Goal: Information Seeking & Learning: Learn about a topic

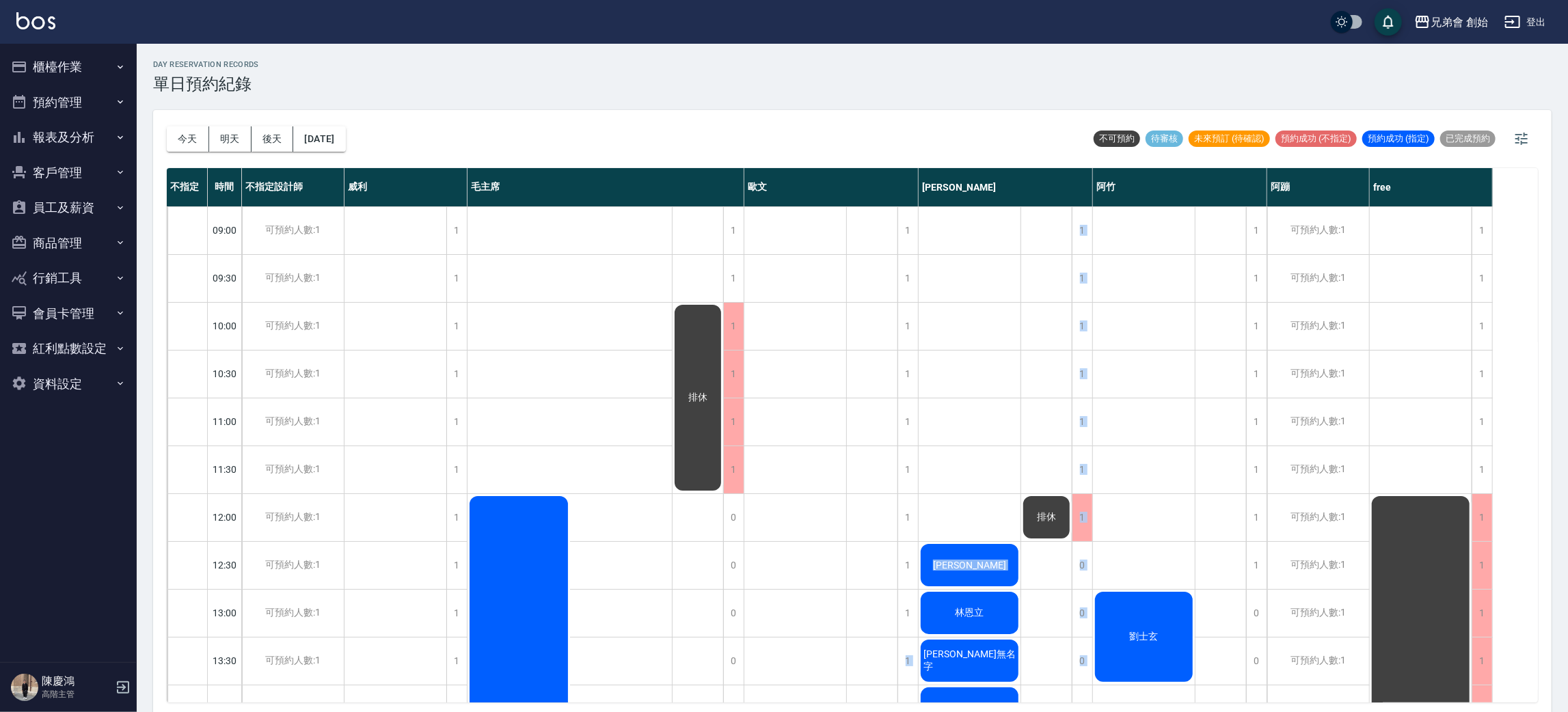
scroll to position [87, 0]
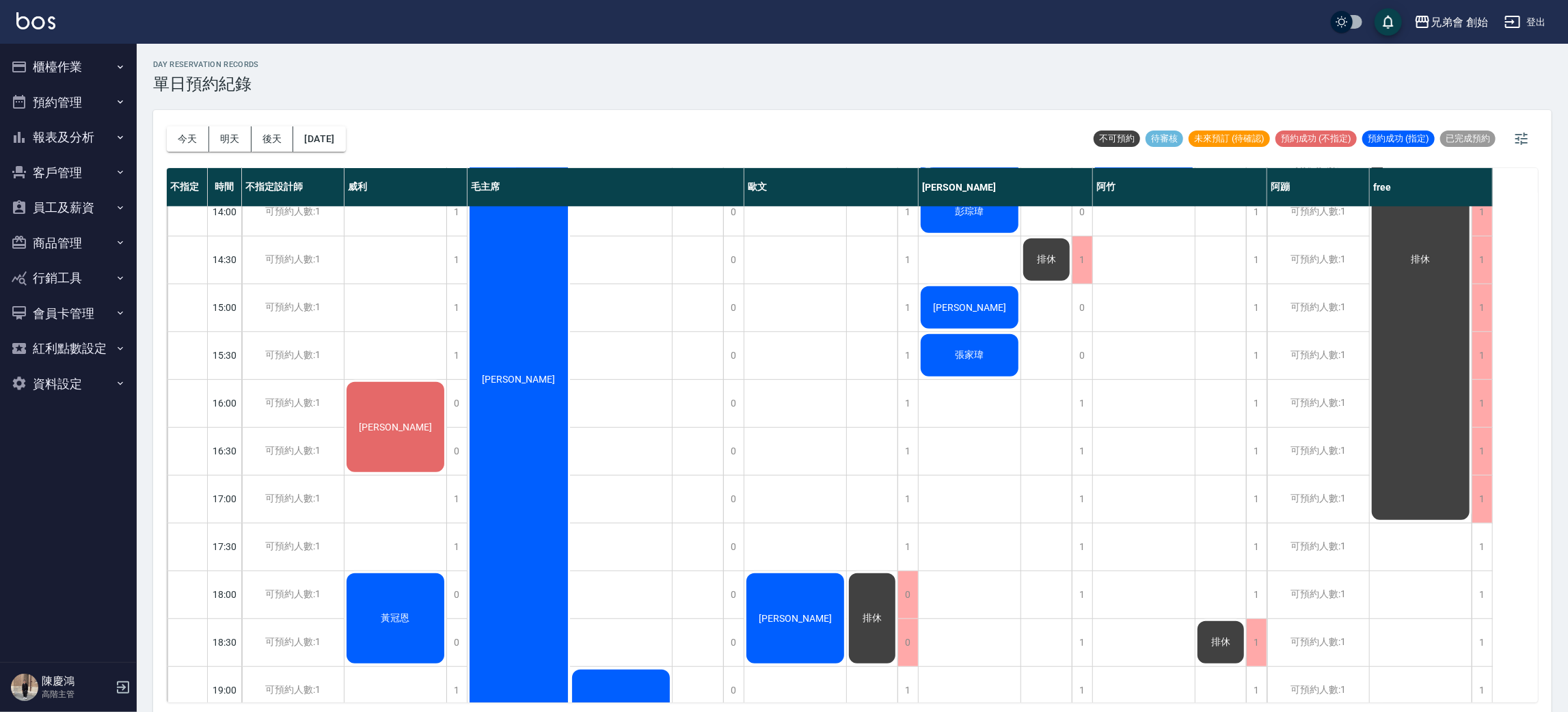
scroll to position [804, 0]
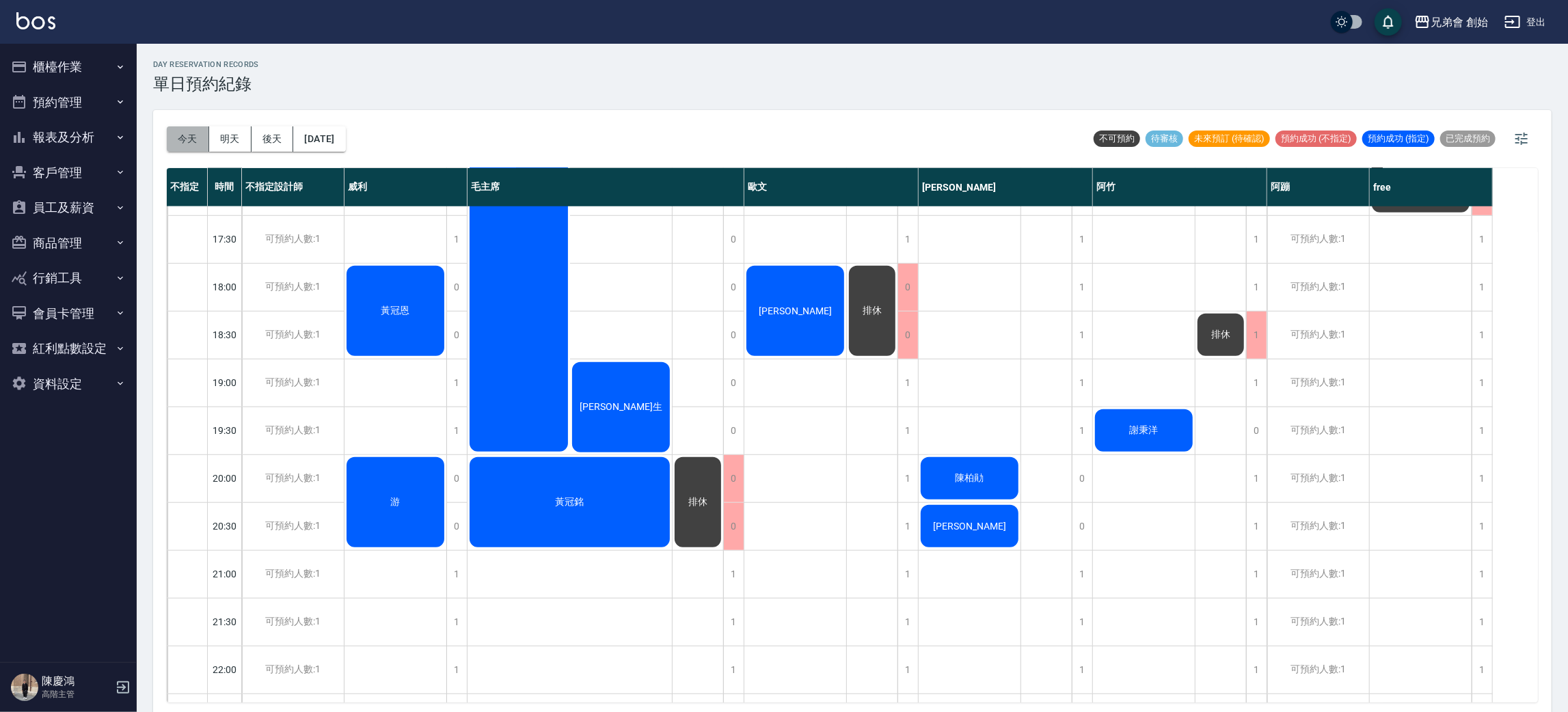
click at [181, 132] on button "今天" at bounding box center [187, 139] width 43 height 25
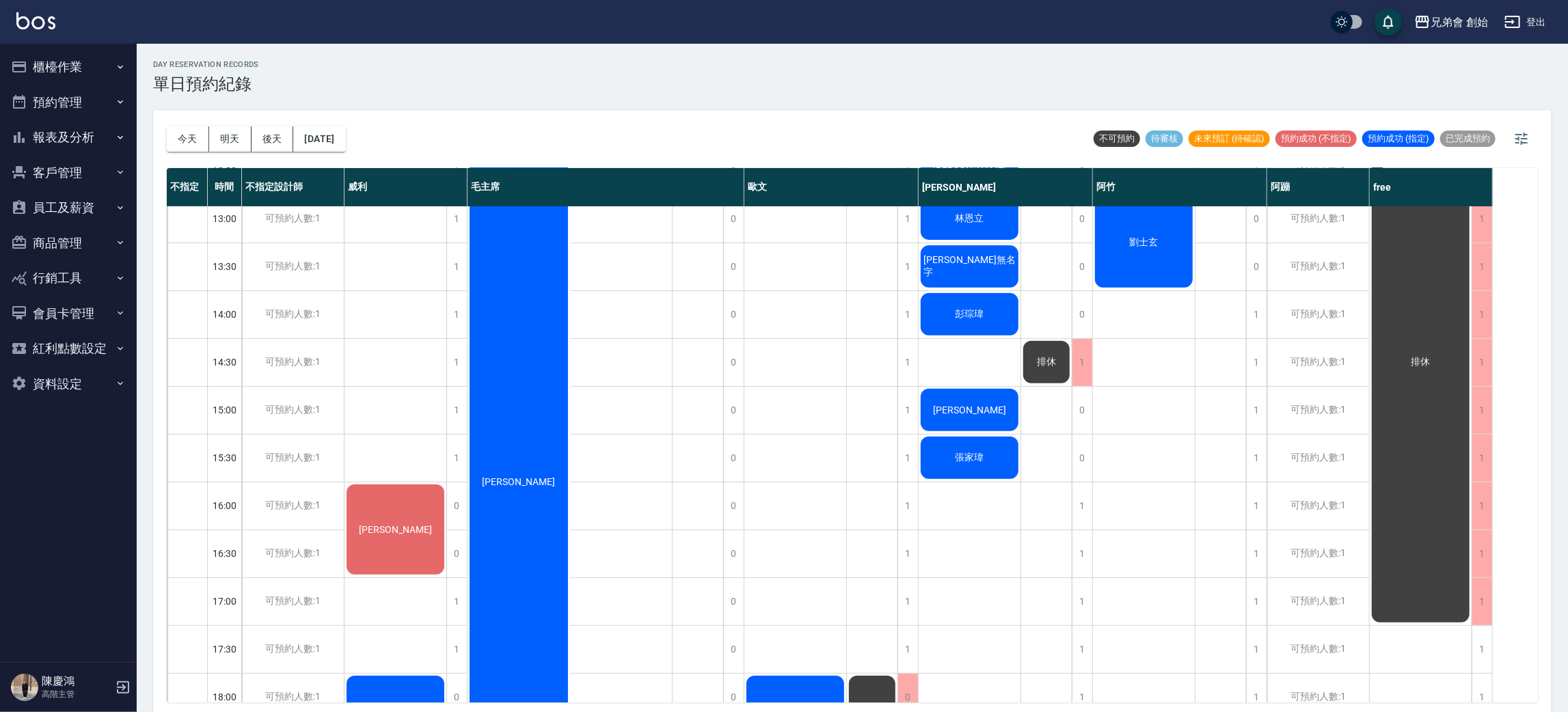
scroll to position [87, 0]
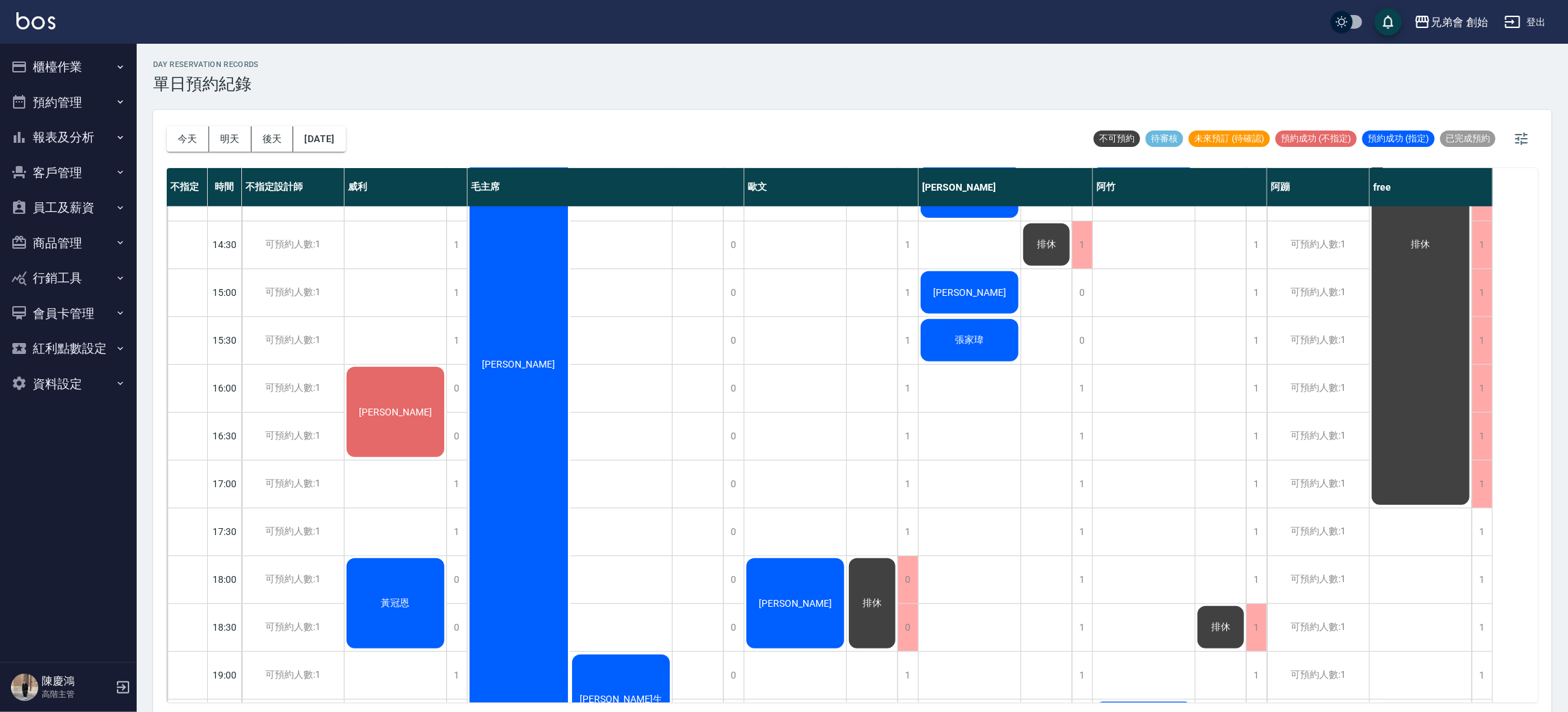
scroll to position [614, 0]
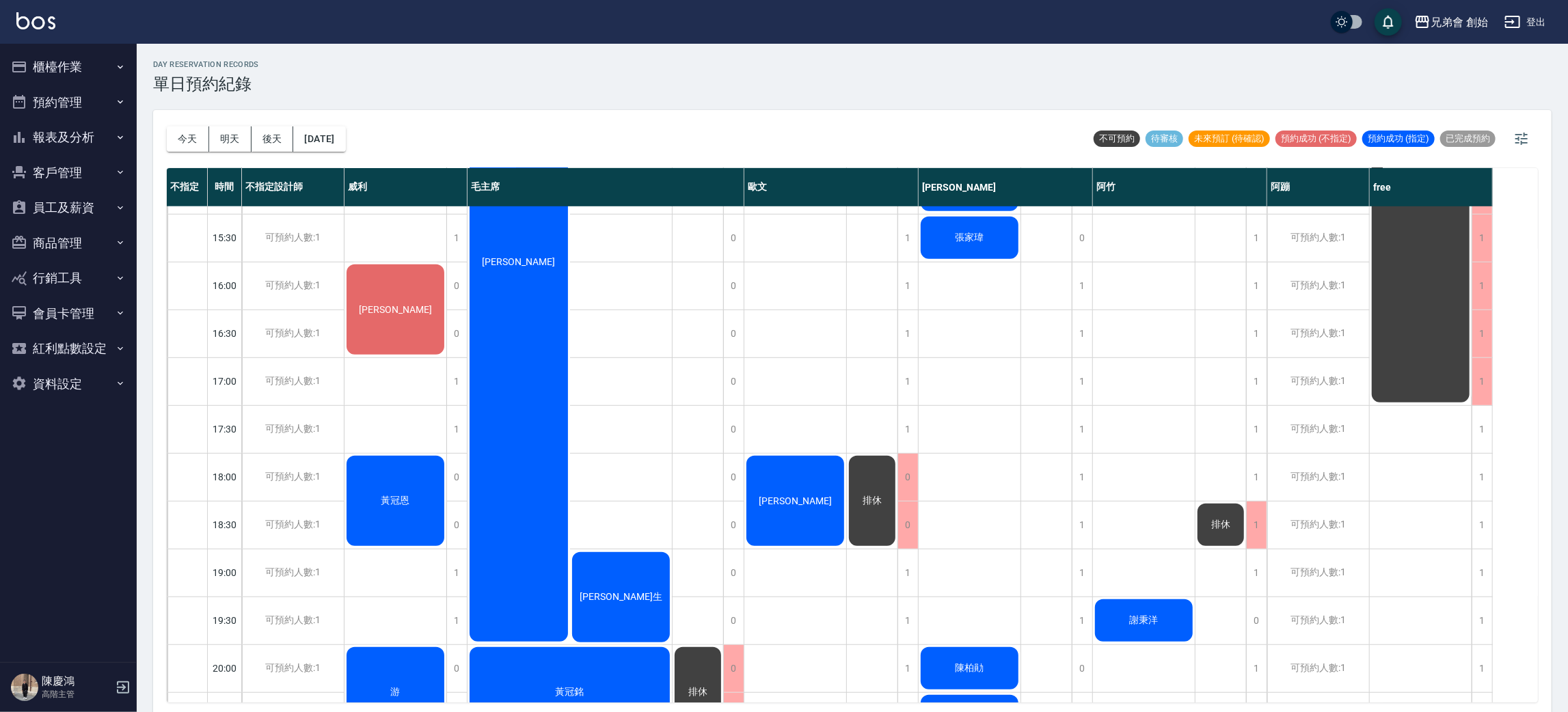
click at [416, 303] on div "[PERSON_NAME]" at bounding box center [395, 309] width 102 height 94
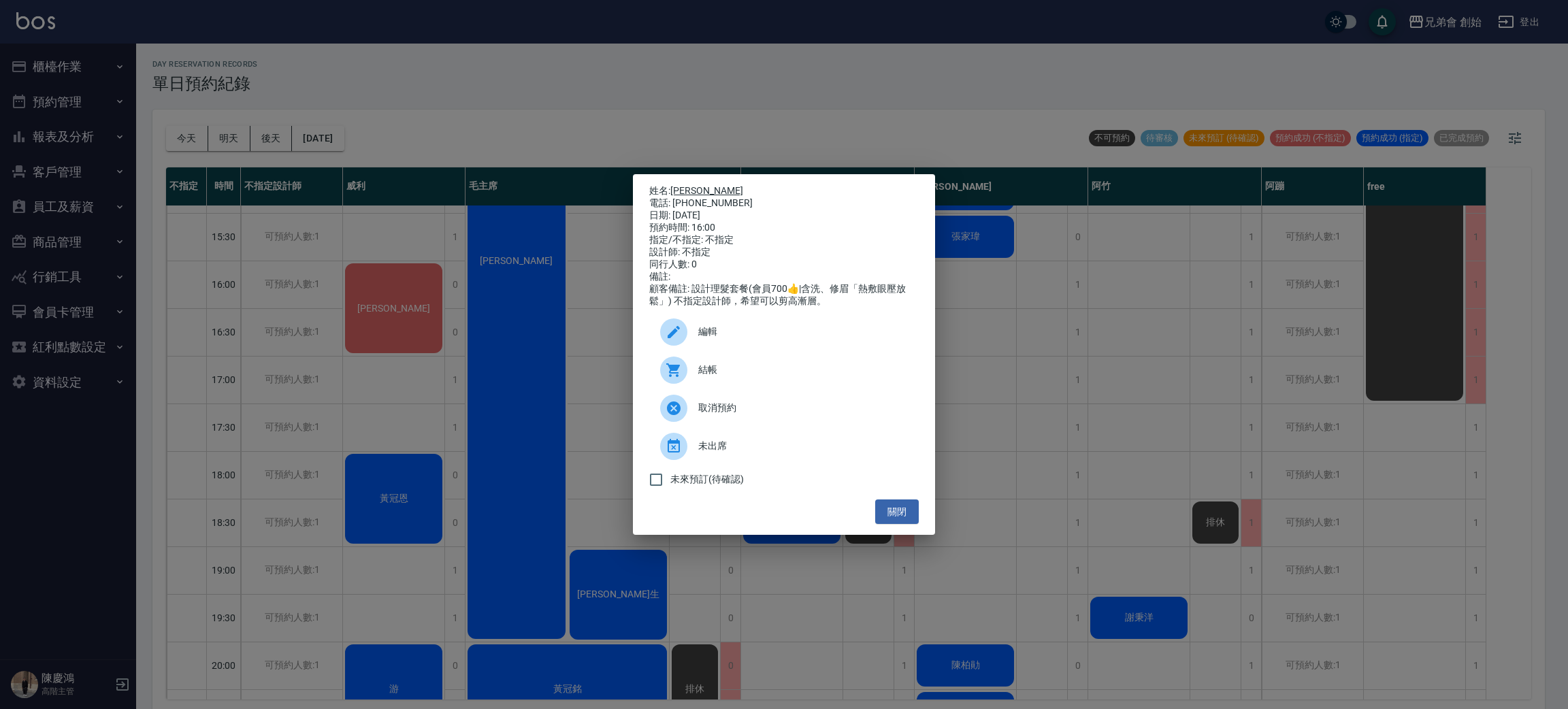
click at [692, 185] on link "[PERSON_NAME]" at bounding box center [707, 190] width 73 height 11
click at [504, 181] on div "姓名: [PERSON_NAME] 電話: [PHONE_NUMBER] 日期: [DATE] 預約時間: 16:00 指定/不指定: 不指定 設計師: 不指…" at bounding box center [784, 354] width 1568 height 709
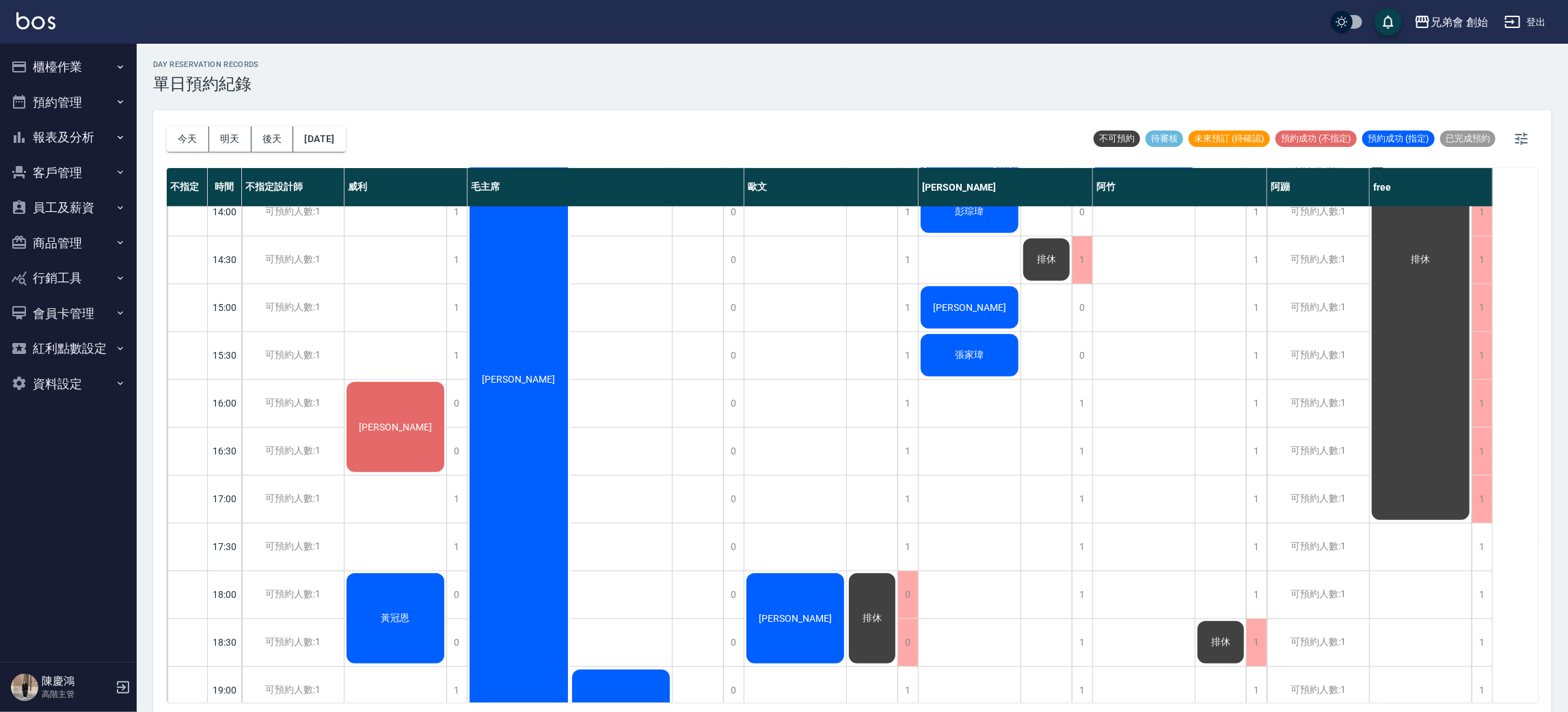
scroll to position [394, 0]
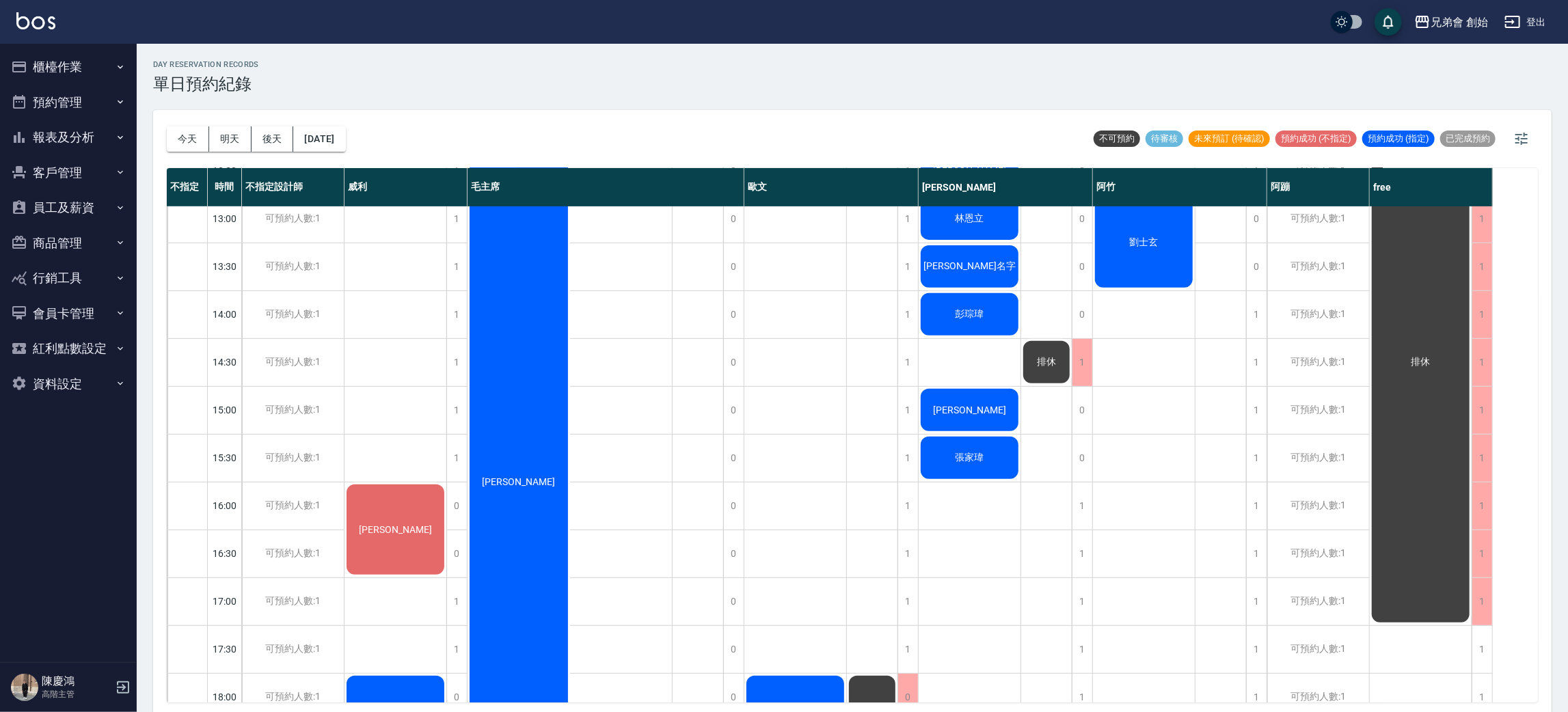
click at [415, 513] on div "[PERSON_NAME]" at bounding box center [395, 529] width 102 height 94
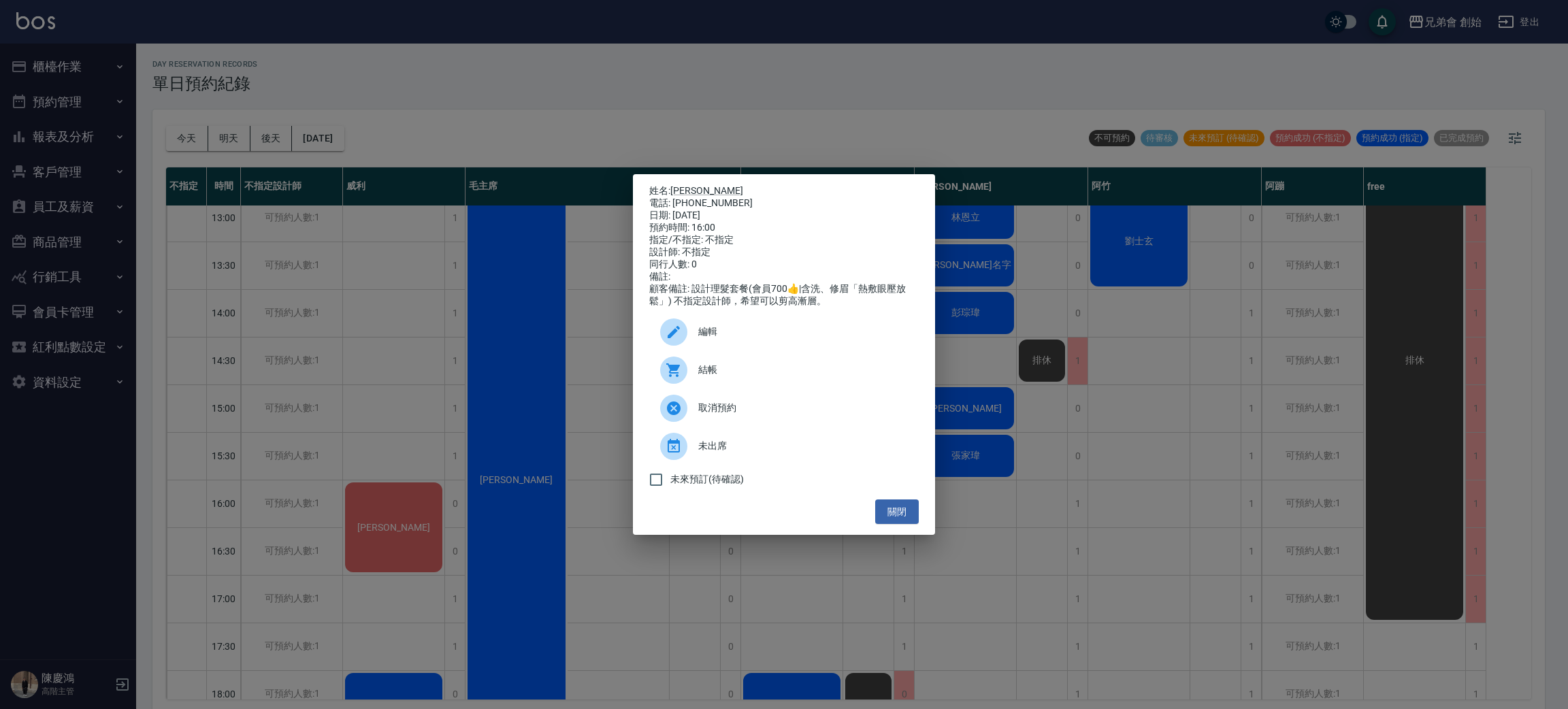
click at [413, 510] on div "姓名: [PERSON_NAME] 電話: [PHONE_NUMBER] 日期: [DATE] 預約時間: 16:00 指定/不指定: 不指定 設計師: 不指…" at bounding box center [784, 354] width 1568 height 709
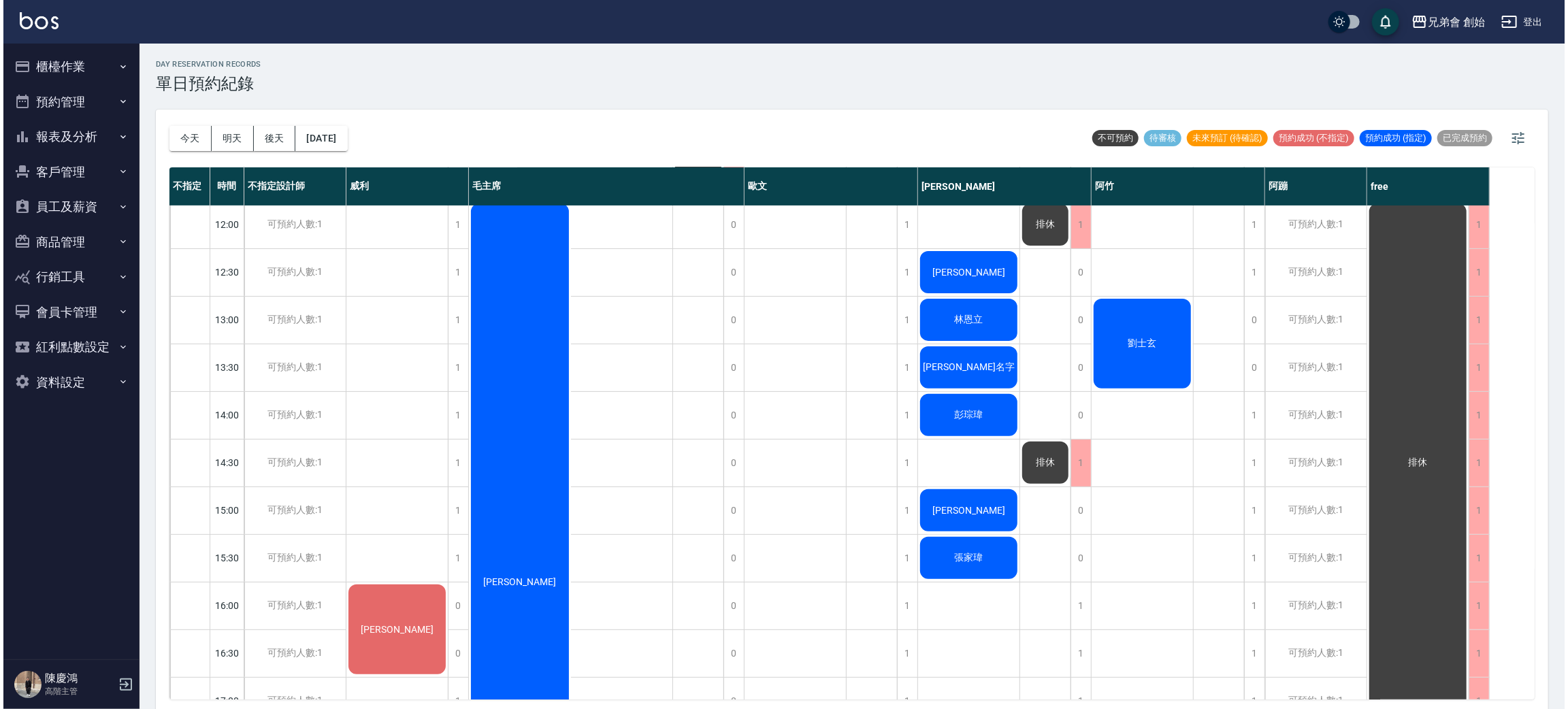
scroll to position [188, 0]
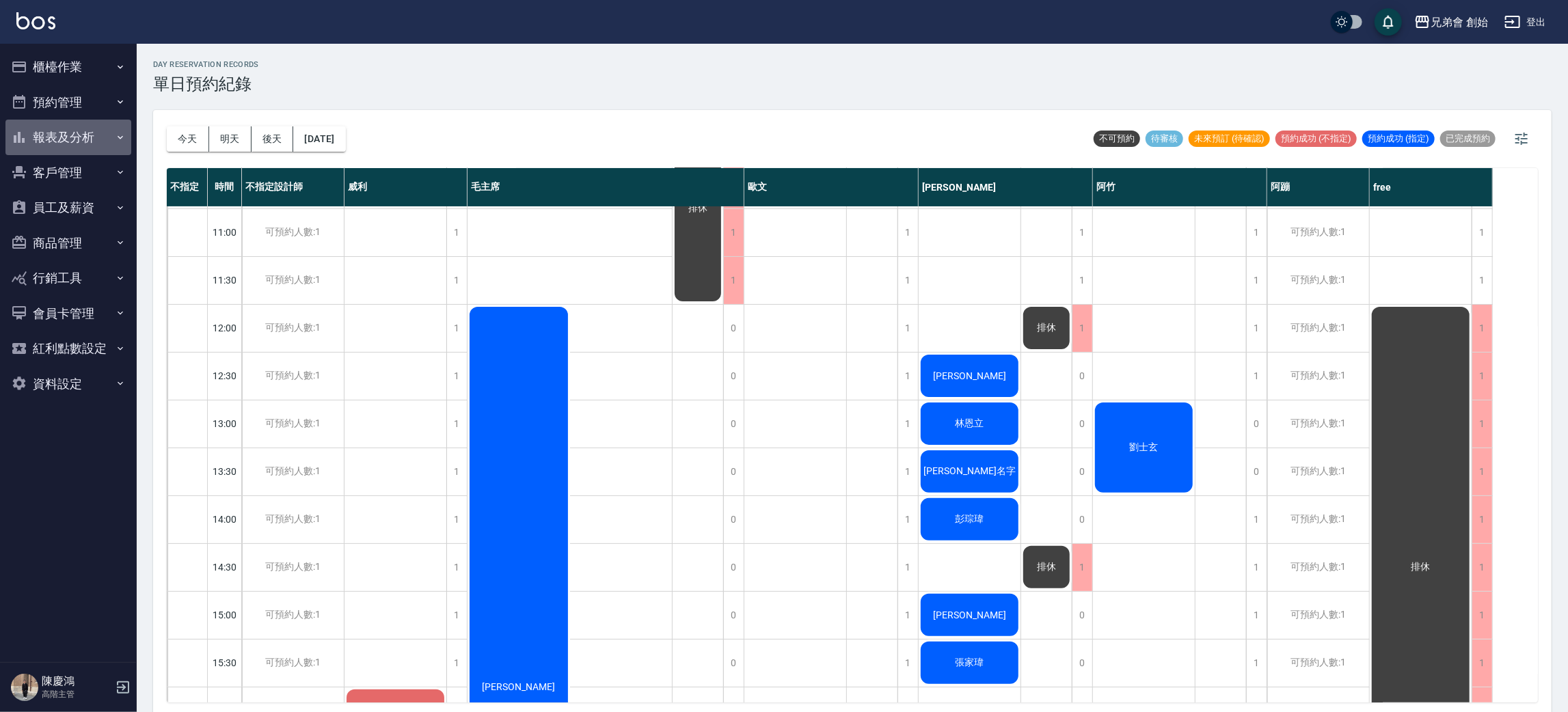
click at [75, 139] on button "報表及分析" at bounding box center [68, 137] width 126 height 36
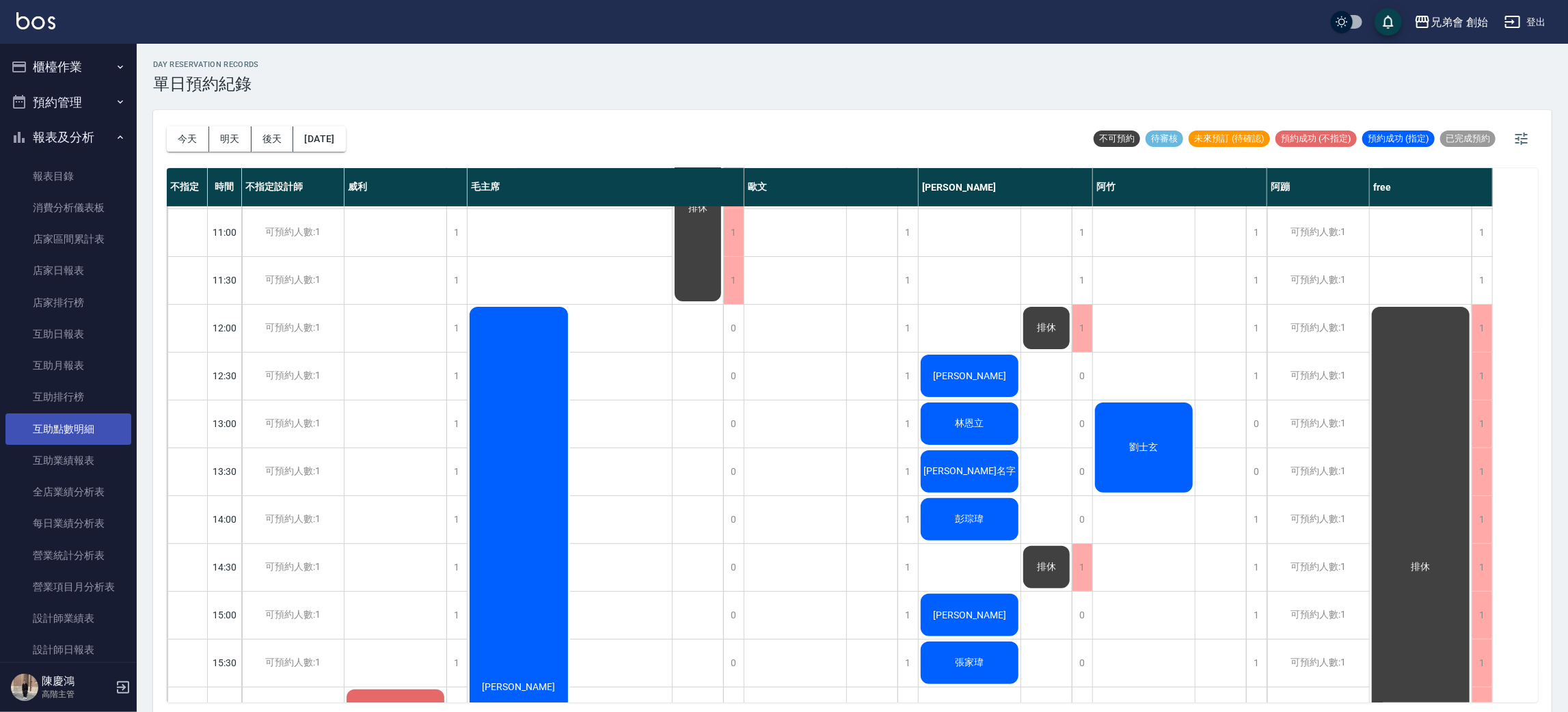
click at [90, 419] on link "互助點數明細" at bounding box center [68, 429] width 126 height 31
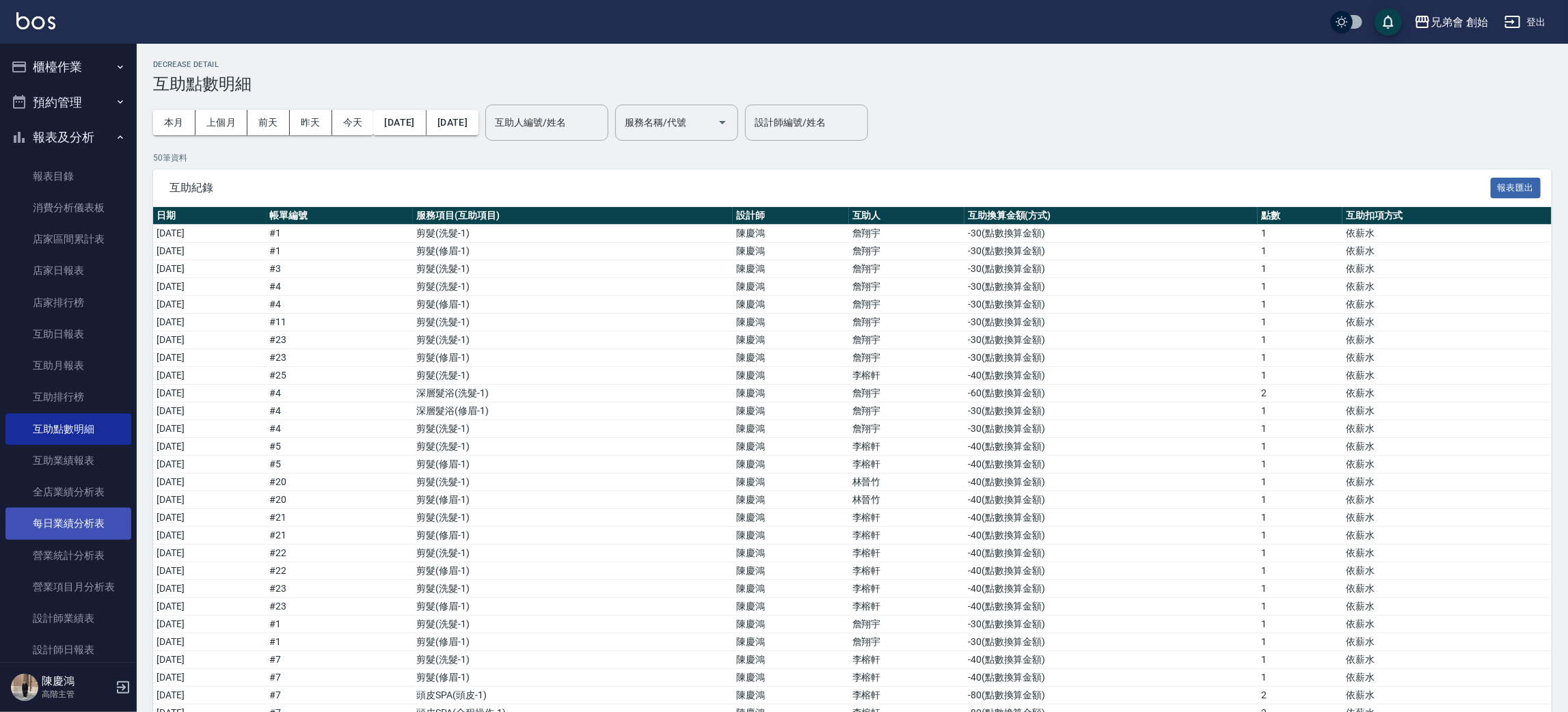
click at [97, 516] on link "每日業績分析表" at bounding box center [68, 523] width 126 height 31
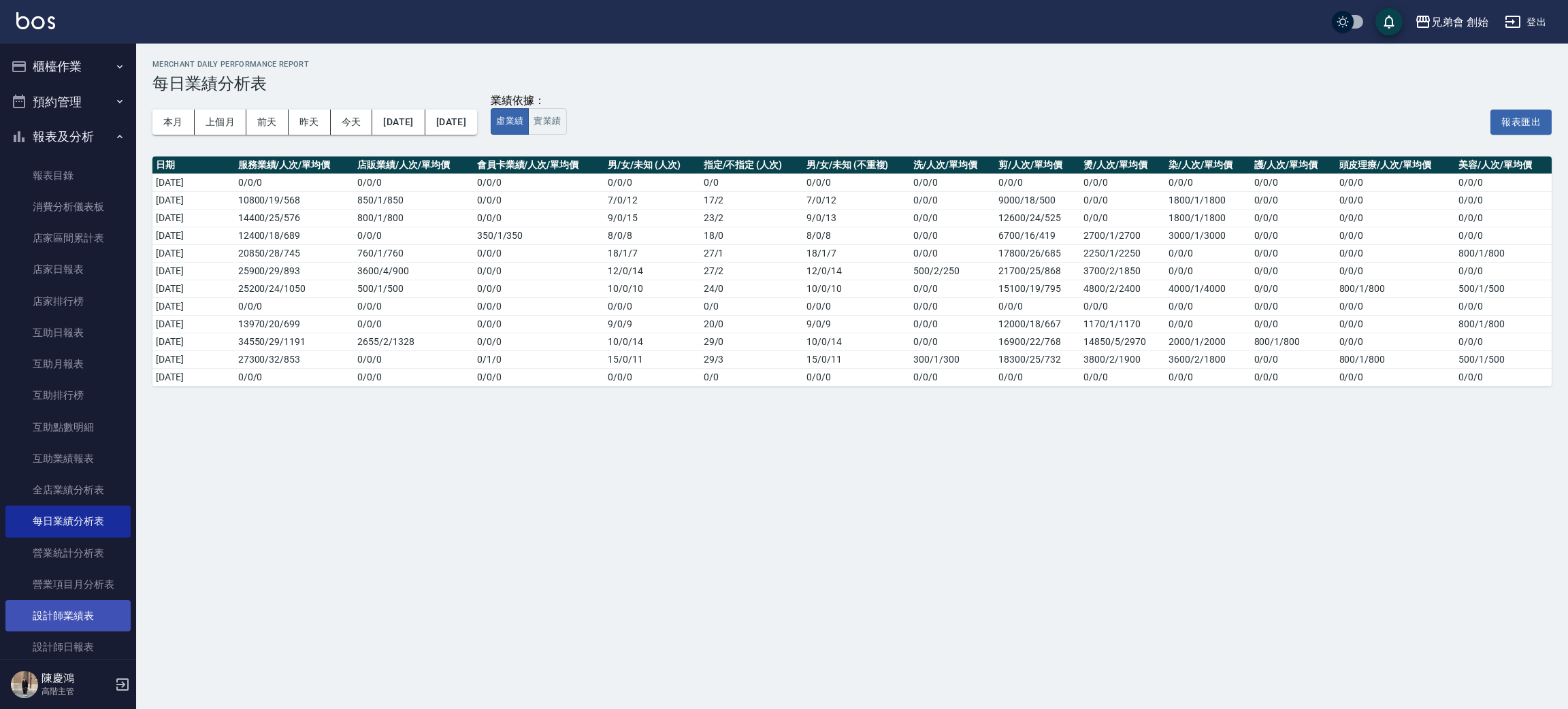
click at [103, 612] on link "設計師業績表" at bounding box center [68, 615] width 125 height 31
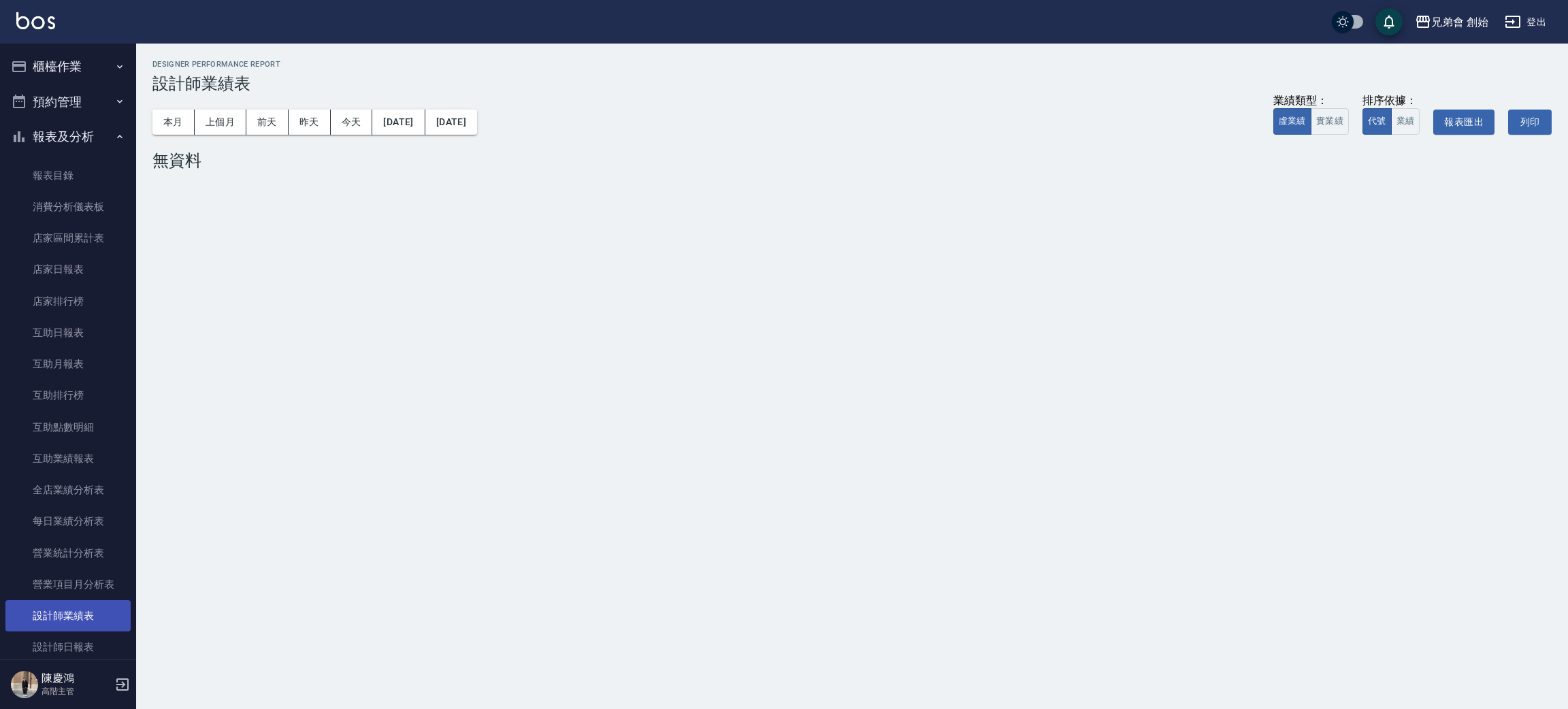
scroll to position [102, 0]
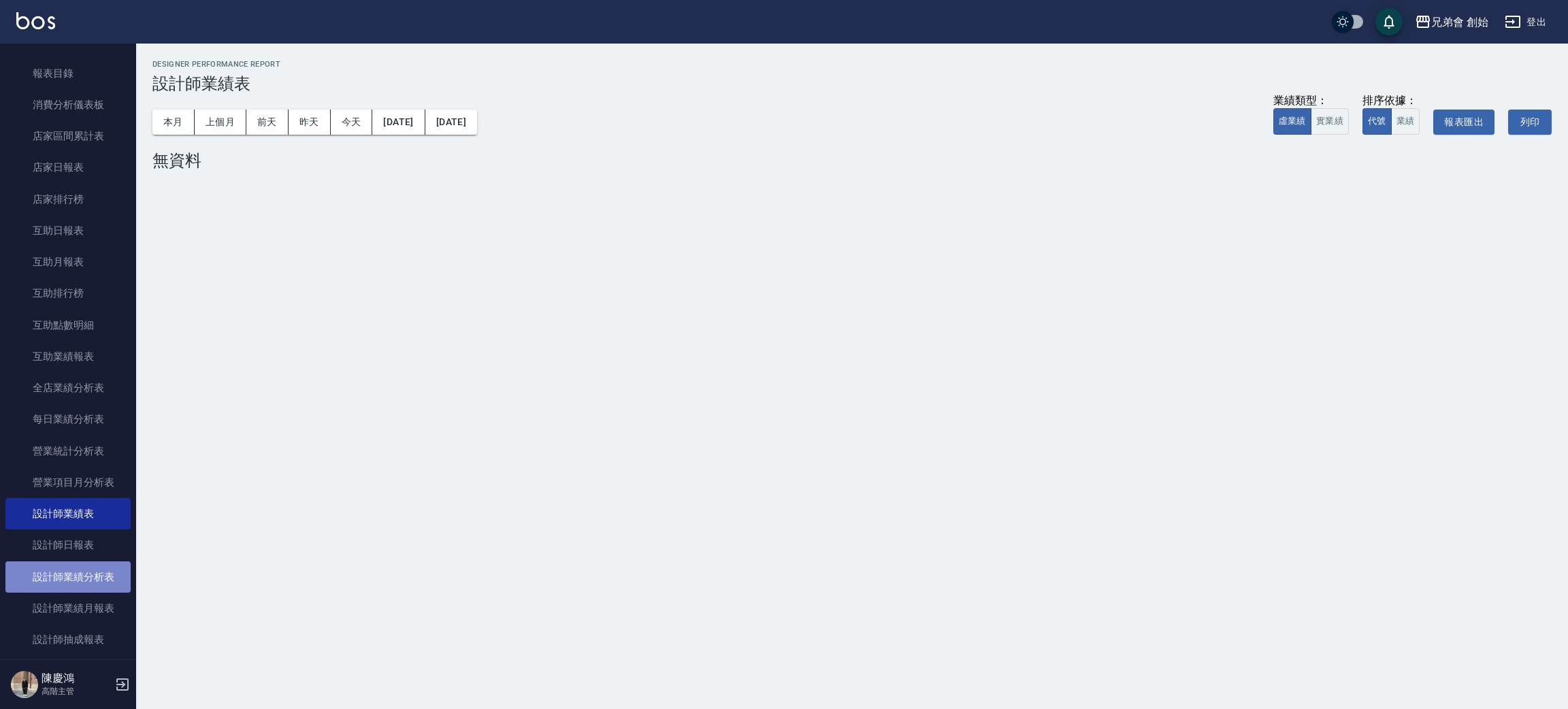
click at [105, 583] on link "設計師業績分析表" at bounding box center [68, 577] width 125 height 31
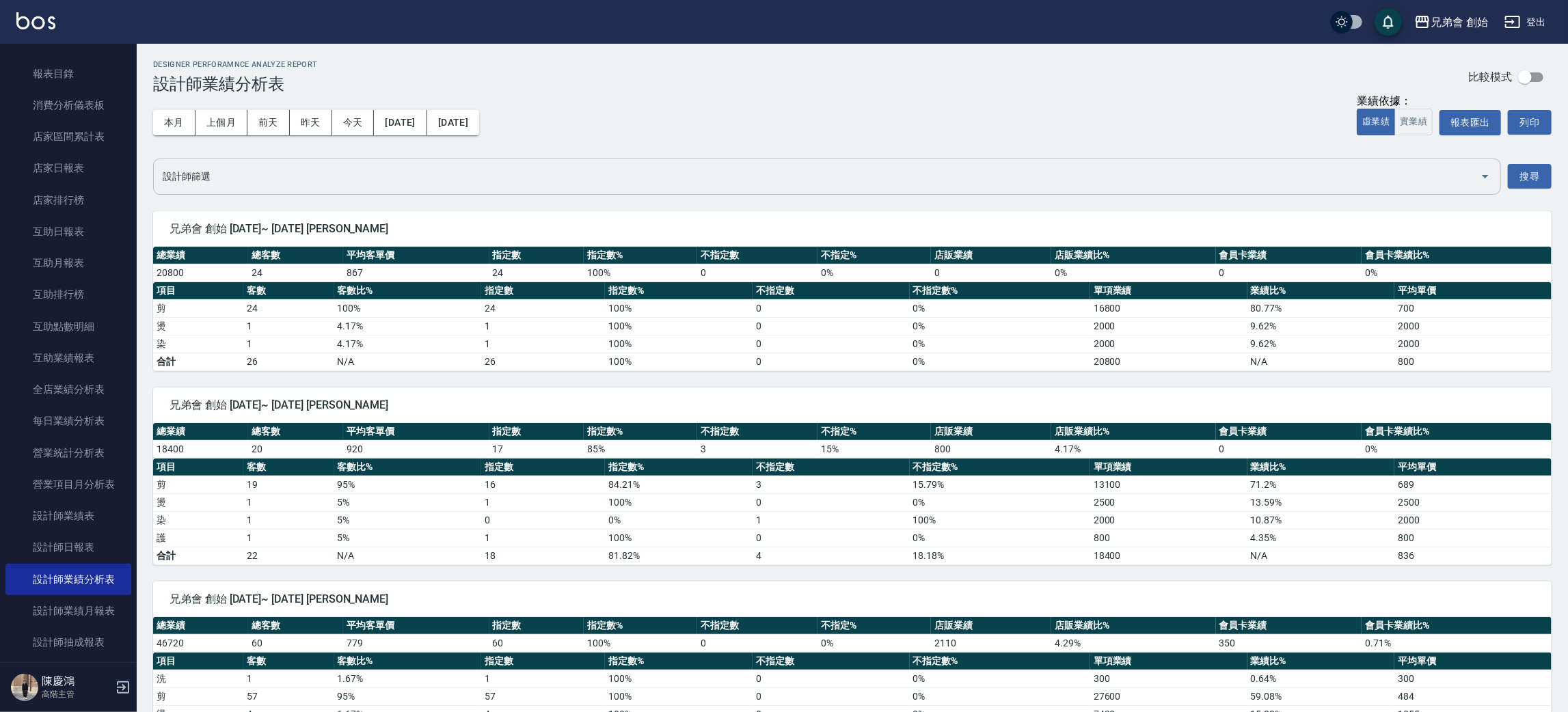
click at [333, 188] on div "設計師篩選" at bounding box center [828, 177] width 1348 height 37
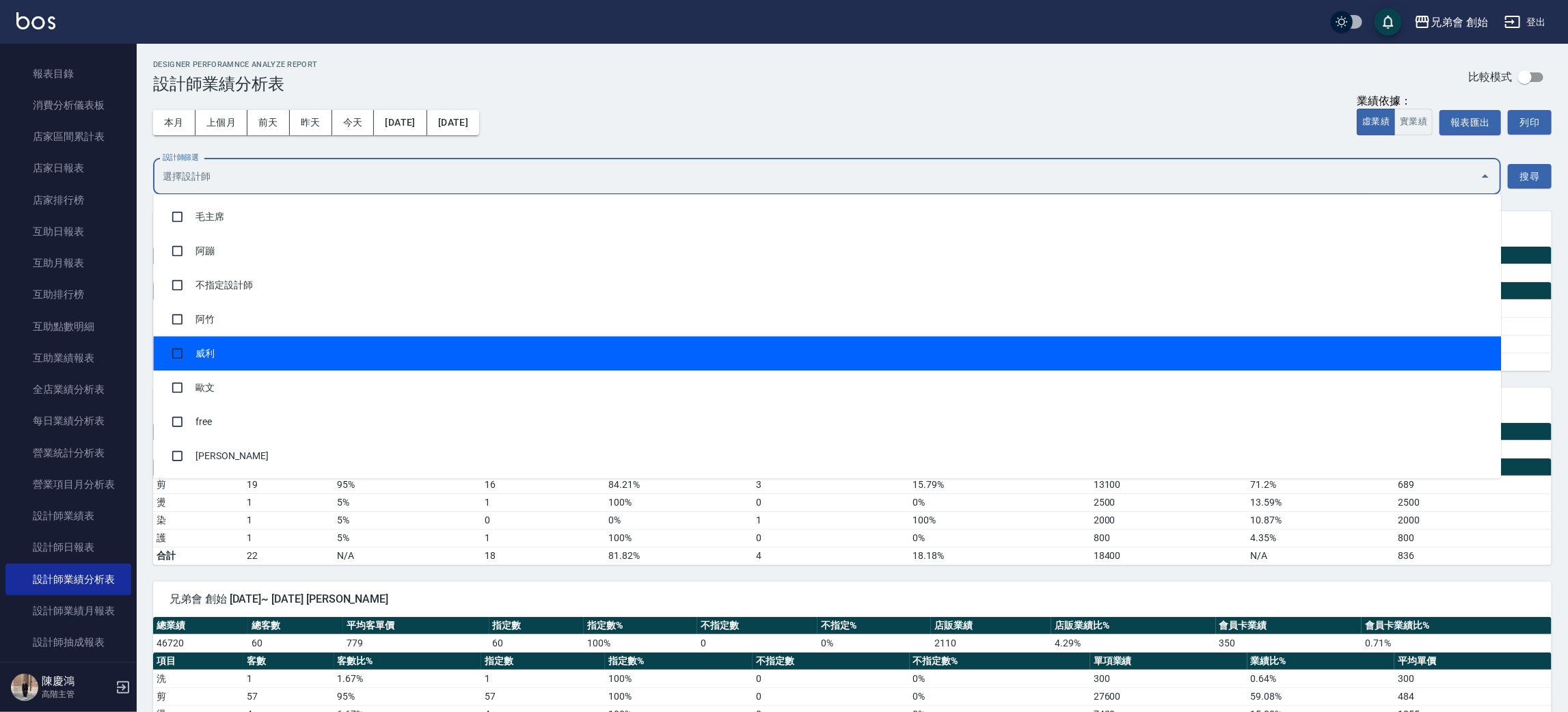
click at [311, 361] on li "威利" at bounding box center [828, 353] width 1348 height 34
checkbox input "true"
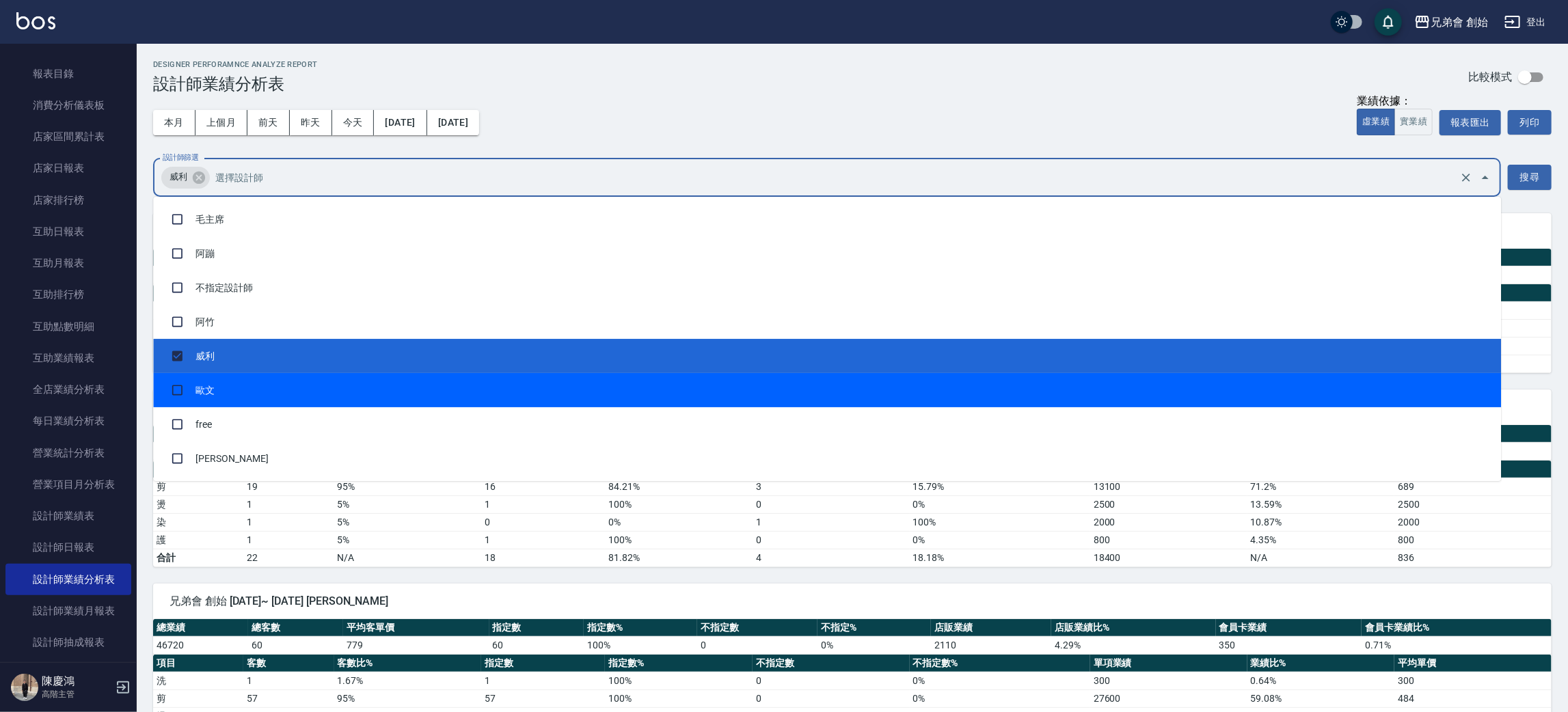
click at [310, 390] on li "歐文" at bounding box center [828, 390] width 1348 height 34
checkbox input "true"
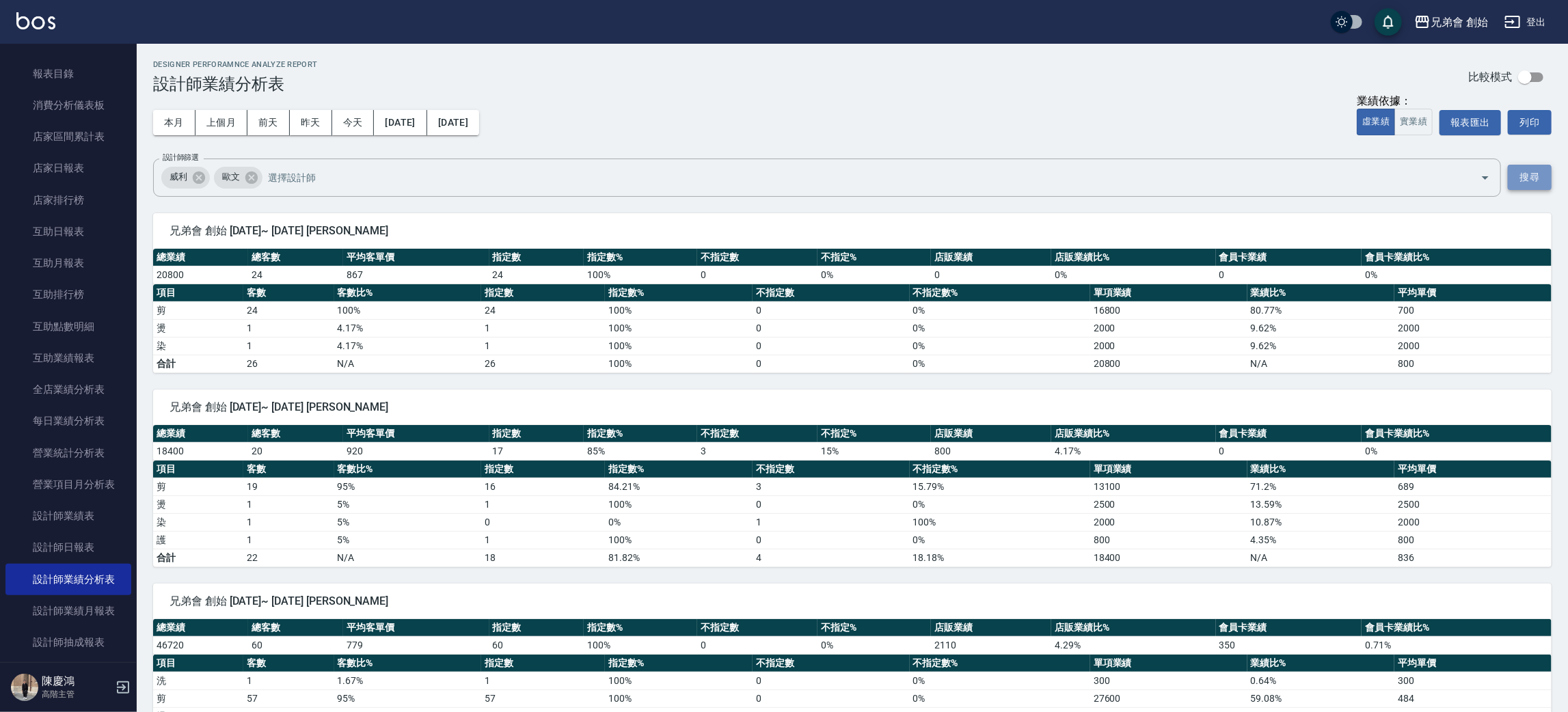
click at [1524, 172] on button "搜尋" at bounding box center [1530, 177] width 44 height 25
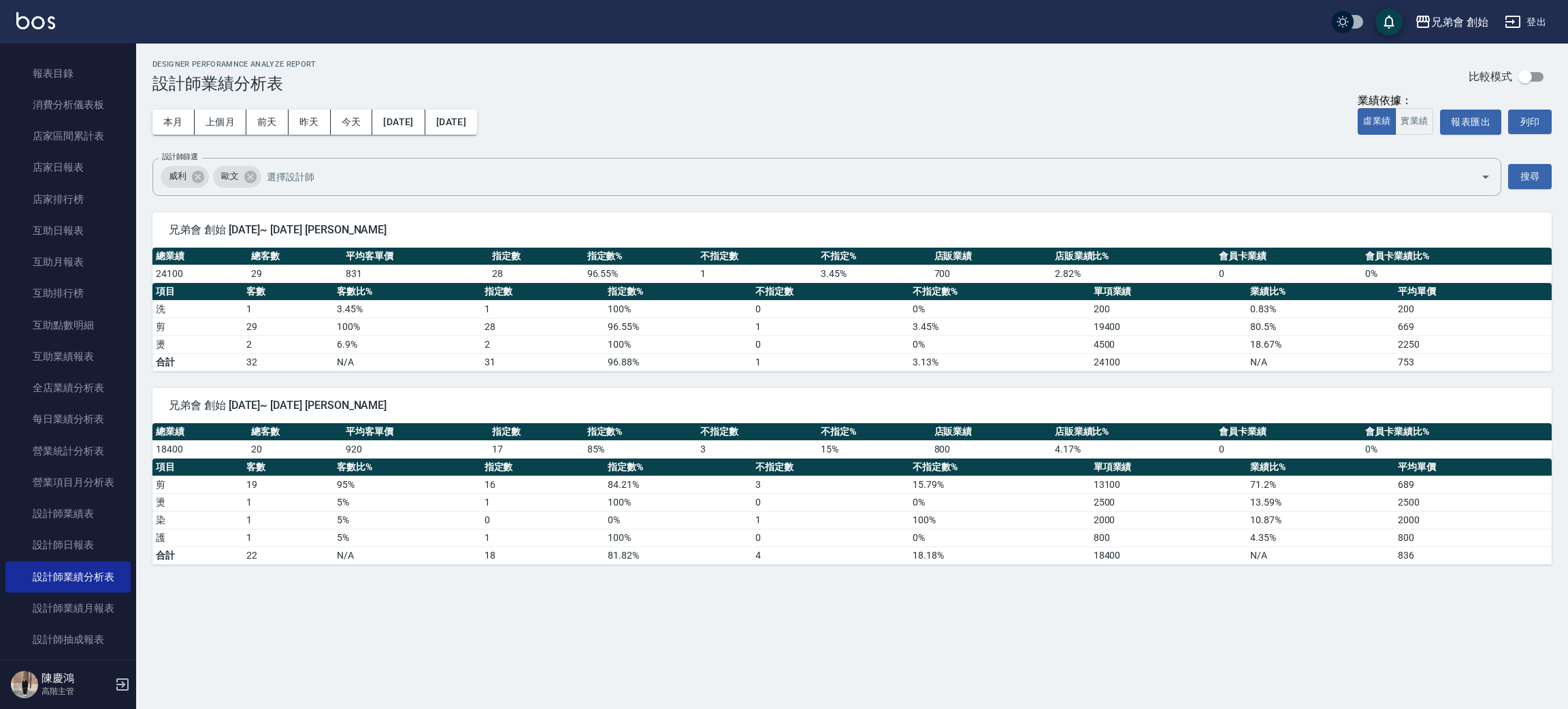
click at [156, 109] on button "本月" at bounding box center [174, 121] width 43 height 25
drag, startPoint x: 492, startPoint y: 269, endPoint x: 631, endPoint y: 275, distance: 139.1
click at [628, 275] on tr "24100 29 831 28 96.55 % 1 3.45 % 700 2.82 % 0 0 %" at bounding box center [852, 273] width 1399 height 17
click at [643, 275] on td "96.55 %" at bounding box center [640, 273] width 113 height 17
drag, startPoint x: 774, startPoint y: 269, endPoint x: 847, endPoint y: 277, distance: 73.4
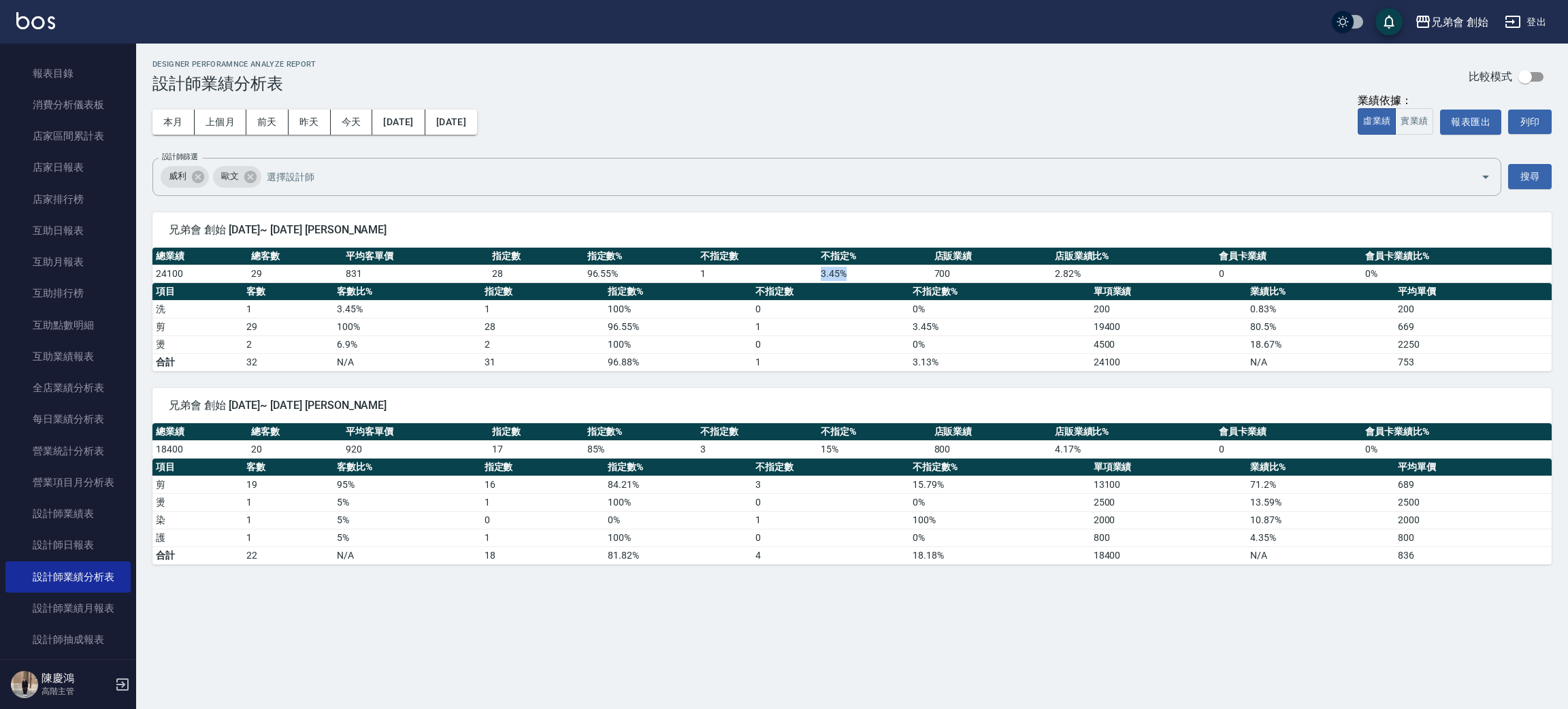
click at [847, 277] on tr "24100 29 831 28 96.55 % 1 3.45 % 700 2.82 % 0 0 %" at bounding box center [852, 273] width 1399 height 17
click at [851, 283] on th "不指定數" at bounding box center [830, 292] width 157 height 17
drag, startPoint x: 695, startPoint y: 266, endPoint x: 704, endPoint y: 272, distance: 10.8
click at [704, 272] on tr "24100 29 831 28 96.55 % 1 3.45 % 700 2.82 % 0 0 %" at bounding box center [852, 273] width 1399 height 17
click at [704, 272] on td "1" at bounding box center [757, 273] width 121 height 17
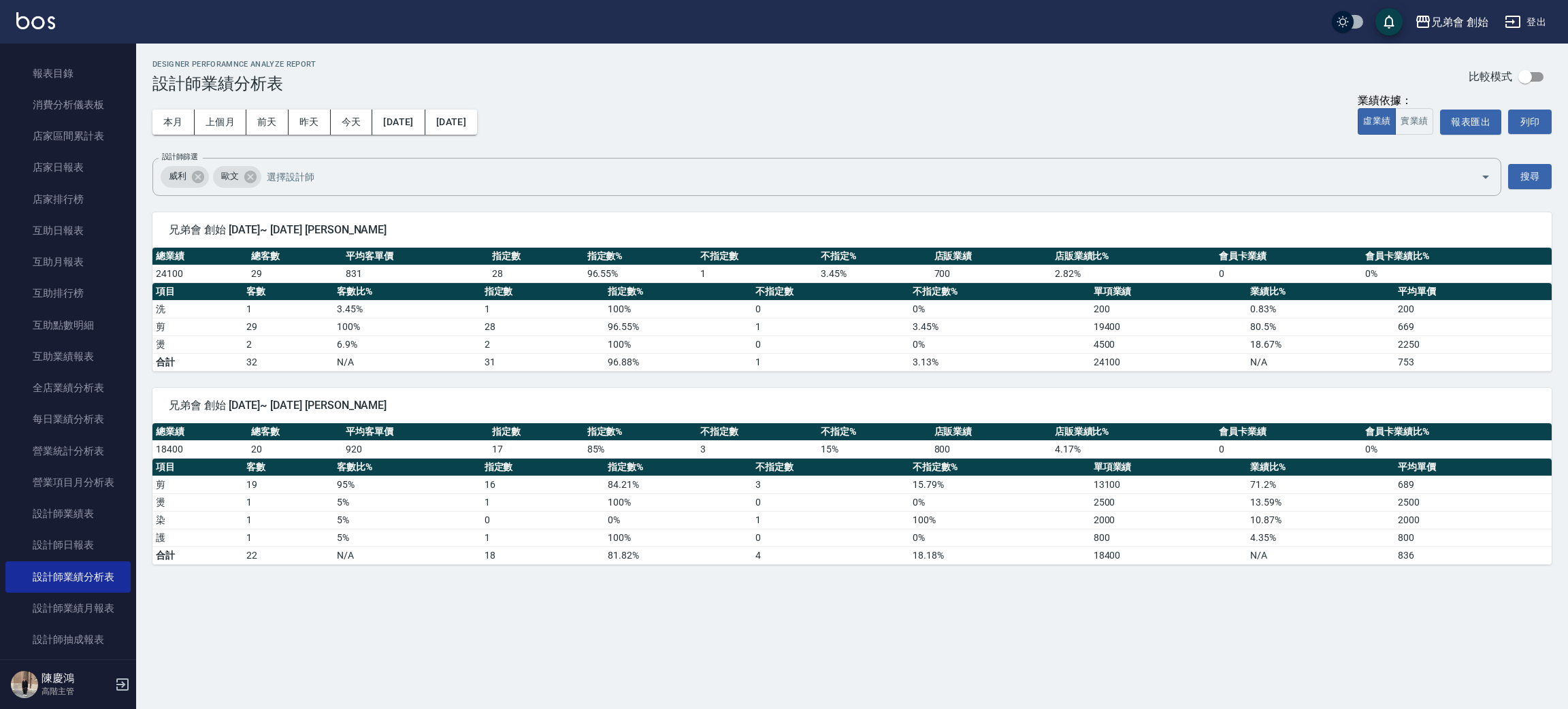
drag, startPoint x: 259, startPoint y: 440, endPoint x: 402, endPoint y: 444, distance: 143.1
click at [402, 444] on tr "18400 20 920 17 85 % 3 15 % 800 4.17 % 0 0 %" at bounding box center [852, 449] width 1399 height 17
click at [500, 455] on td "17" at bounding box center [537, 449] width 96 height 17
drag, startPoint x: 590, startPoint y: 448, endPoint x: 714, endPoint y: 446, distance: 124.0
click at [714, 446] on tr "18400 20 920 17 85 % 3 15 % 800 4.17 % 0 0 %" at bounding box center [852, 449] width 1399 height 17
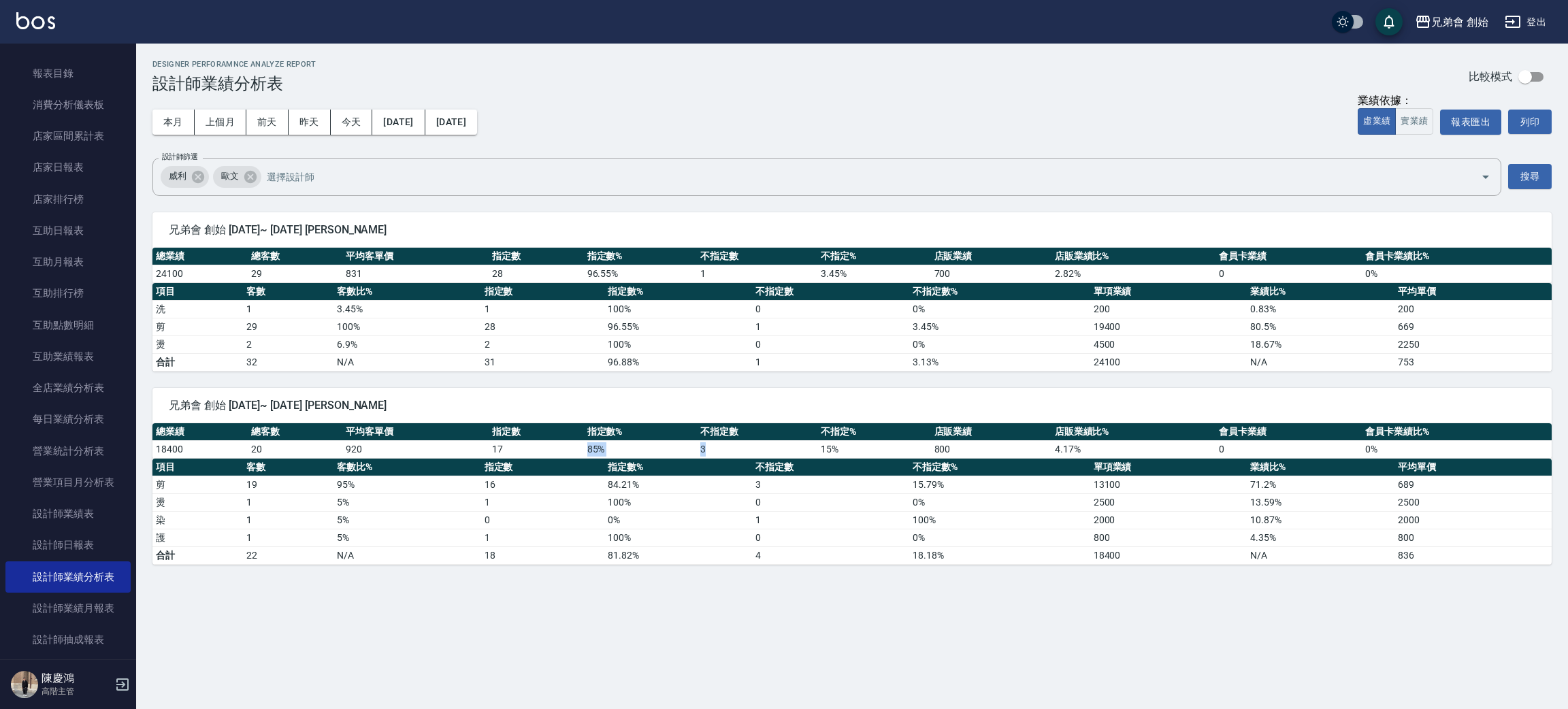
click at [714, 446] on td "3" at bounding box center [757, 449] width 121 height 17
click at [209, 117] on button "上個月" at bounding box center [221, 121] width 52 height 25
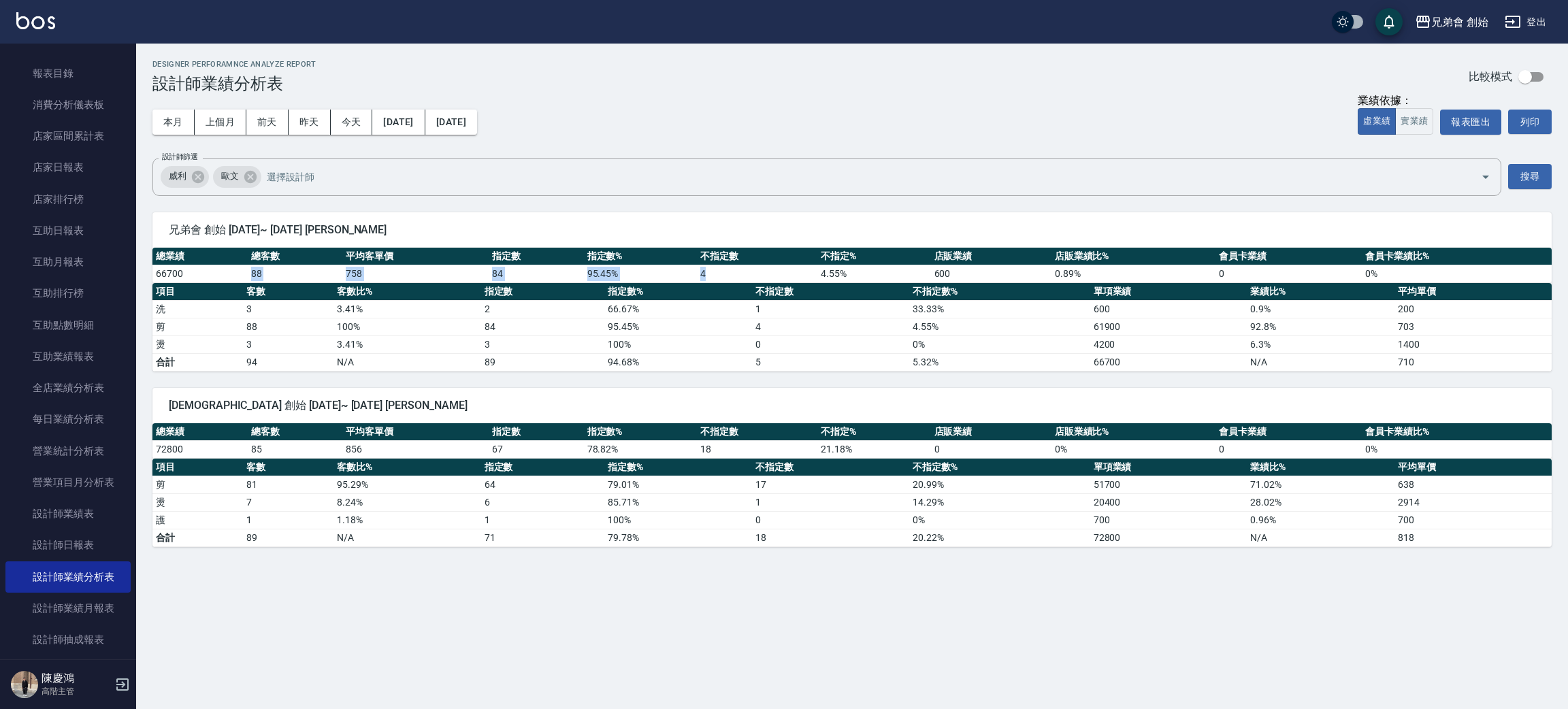
drag, startPoint x: 246, startPoint y: 272, endPoint x: 730, endPoint y: 279, distance: 484.1
click at [730, 279] on tr "66700 88 758 84 95.45 % 4 4.55 % 600 0.89 % 0 0 %" at bounding box center [852, 273] width 1399 height 17
click at [730, 279] on td "4" at bounding box center [757, 273] width 121 height 17
drag, startPoint x: 483, startPoint y: 440, endPoint x: 636, endPoint y: 440, distance: 153.0
click at [636, 440] on tr "72800 85 856 67 78.82 % 18 21.18 % 0 0 % 0 0 %" at bounding box center [852, 449] width 1399 height 17
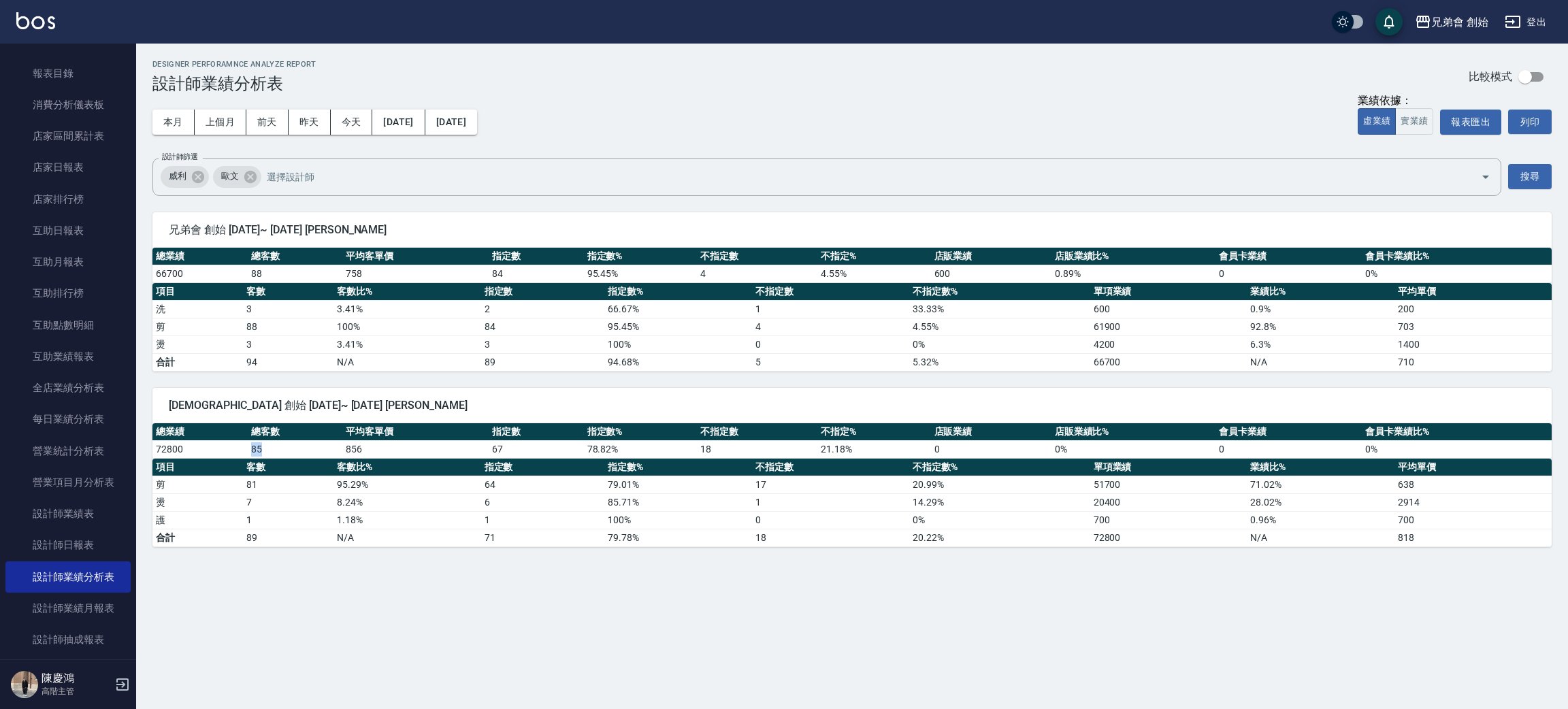
drag, startPoint x: 242, startPoint y: 443, endPoint x: 281, endPoint y: 446, distance: 39.1
click at [281, 446] on tr "72800 85 856 67 78.82 % 18 21.18 % 0 0 % 0 0 %" at bounding box center [852, 449] width 1399 height 17
click at [281, 446] on td "85" at bounding box center [295, 449] width 96 height 17
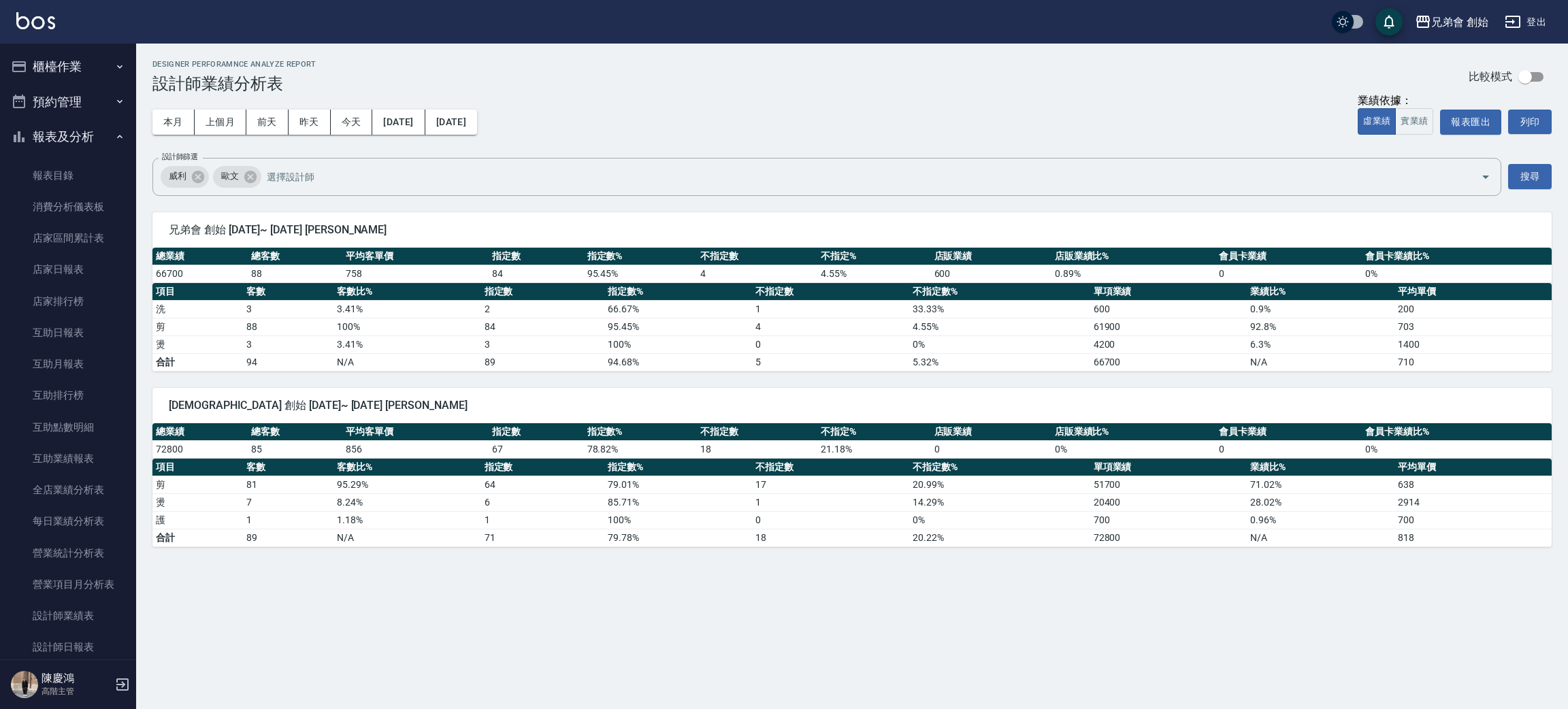
click at [71, 130] on button "報表及分析" at bounding box center [68, 136] width 125 height 36
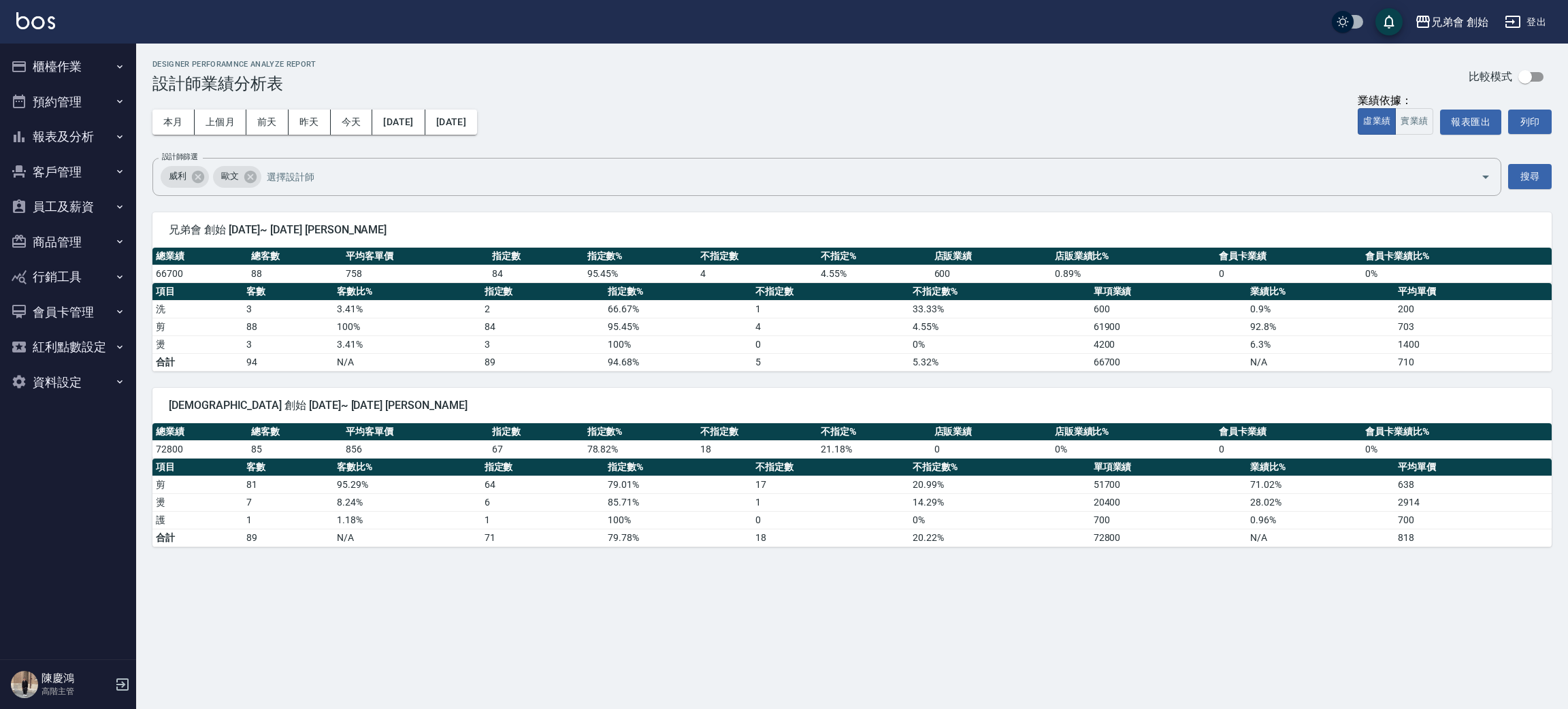
click at [82, 96] on button "預約管理" at bounding box center [68, 102] width 125 height 36
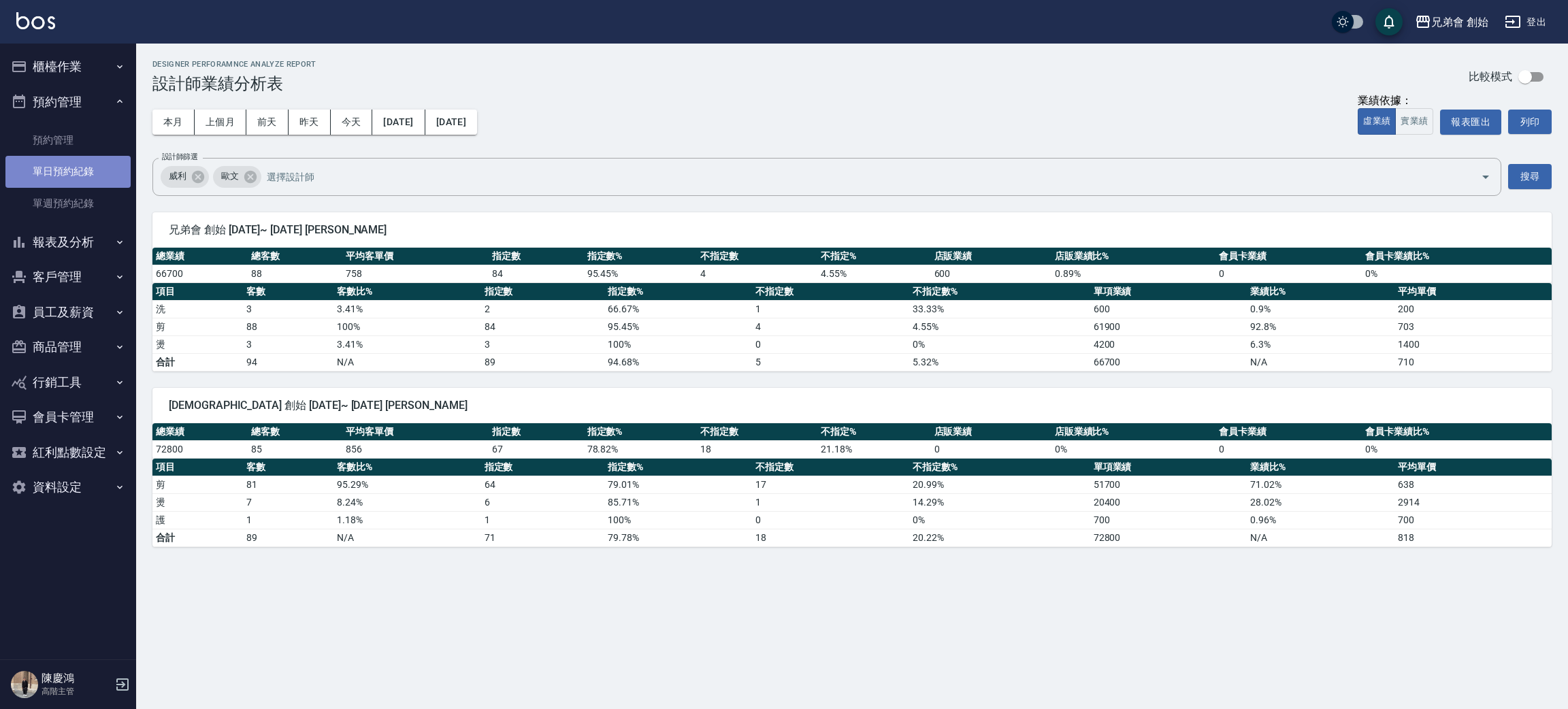
click at [87, 181] on link "單日預約紀錄" at bounding box center [68, 171] width 125 height 31
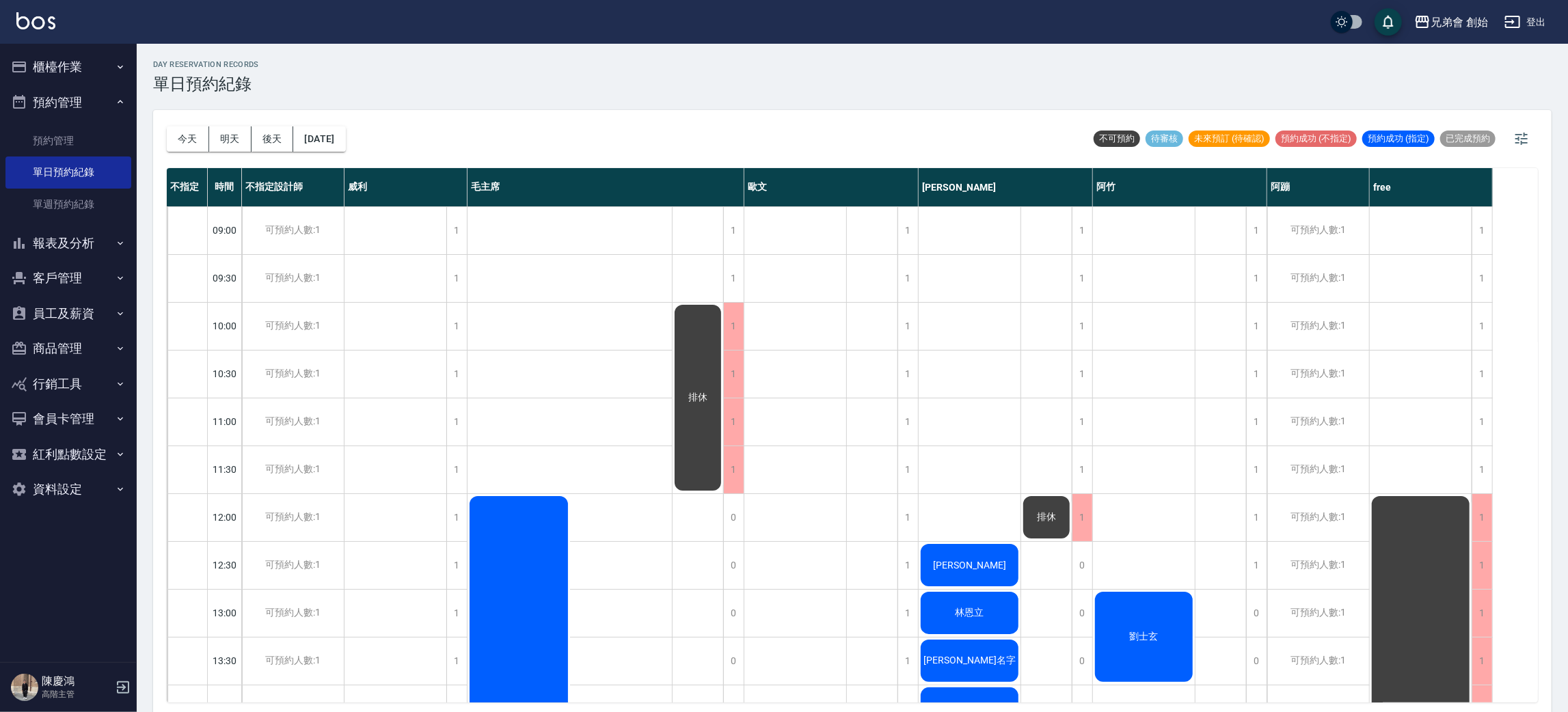
click at [177, 129] on button "今天" at bounding box center [187, 139] width 43 height 25
drag, startPoint x: 177, startPoint y: 129, endPoint x: 162, endPoint y: 110, distance: 24.2
click at [177, 129] on button "今天" at bounding box center [187, 139] width 43 height 25
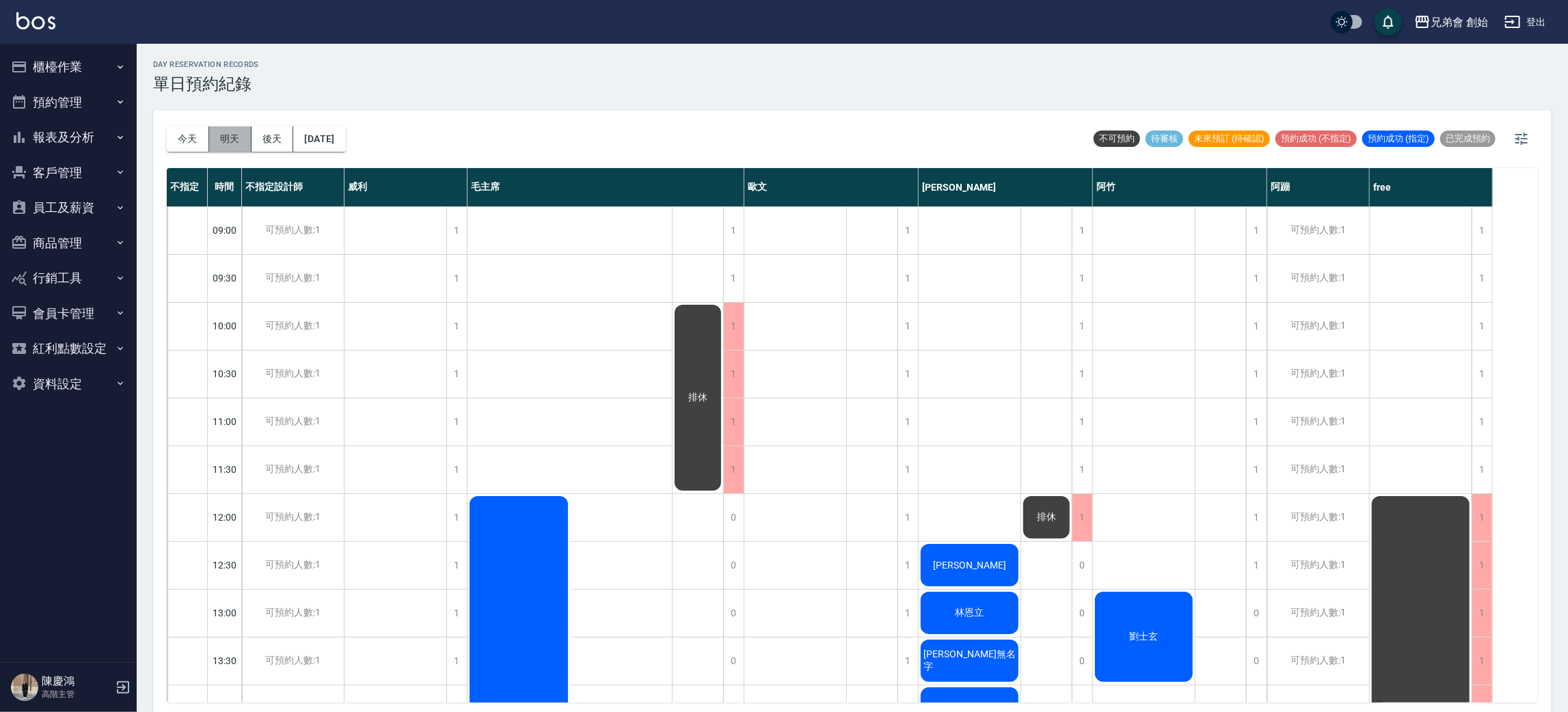
click at [239, 146] on button "明天" at bounding box center [230, 139] width 43 height 25
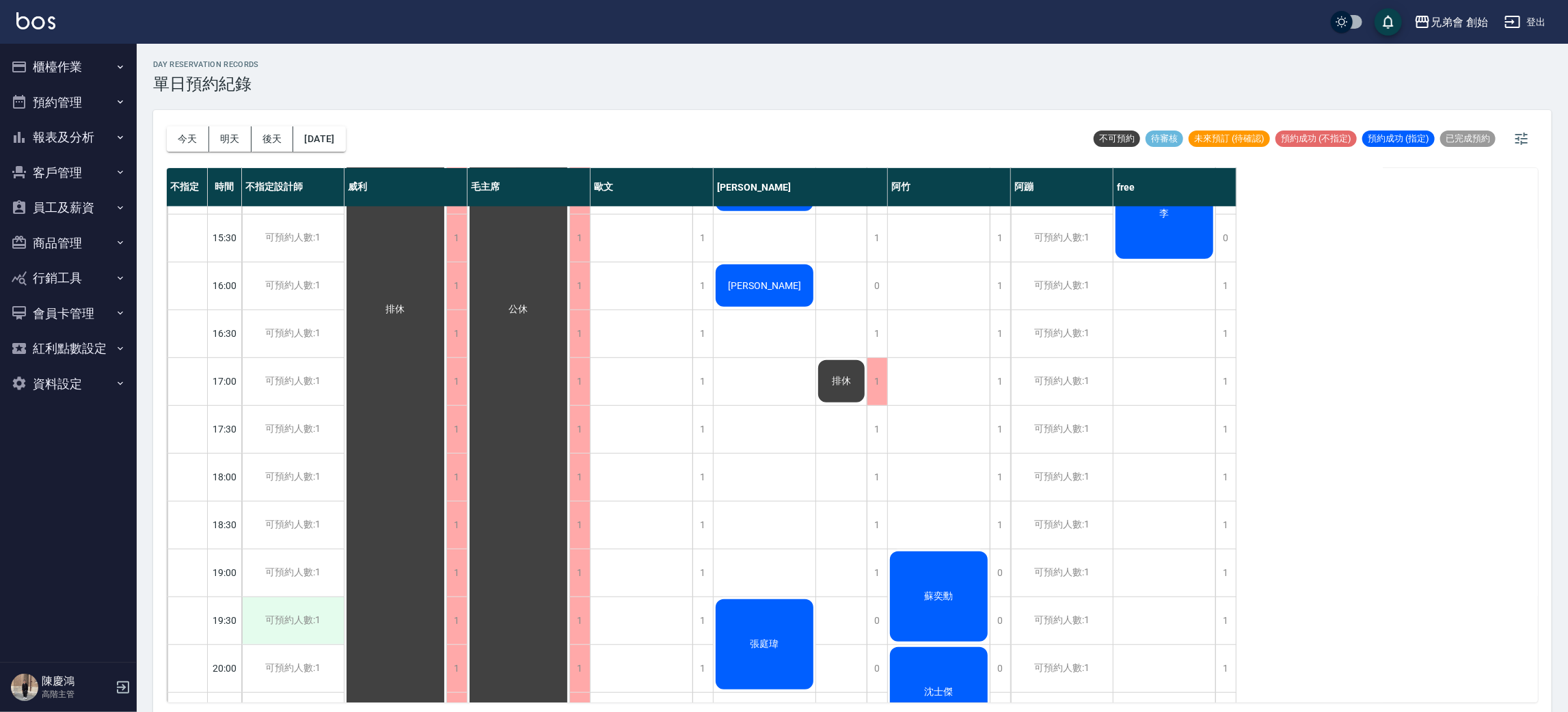
scroll to position [906, 0]
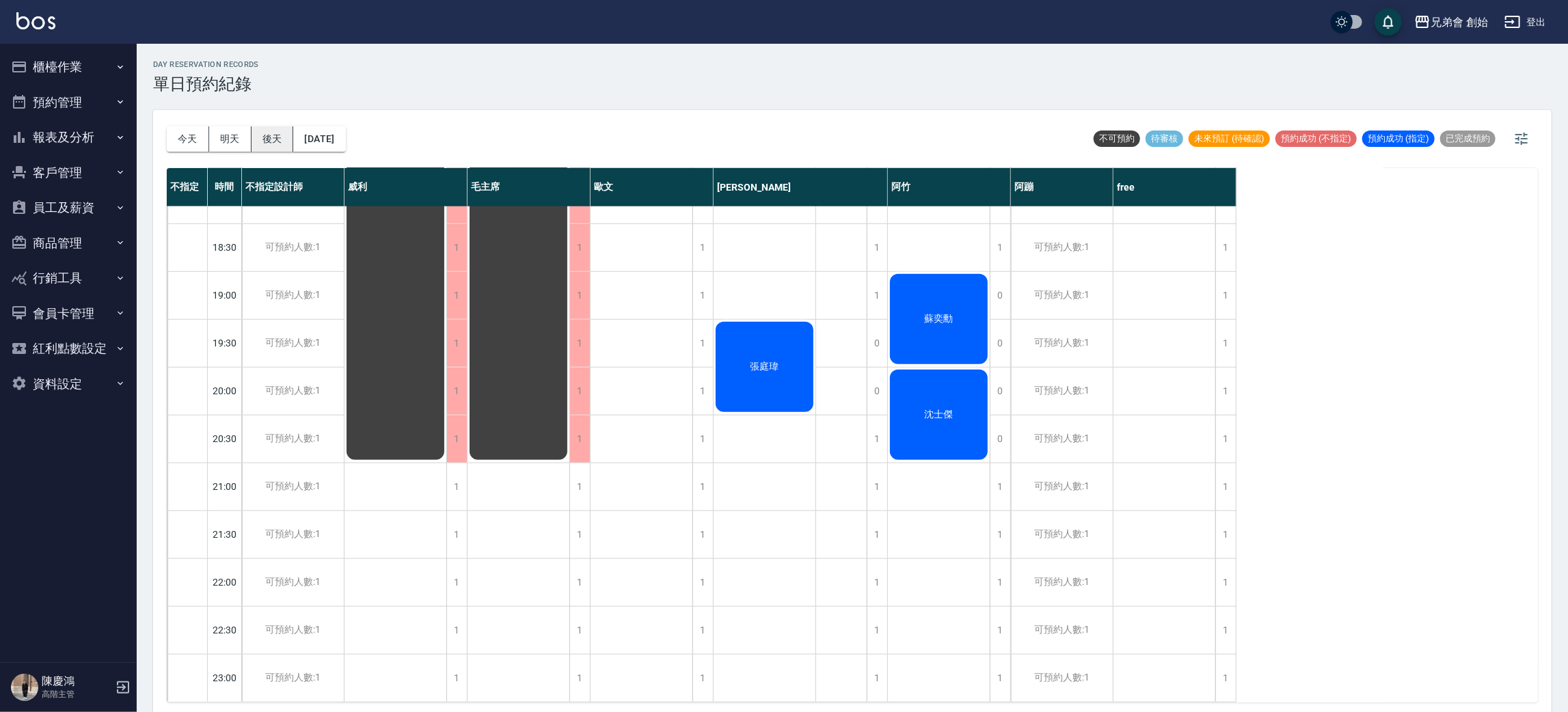
click at [270, 142] on button "後天" at bounding box center [272, 139] width 43 height 25
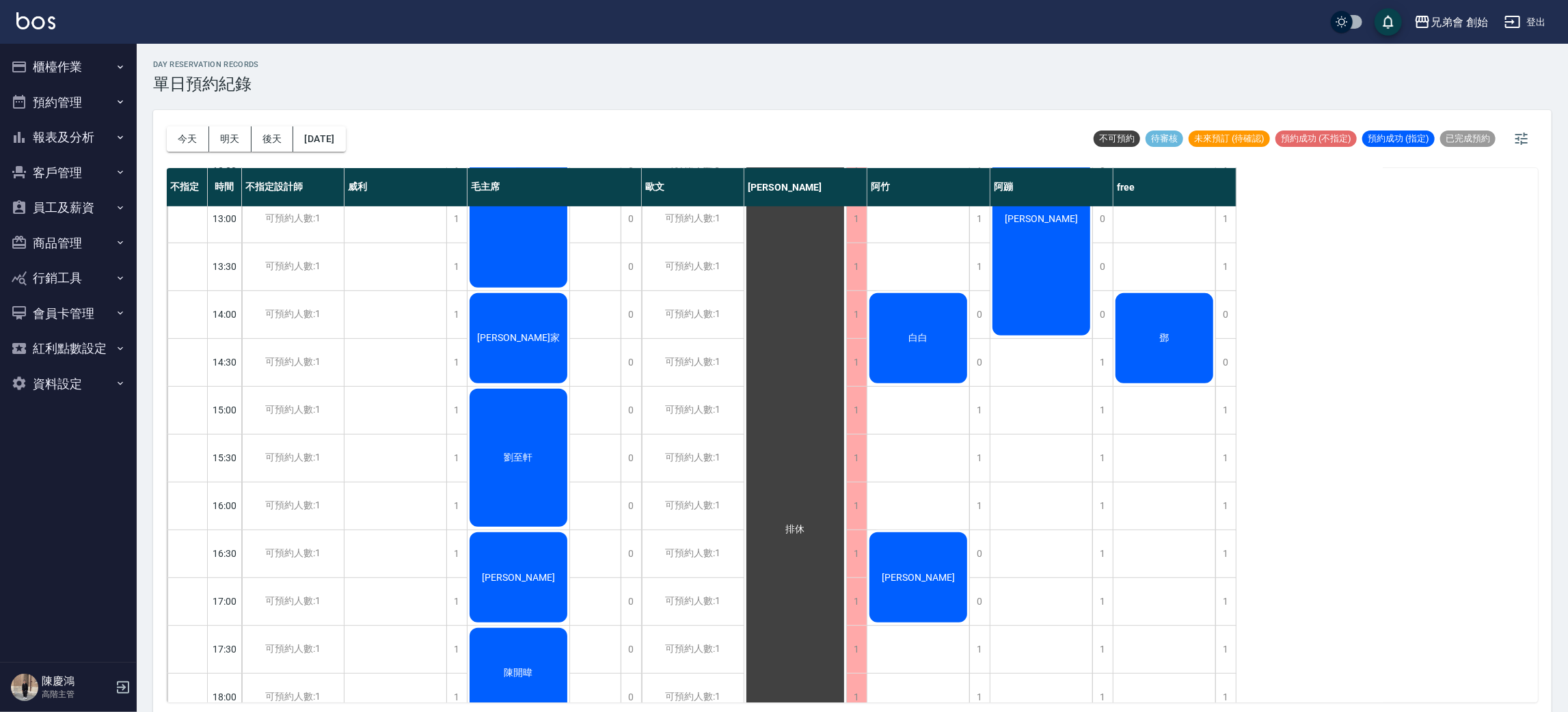
scroll to position [292, 0]
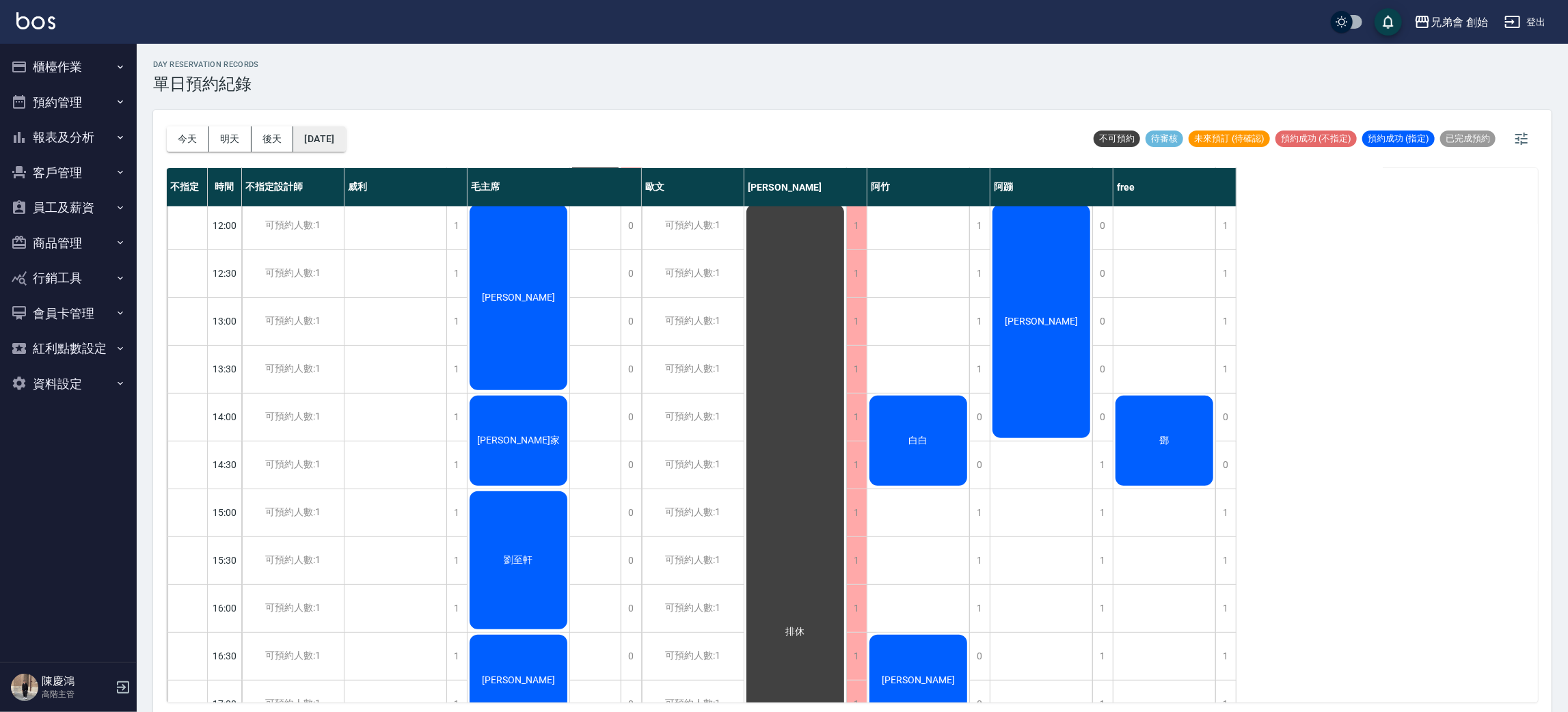
click at [345, 139] on button "2025/09/14" at bounding box center [319, 139] width 52 height 25
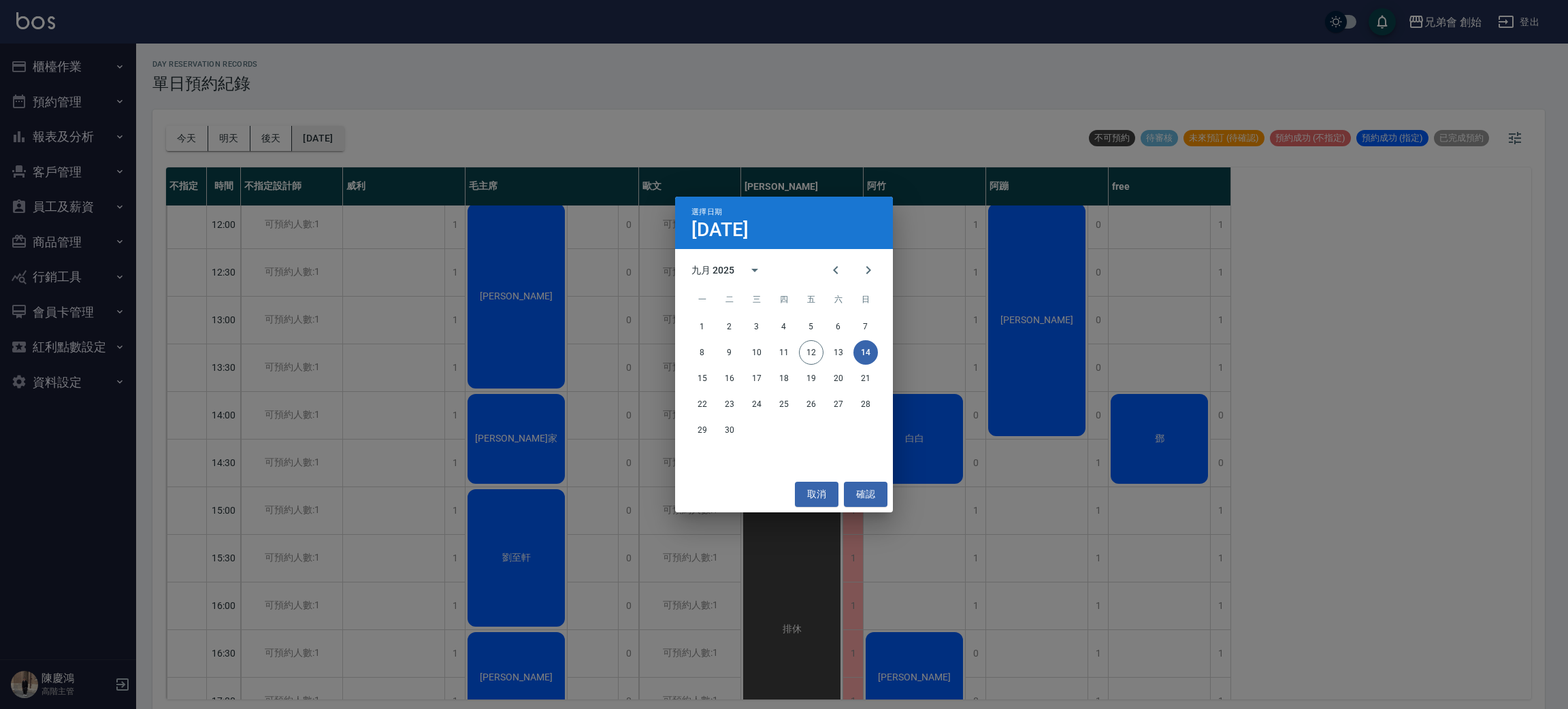
click at [345, 139] on div "選擇日期 9月14日 九月 2025 一 二 三 四 五 六 日 1 2 3 4 5 6 7 8 9 10 11 12 13 14 15 16 17 18 1…" at bounding box center [784, 354] width 1568 height 709
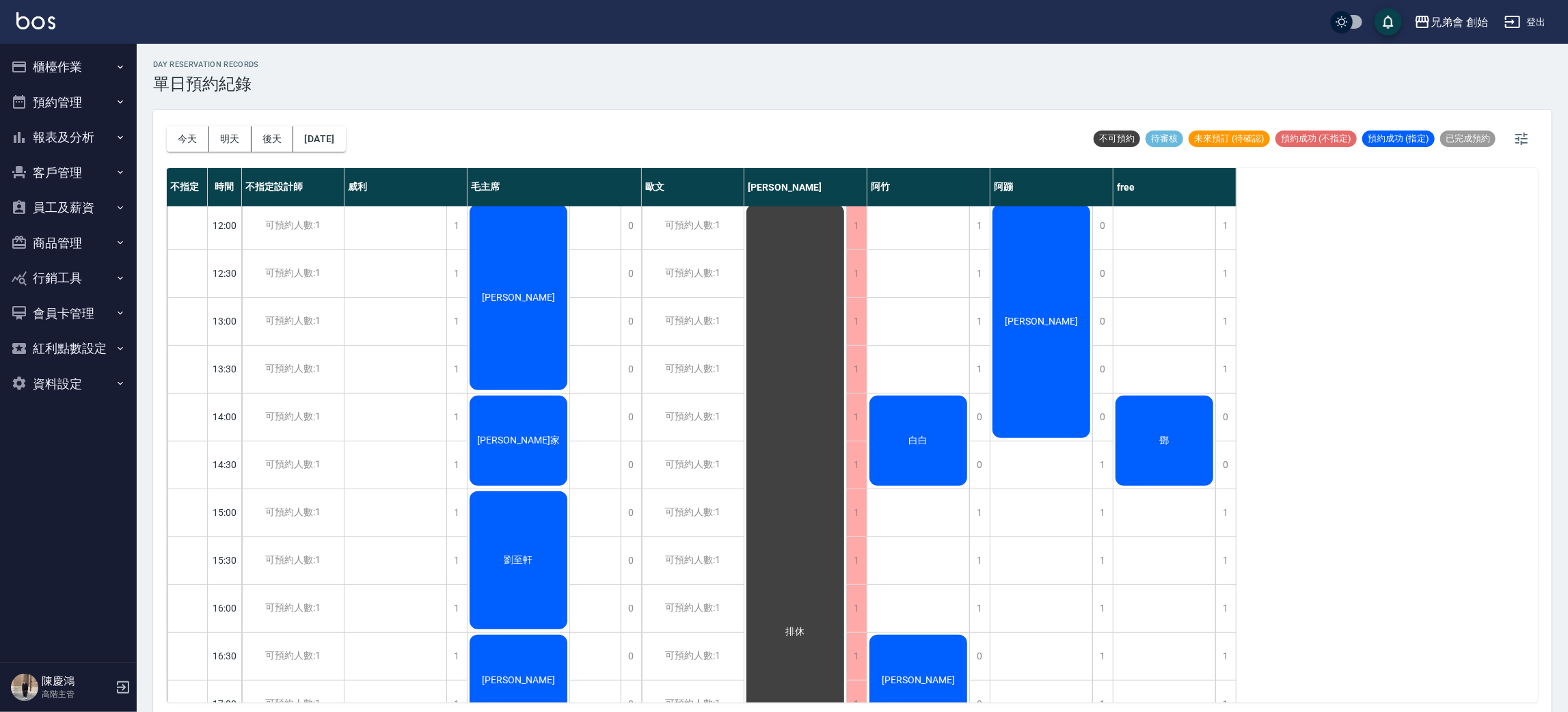
scroll to position [189, 0]
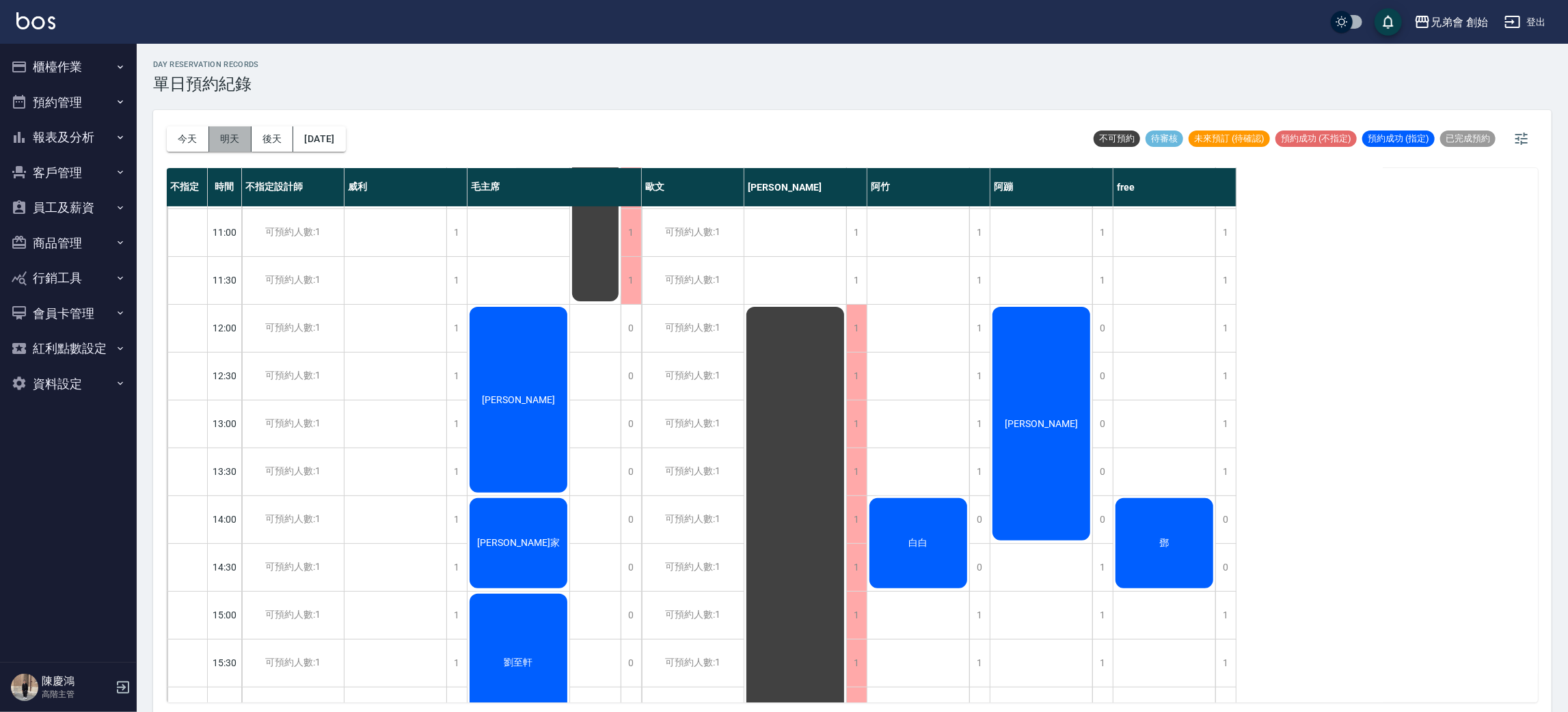
click at [232, 146] on button "明天" at bounding box center [230, 139] width 43 height 25
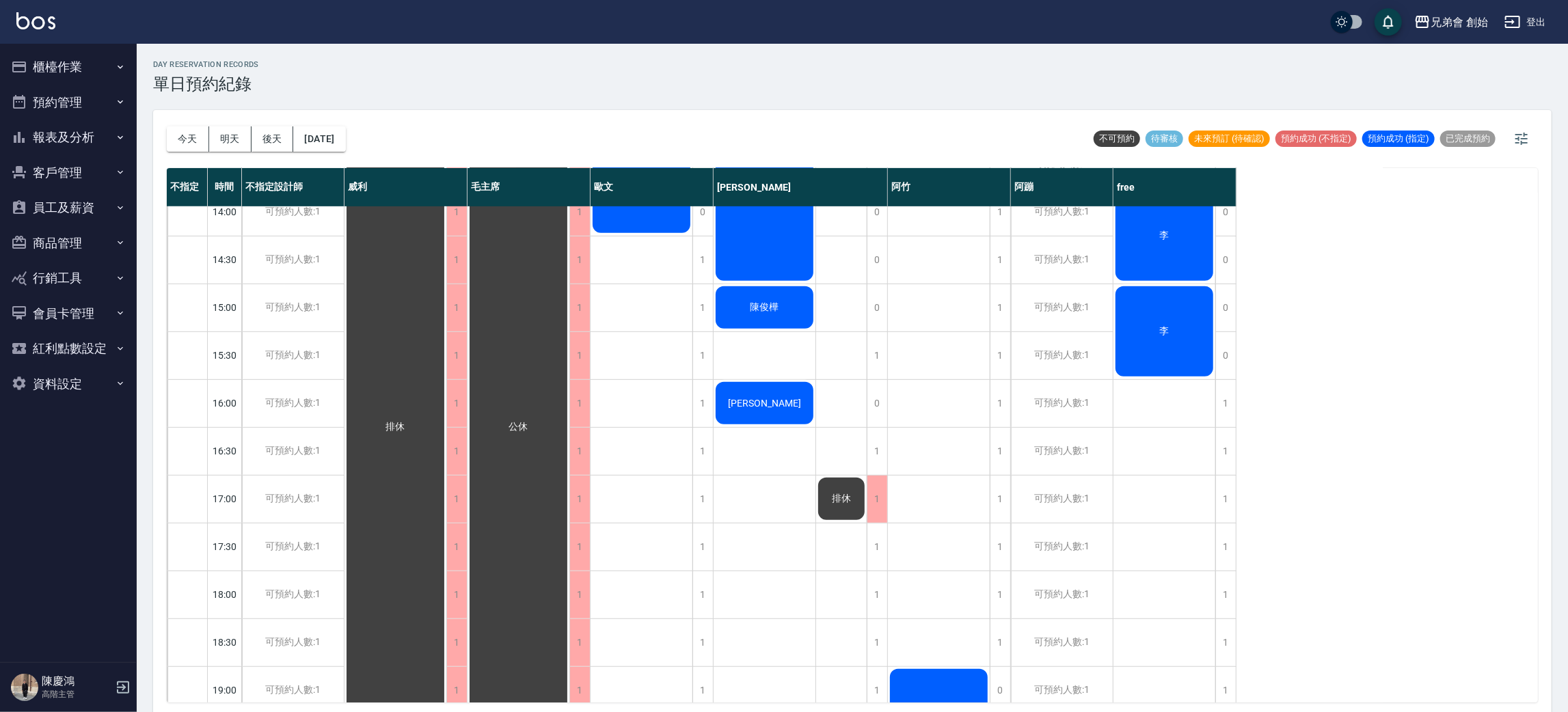
scroll to position [292, 0]
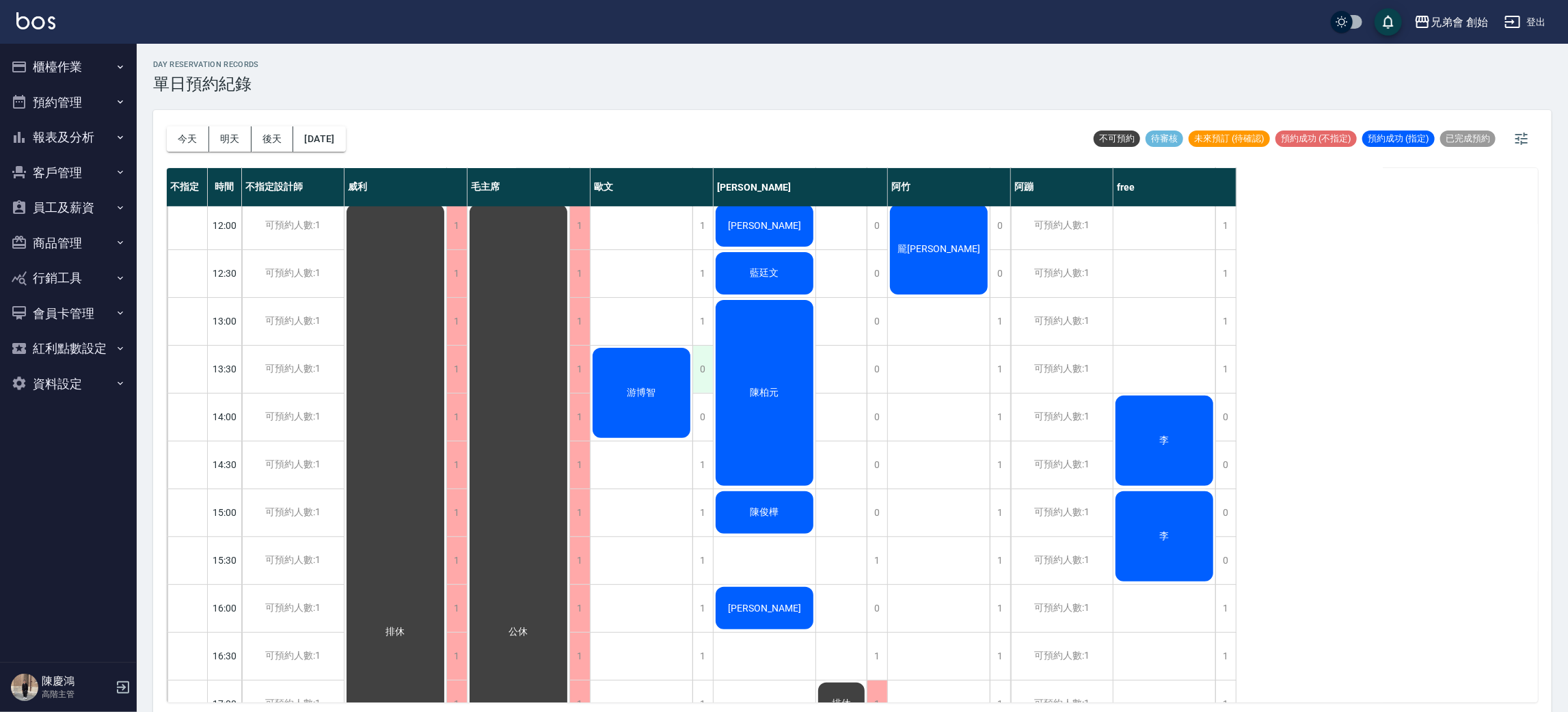
click at [699, 374] on div "0" at bounding box center [703, 370] width 21 height 47
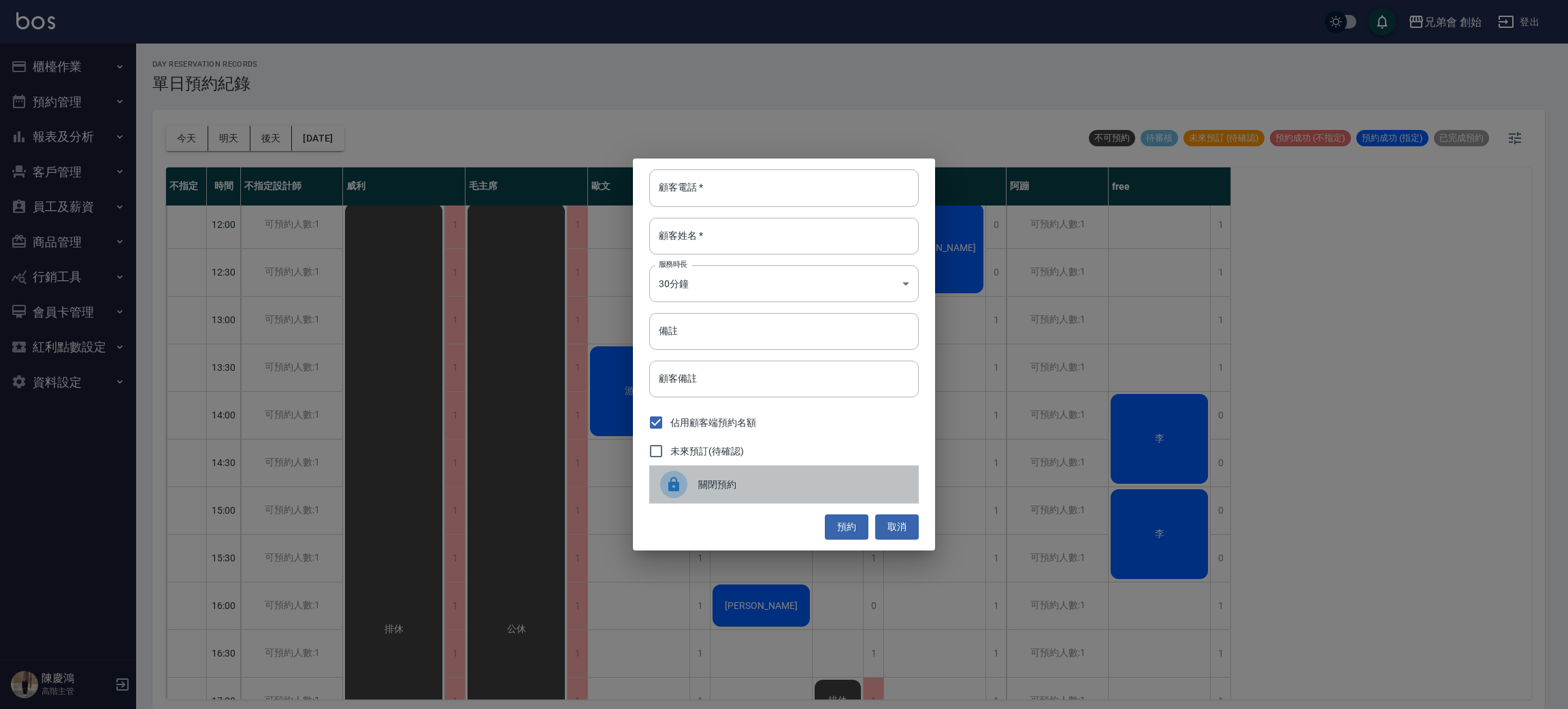
click at [678, 487] on icon at bounding box center [674, 483] width 11 height 14
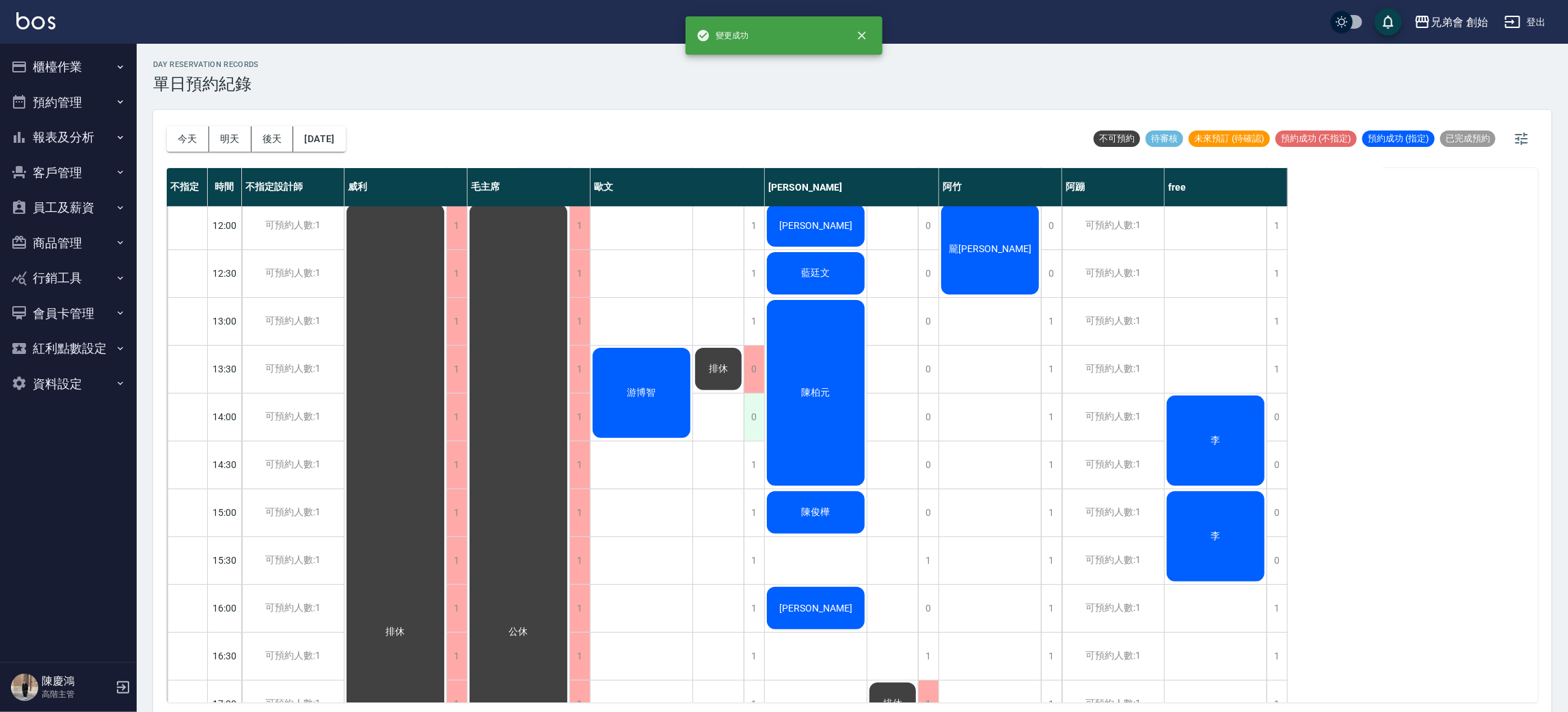
click at [750, 416] on div "0" at bounding box center [754, 417] width 21 height 47
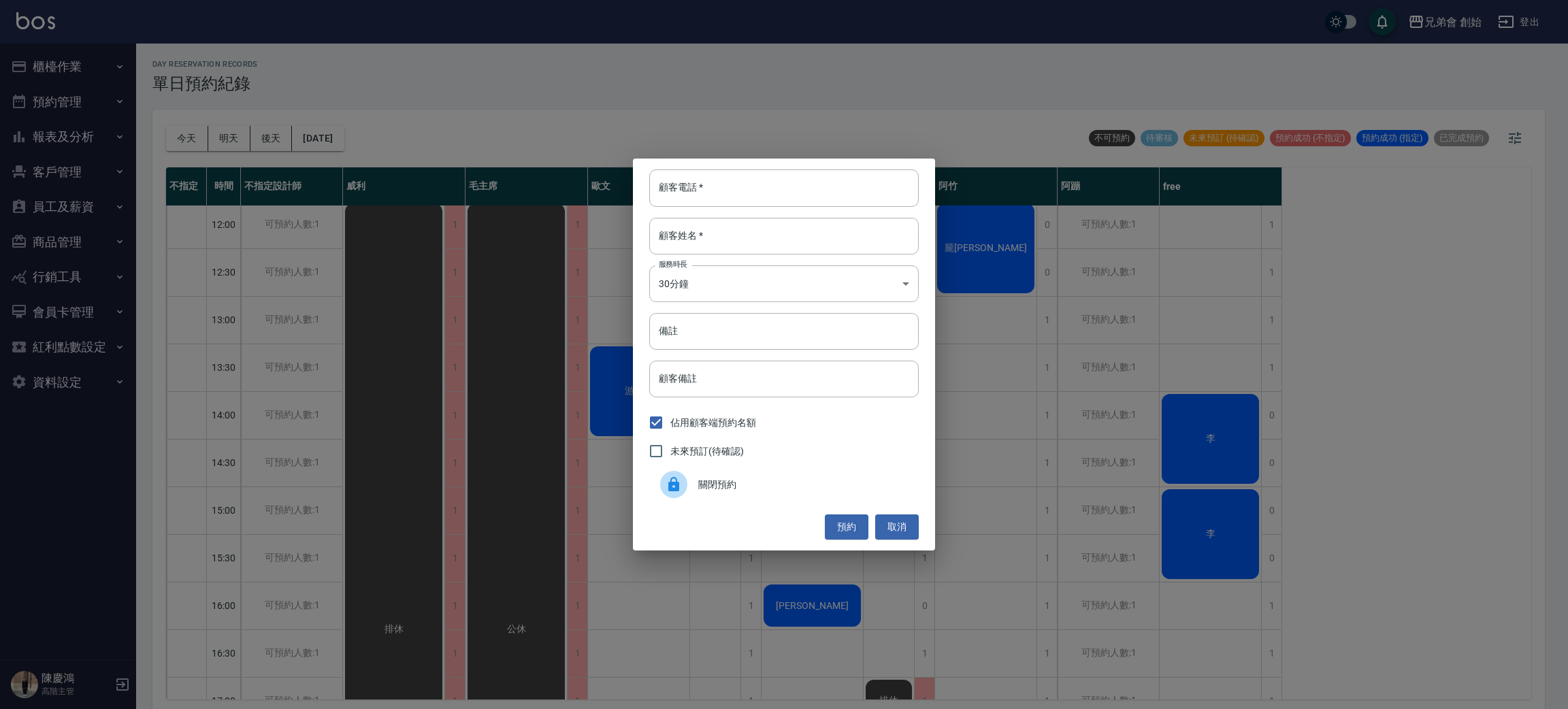
click at [742, 496] on div "關閉預約" at bounding box center [784, 484] width 269 height 38
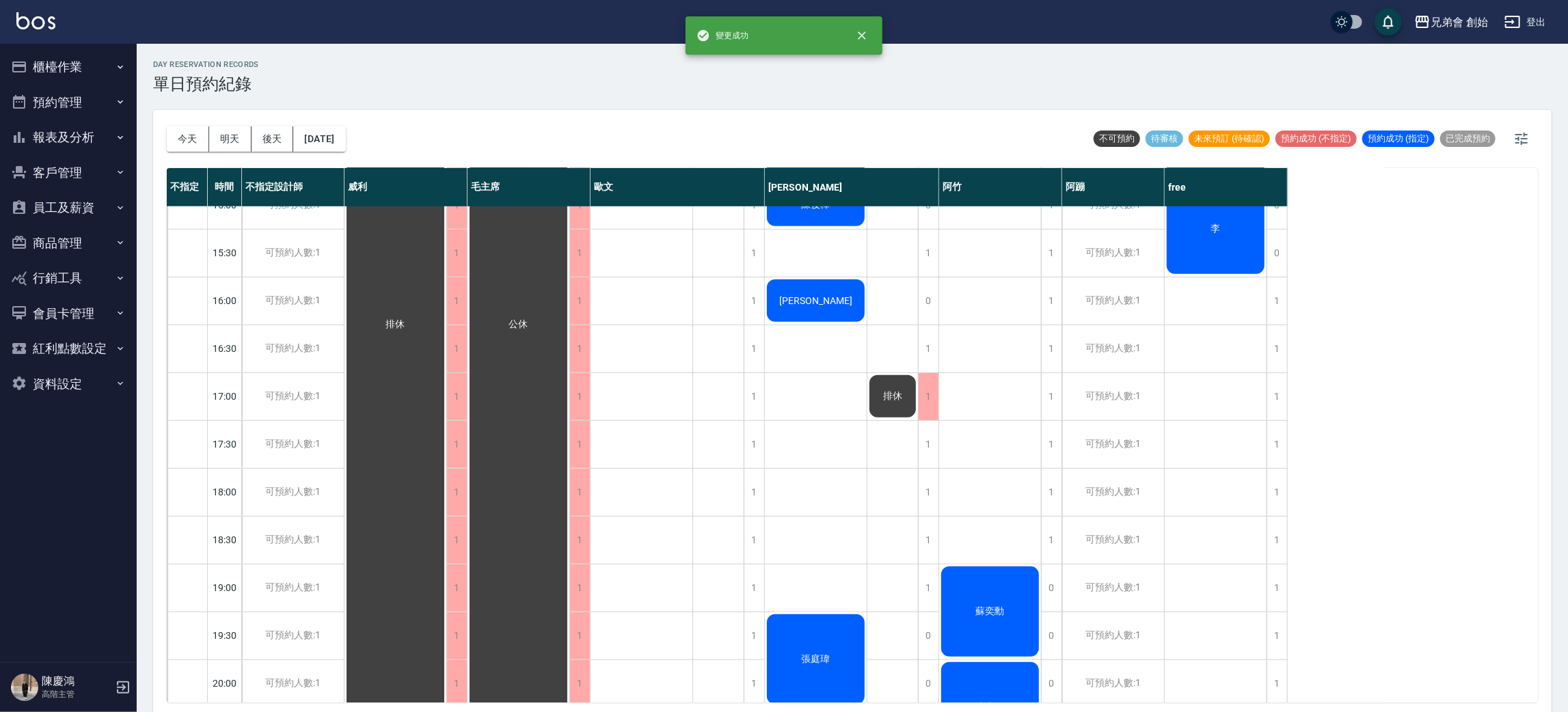
scroll to position [3, 0]
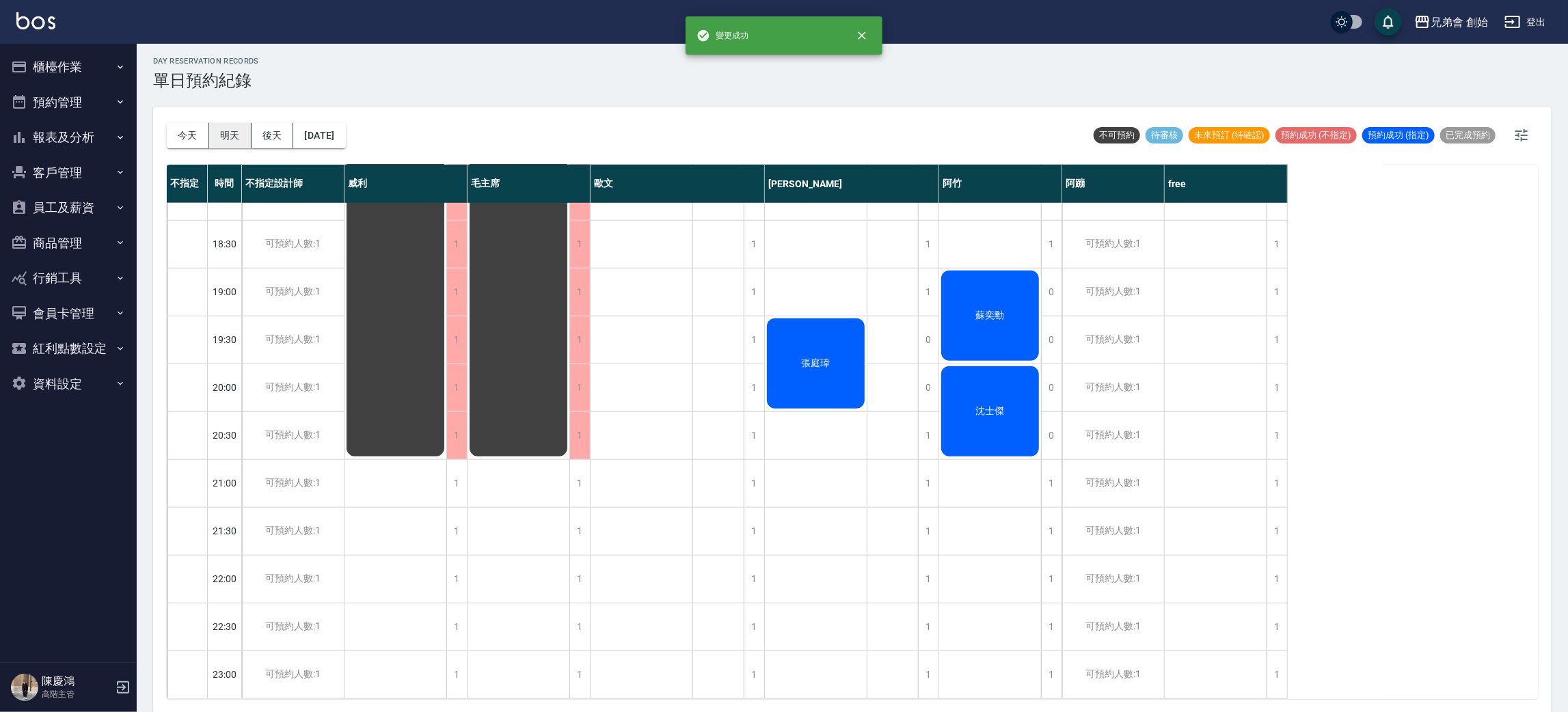
click at [225, 132] on button "明天" at bounding box center [230, 135] width 43 height 25
click at [196, 137] on button "今天" at bounding box center [187, 135] width 43 height 25
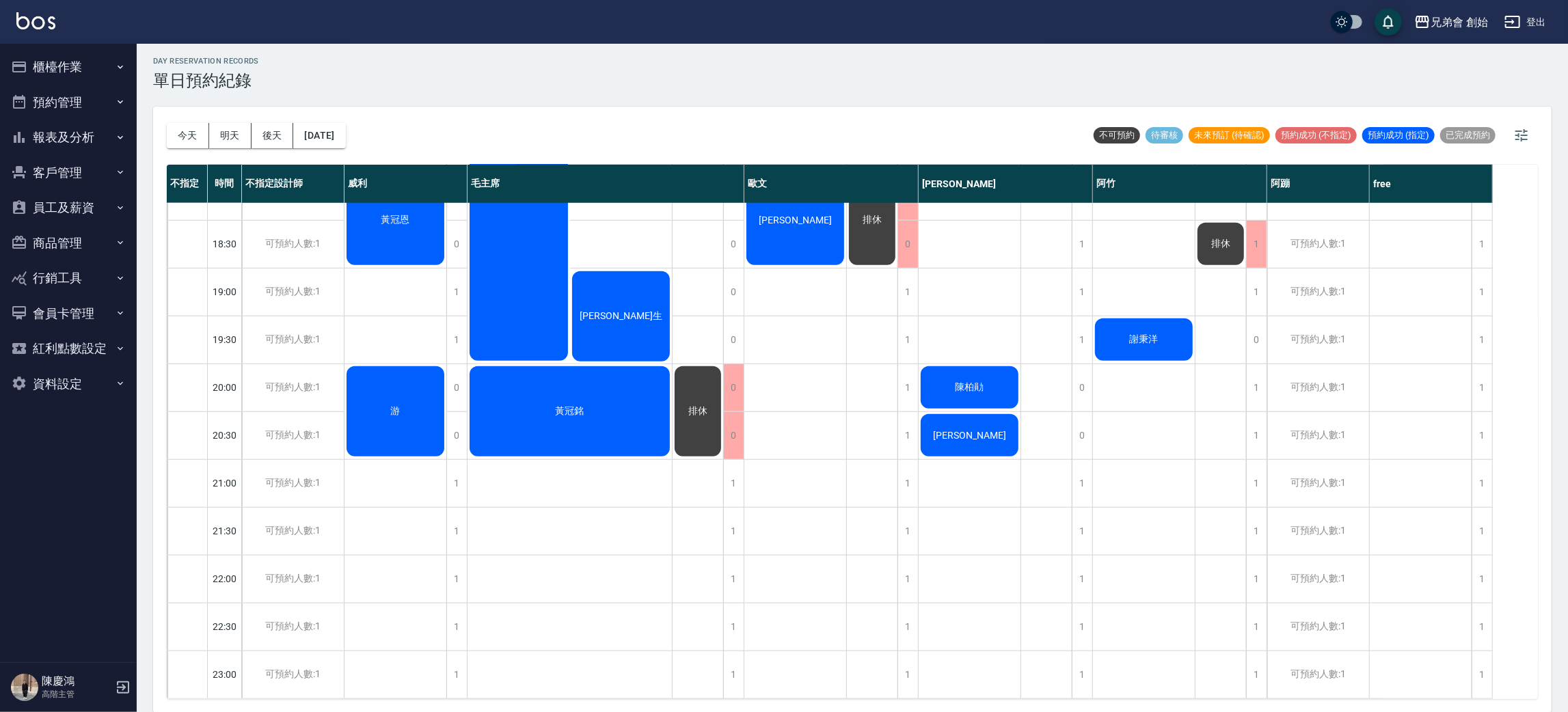
scroll to position [497, 0]
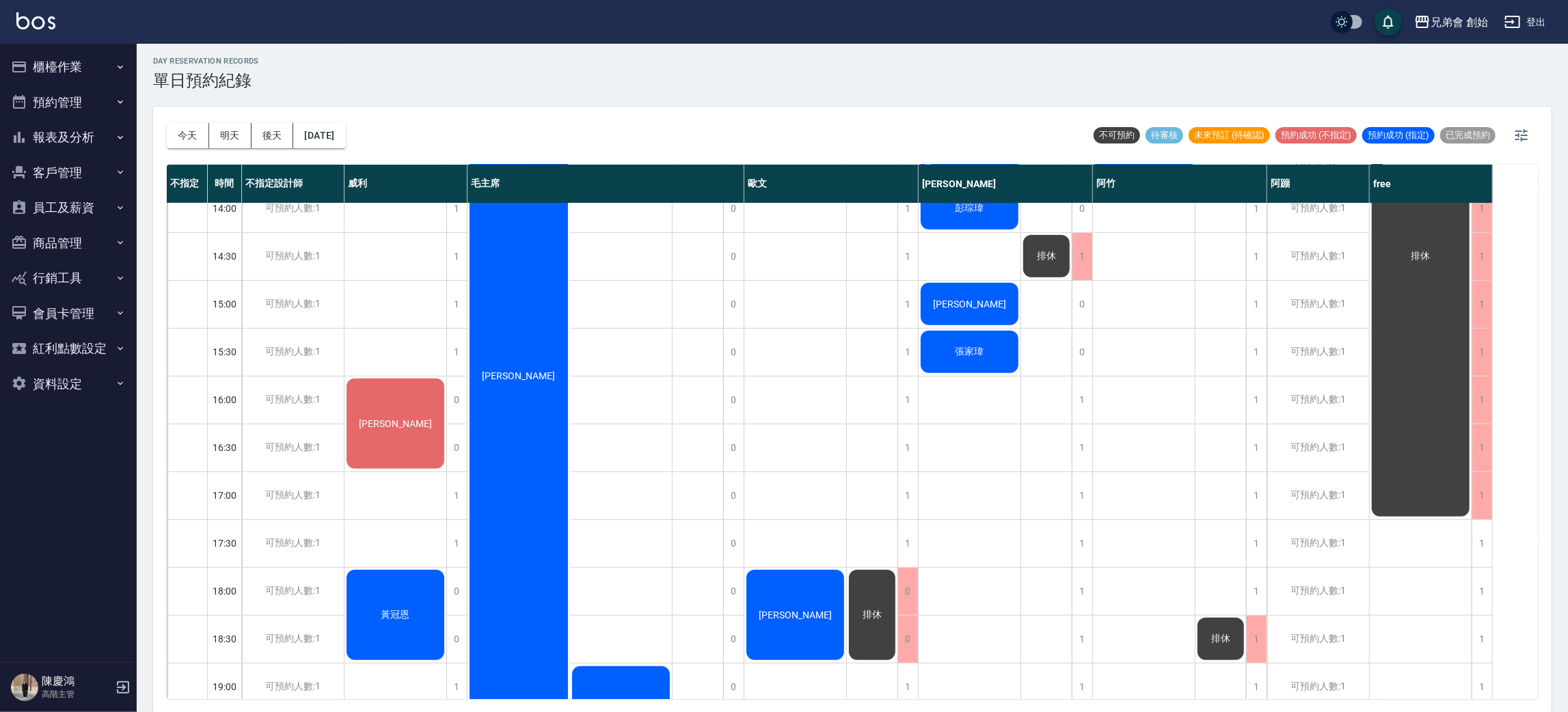
click at [524, 431] on div "[PERSON_NAME]" at bounding box center [519, 376] width 103 height 763
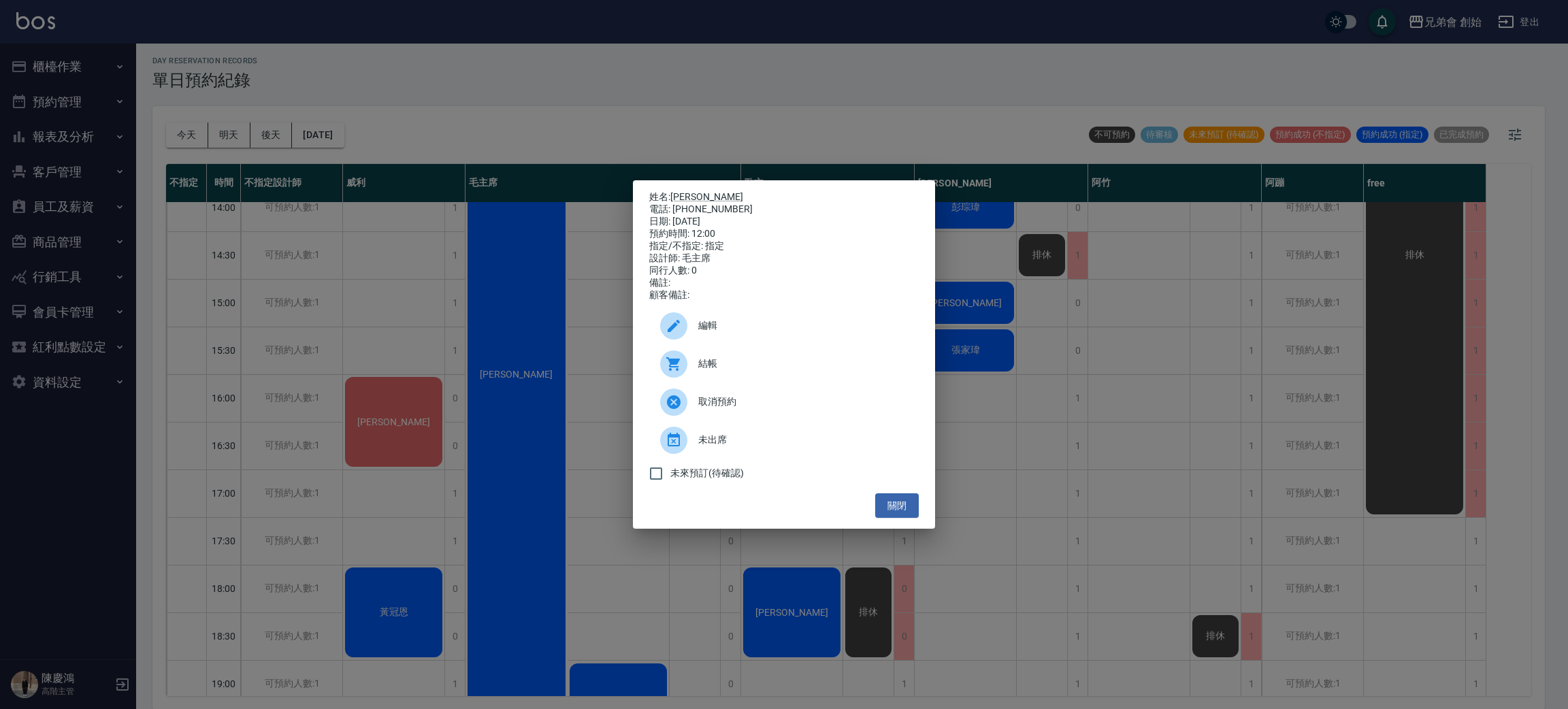
click at [522, 430] on div "姓名: 邱家維 電話: 0903612770 日期: 2025/09/12 預約時間: 12:00 指定/不指定: 指定 設計師: 毛主席 同行人數: 0 備…" at bounding box center [784, 354] width 1568 height 709
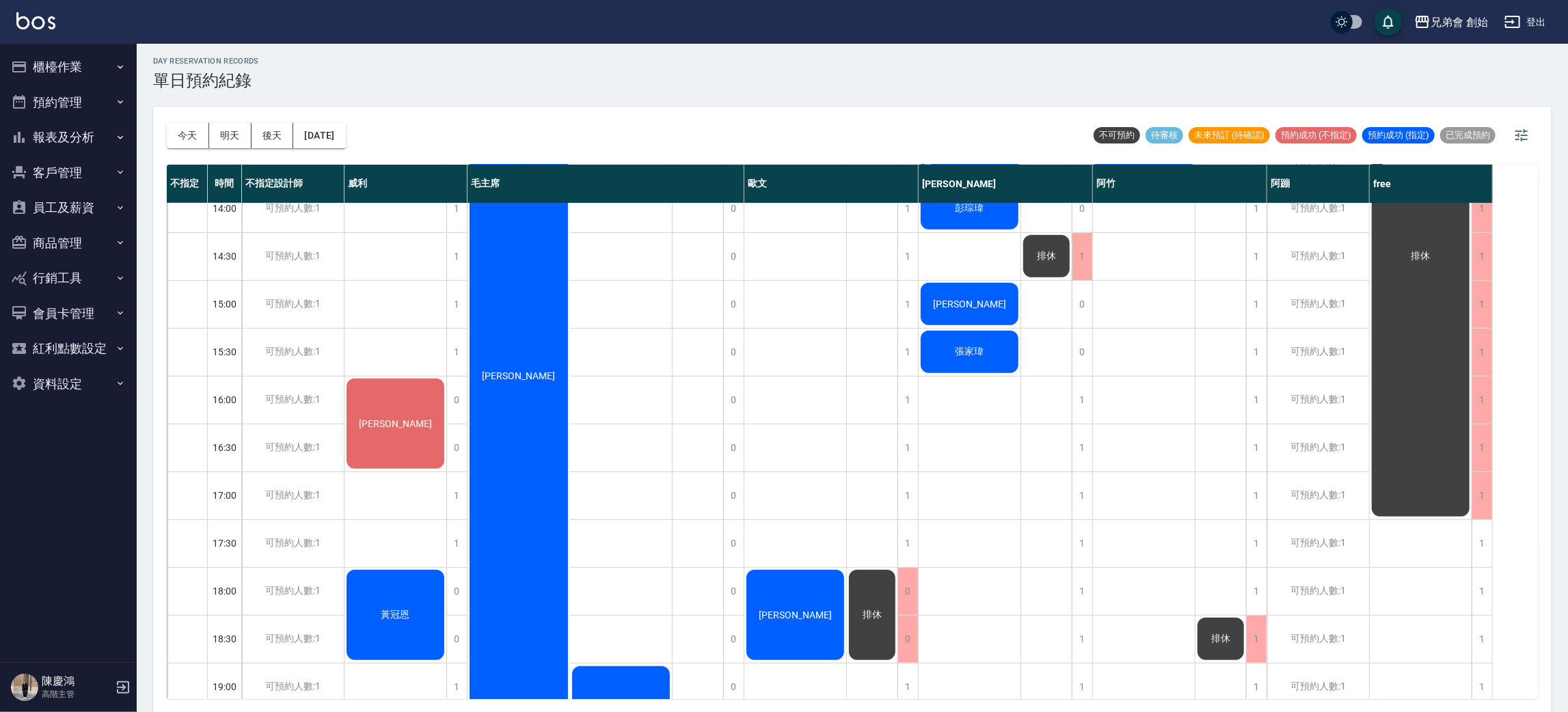
scroll to position [702, 0]
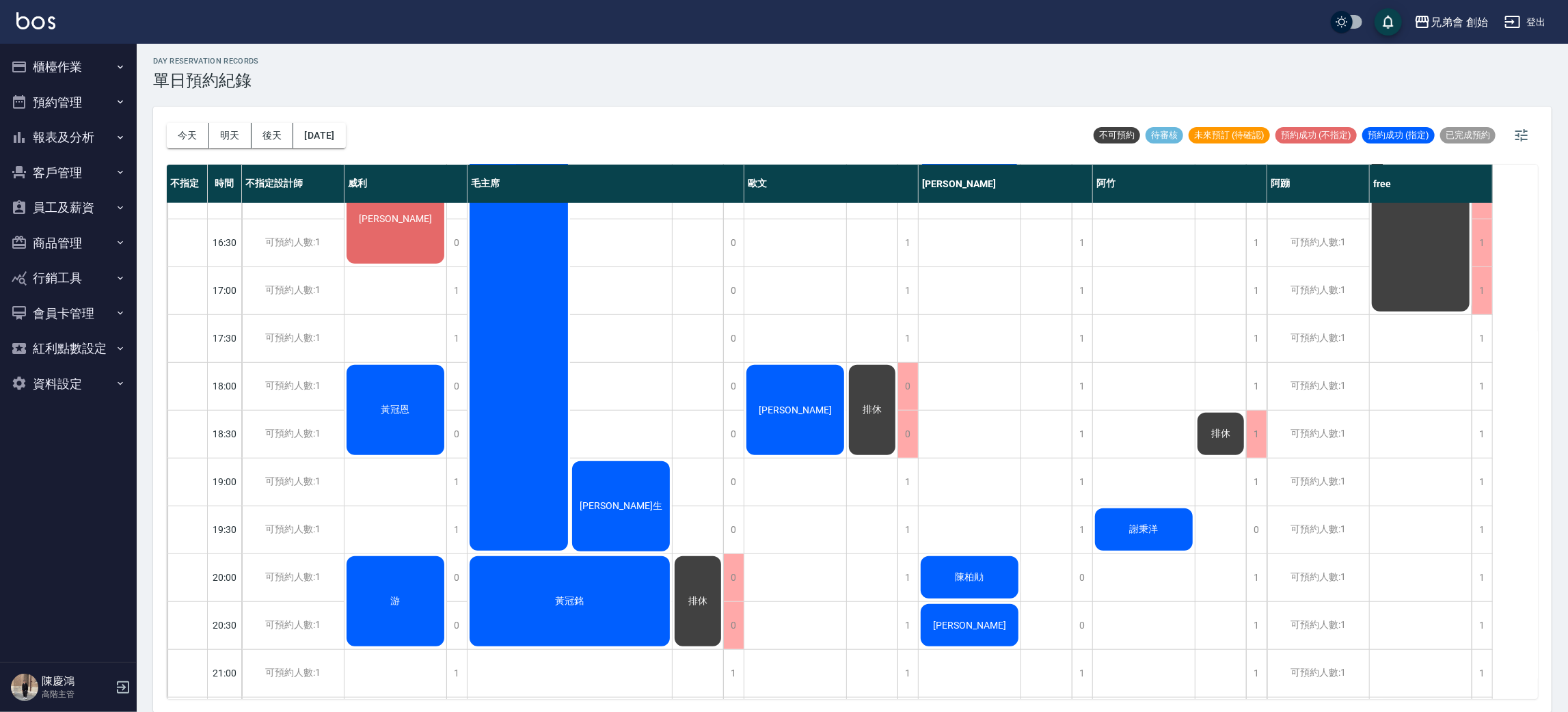
click at [612, 504] on span "[PERSON_NAME]生" at bounding box center [620, 506] width 88 height 12
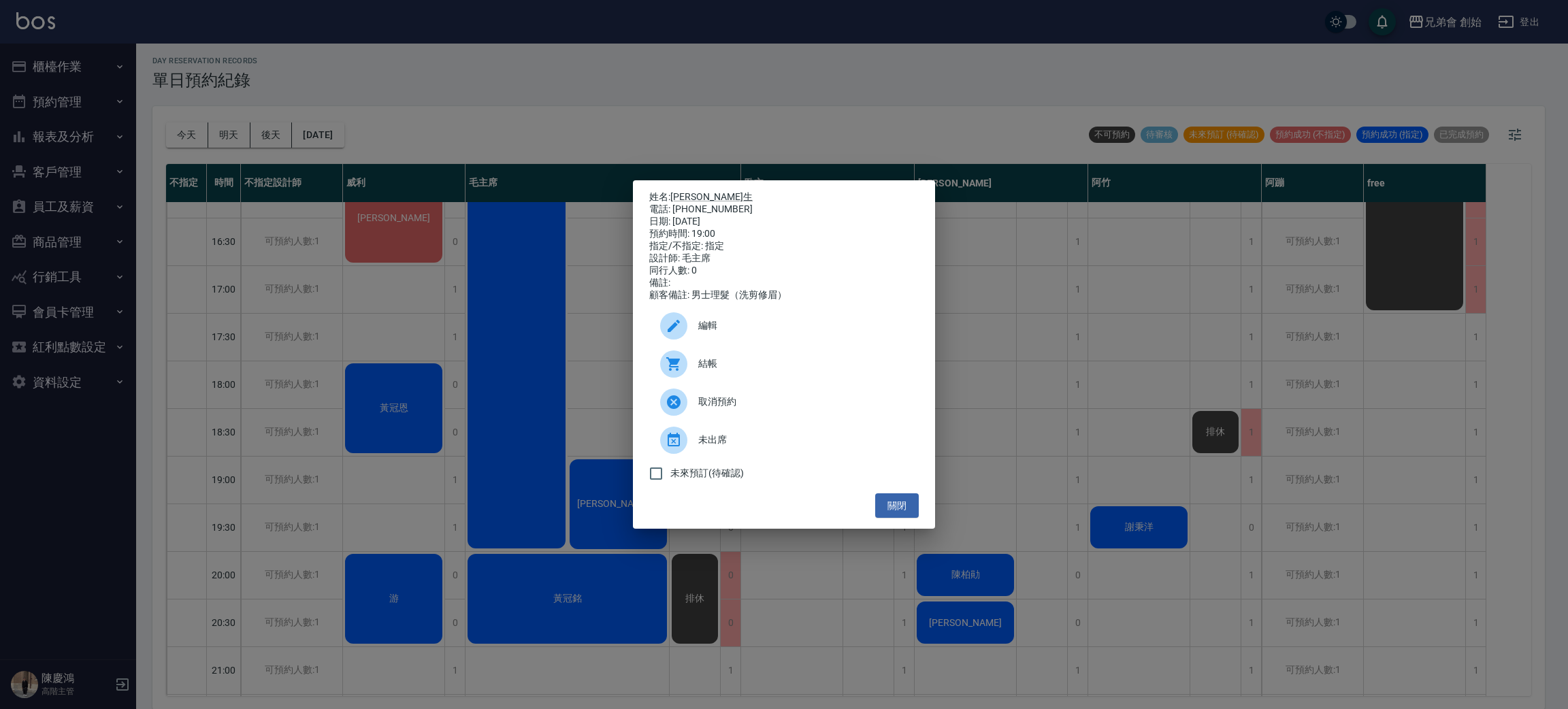
click at [609, 502] on div "姓名: 王汶生 電話: 0975427612 日期: 2025/09/12 預約時間: 19:00 指定/不指定: 指定 設計師: 毛主席 同行人數: 0 備…" at bounding box center [784, 354] width 1568 height 709
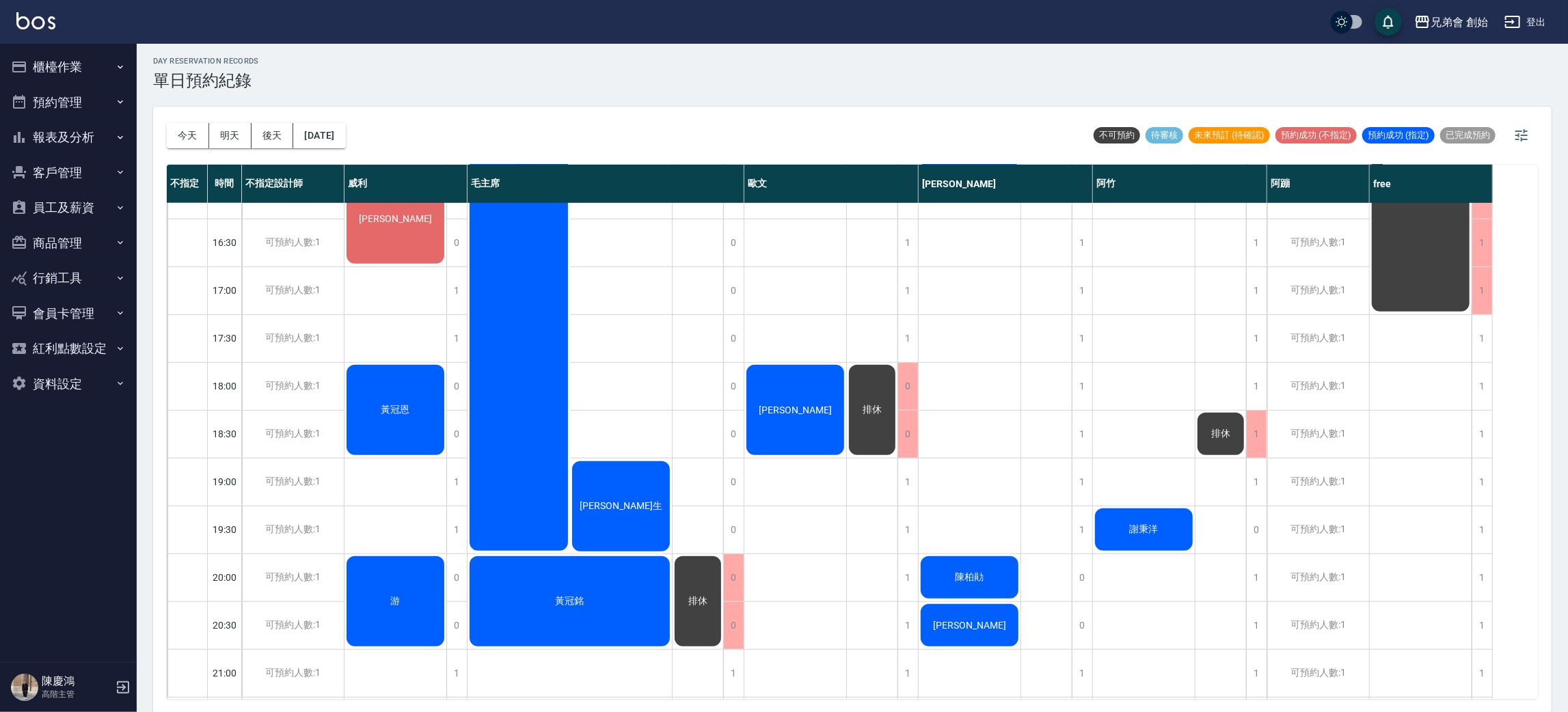
scroll to position [906, 0]
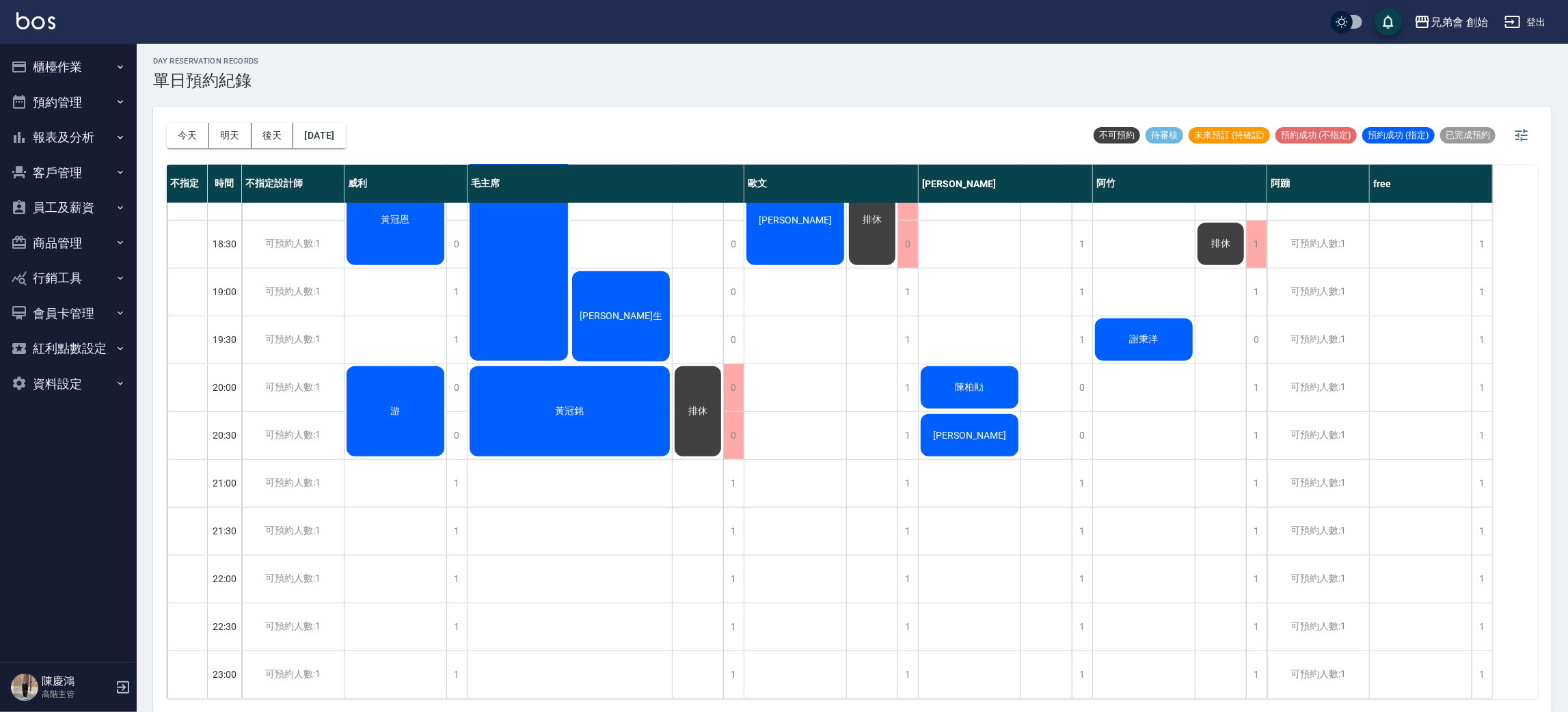
click at [603, 402] on div "黃冠銘" at bounding box center [569, 411] width 204 height 94
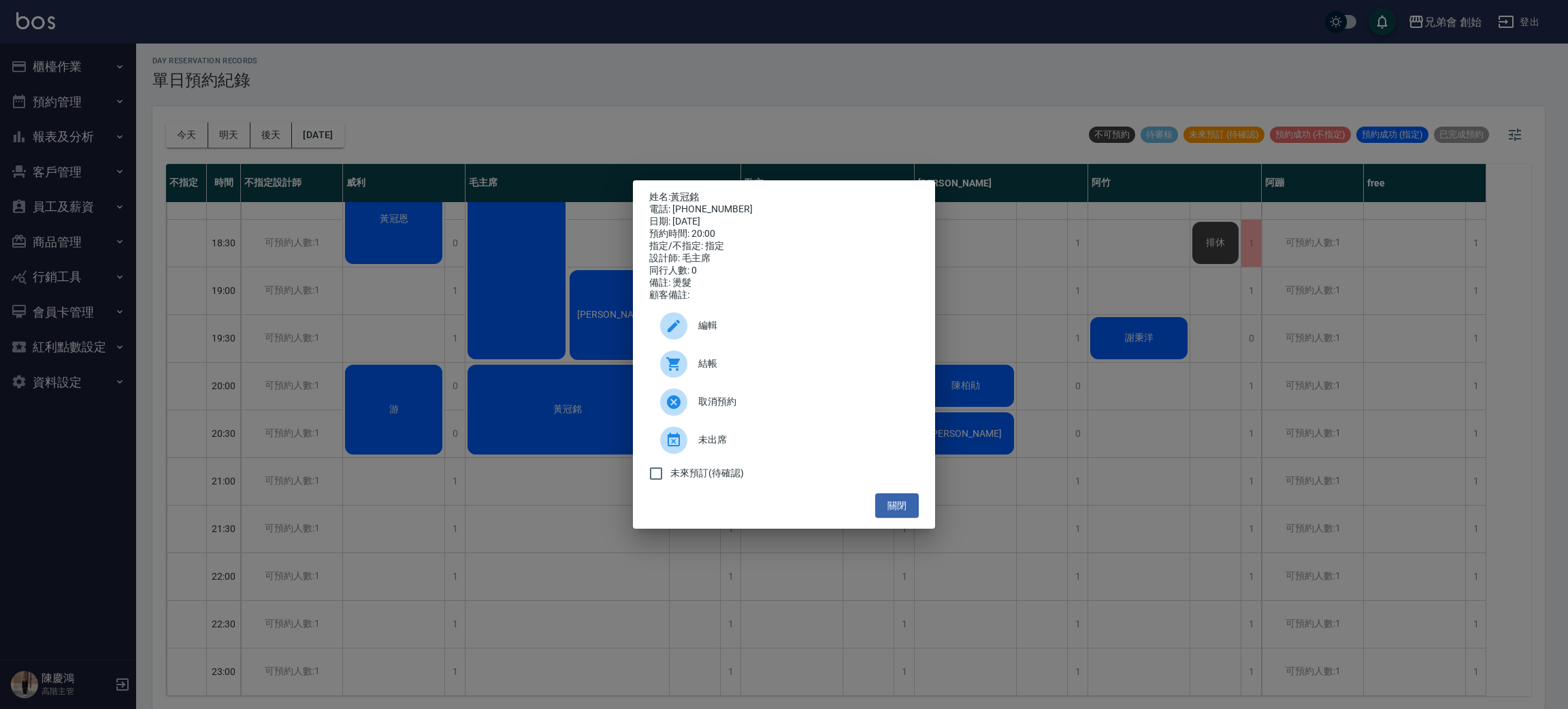
click at [517, 492] on div "姓名: 黃冠銘 電話: 0981499949 日期: 2025/09/12 預約時間: 20:00 指定/不指定: 指定 設計師: 毛主席 同行人數: 0 備…" at bounding box center [784, 354] width 1568 height 709
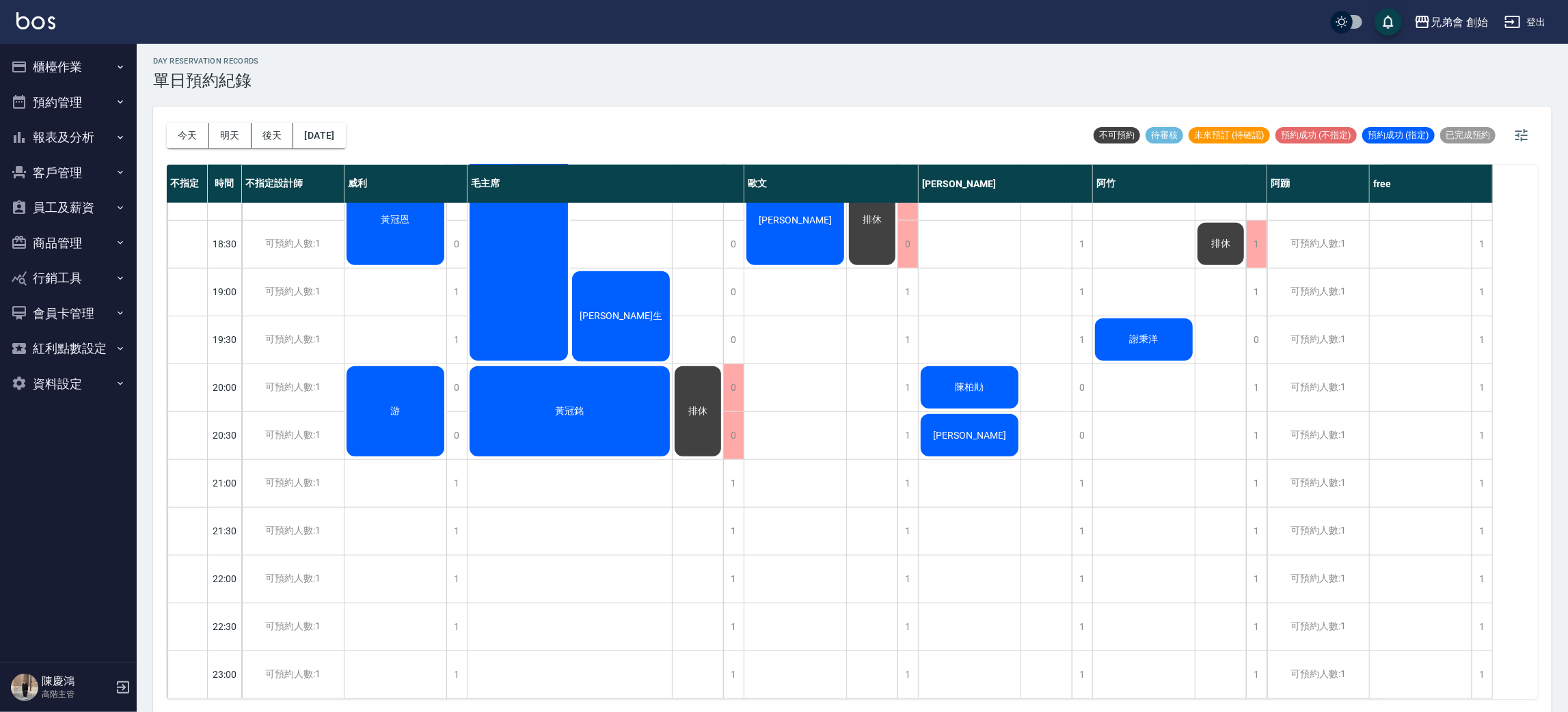
click at [399, 418] on div "游" at bounding box center [395, 411] width 102 height 94
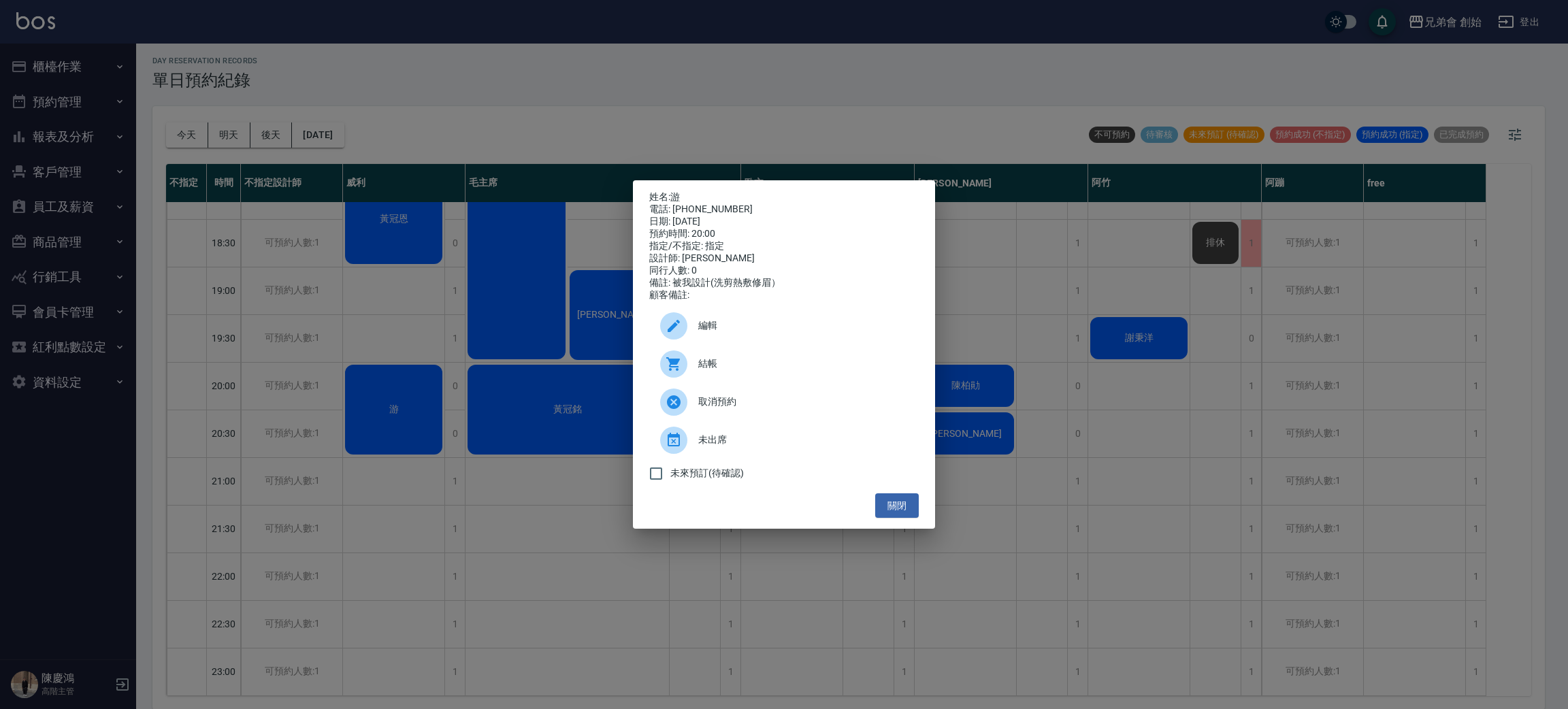
click at [397, 417] on div "姓名: 游 電話: 0968680184 日期: 2025/09/12 預約時間: 20:00 指定/不指定: 指定 設計師: 威利 同行人數: 0 備註: …" at bounding box center [784, 354] width 1568 height 709
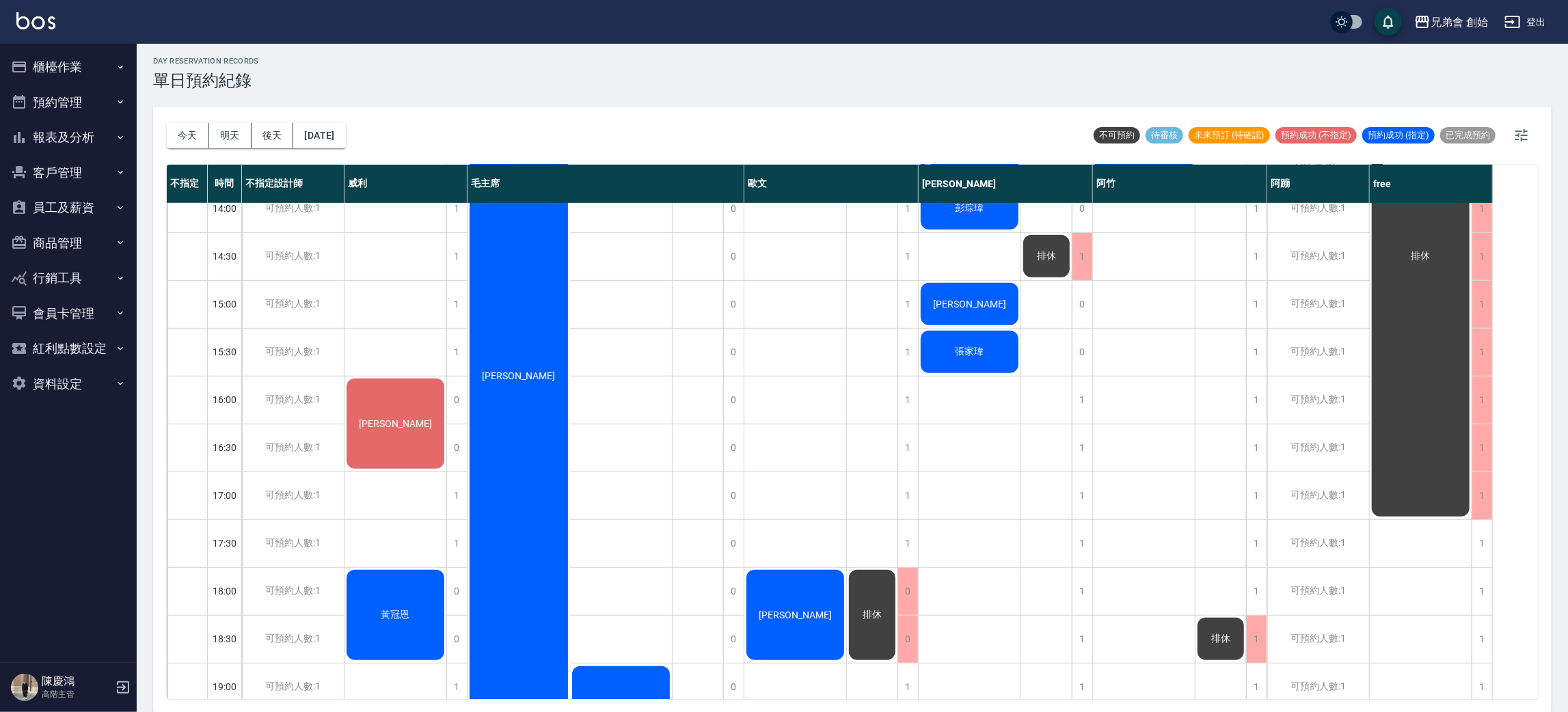
scroll to position [702, 0]
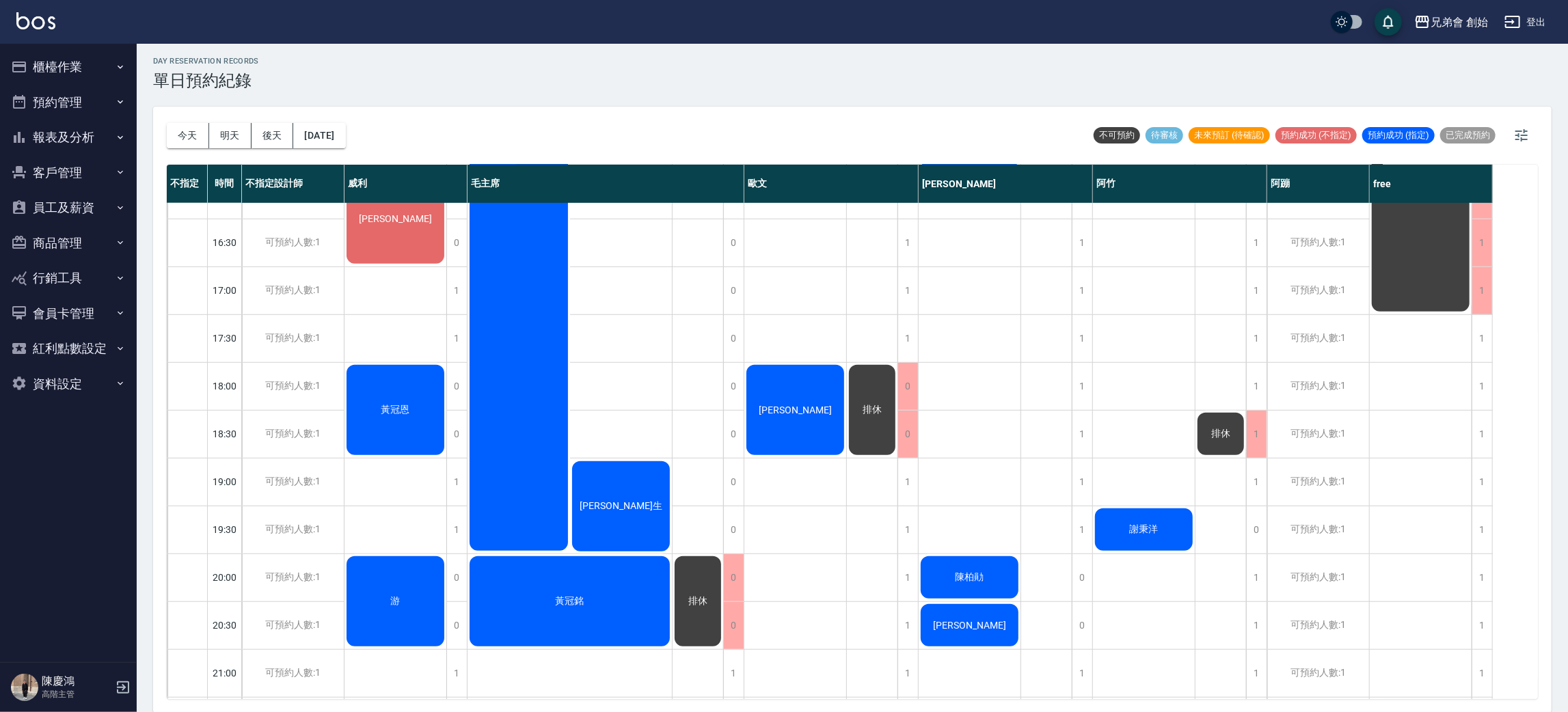
click at [367, 399] on div "黃冠恩" at bounding box center [395, 410] width 102 height 94
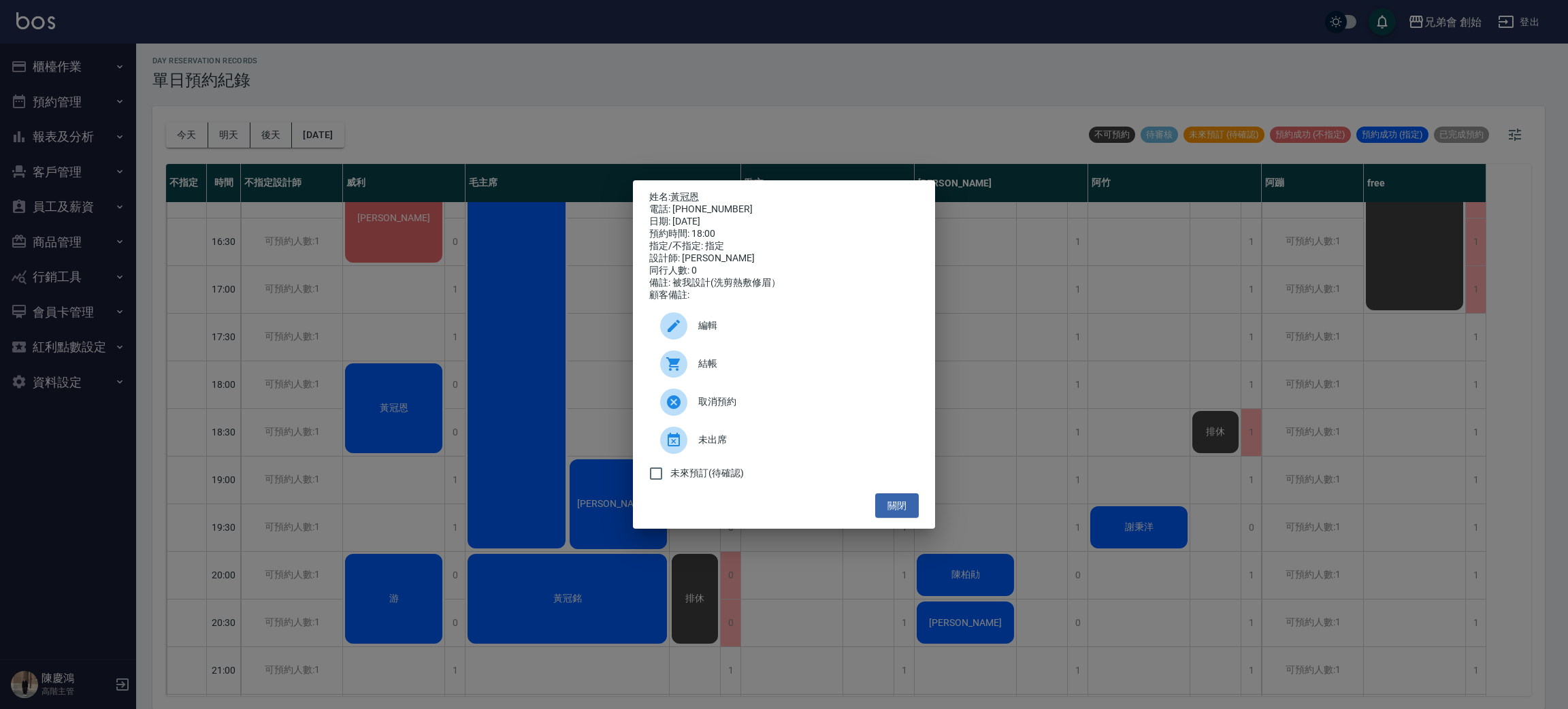
click at [473, 228] on div "姓名: 黃冠恩 電話: 0966916632 日期: 2025/09/12 預約時間: 18:00 指定/不指定: 指定 設計師: 威利 同行人數: 0 備註…" at bounding box center [784, 354] width 1568 height 709
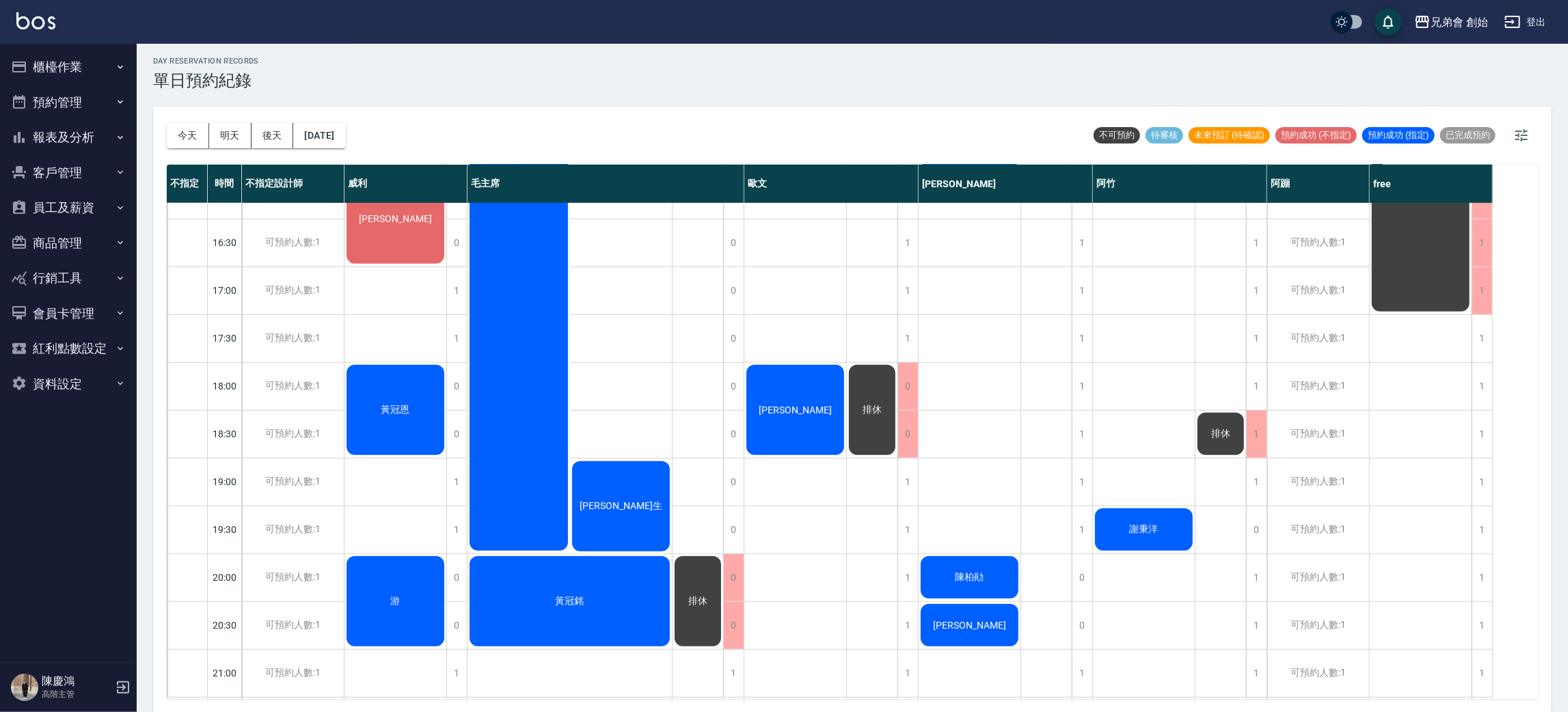
click at [406, 605] on div "游" at bounding box center [395, 601] width 102 height 94
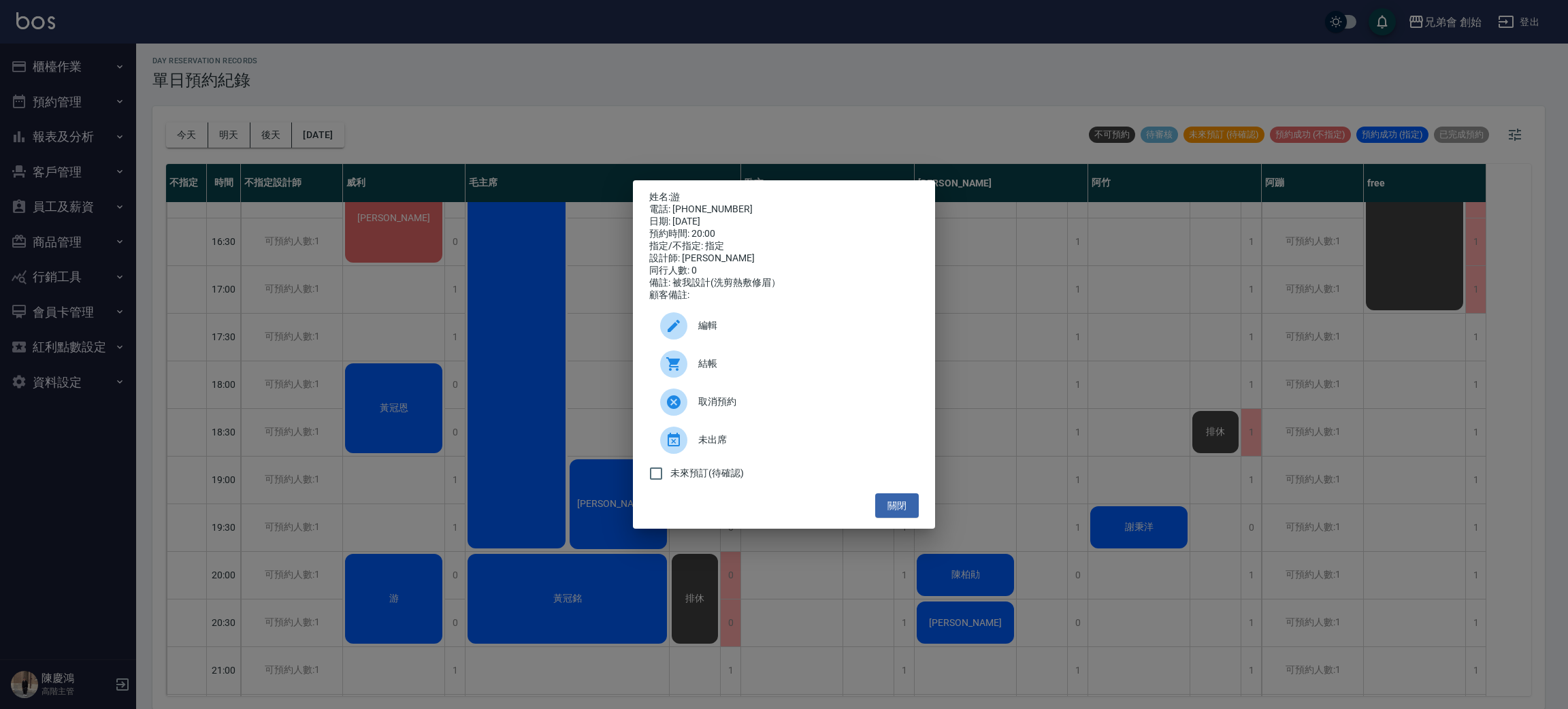
click at [530, 181] on div "姓名: 游 電話: 0968680184 日期: 2025/09/12 預約時間: 20:00 指定/不指定: 指定 設計師: 威利 同行人數: 0 備註: …" at bounding box center [784, 354] width 1568 height 709
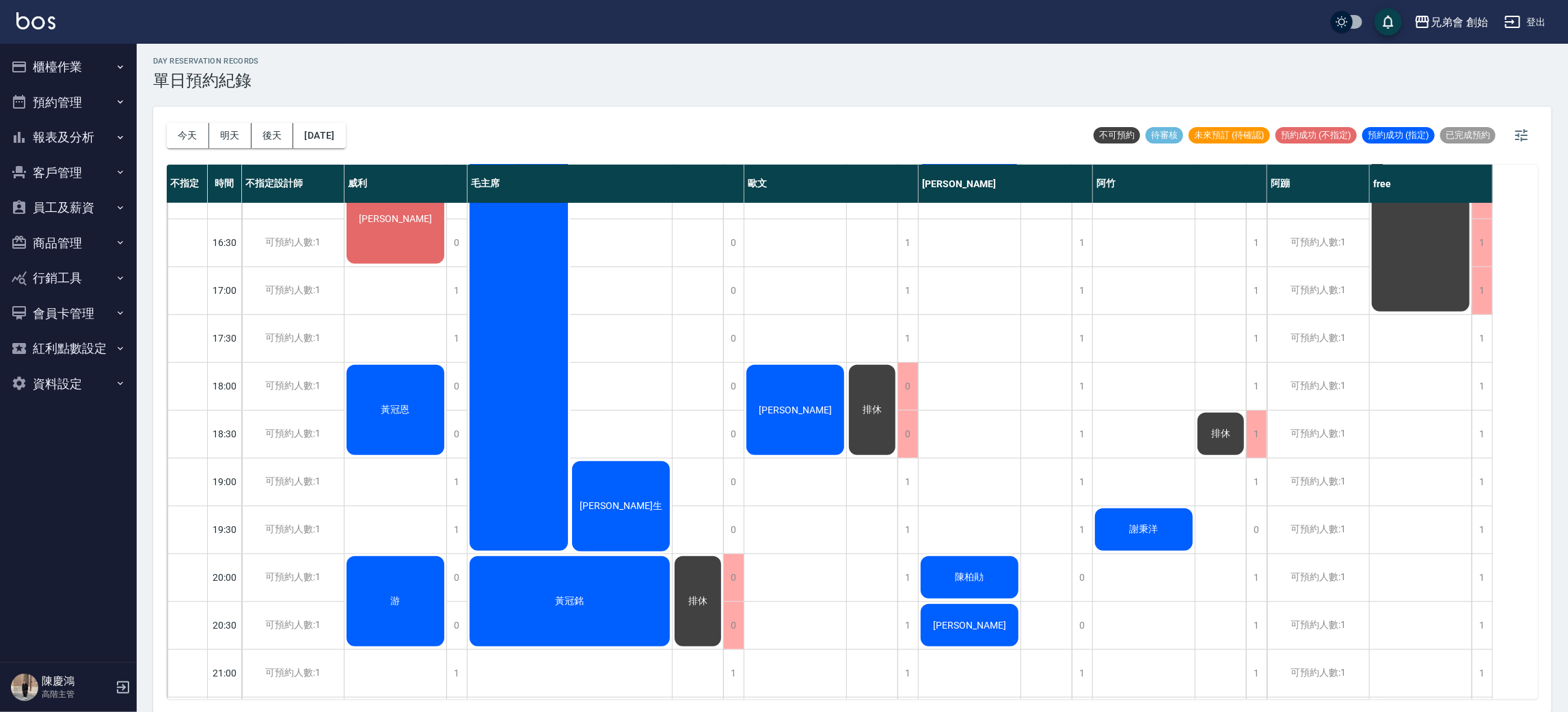
scroll to position [394, 0]
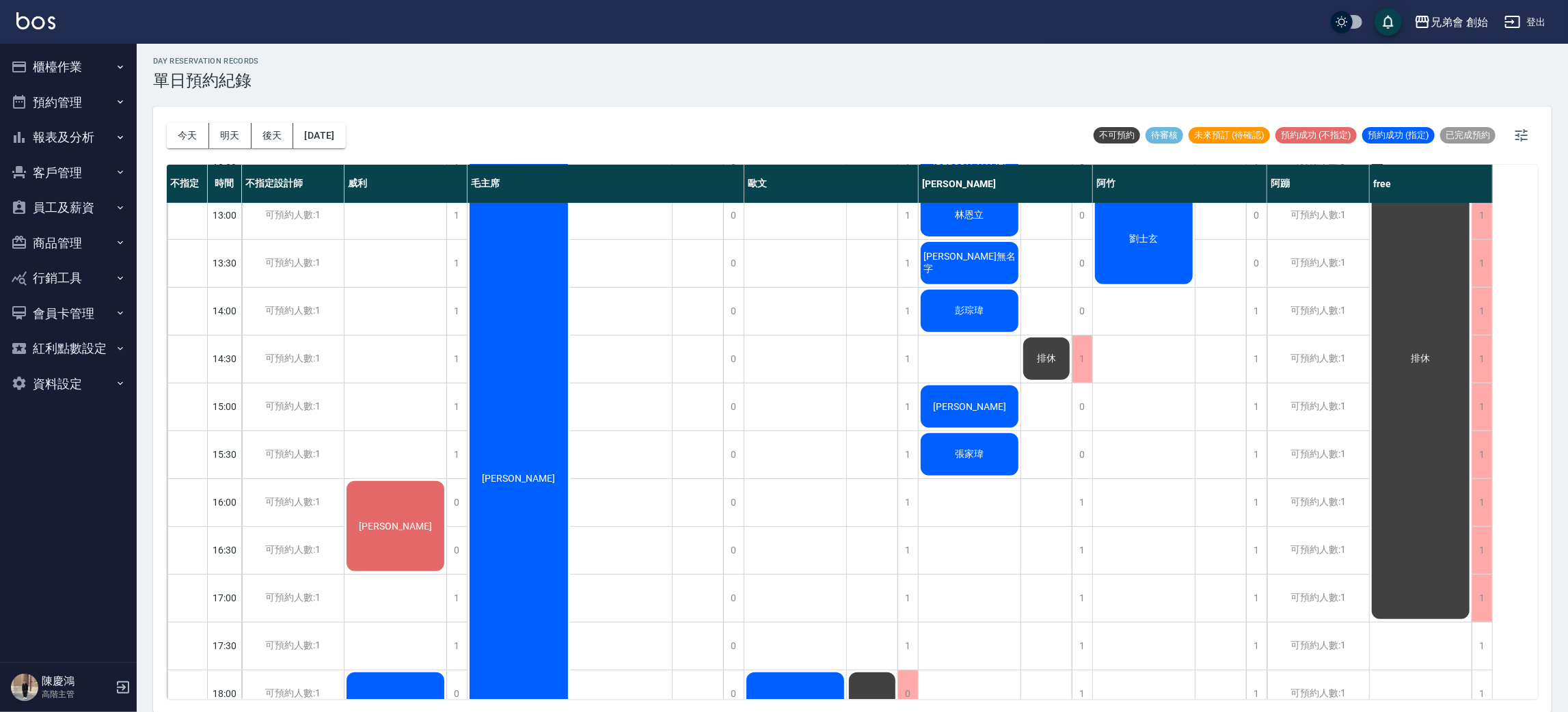
click at [396, 543] on div "[PERSON_NAME]" at bounding box center [395, 526] width 102 height 94
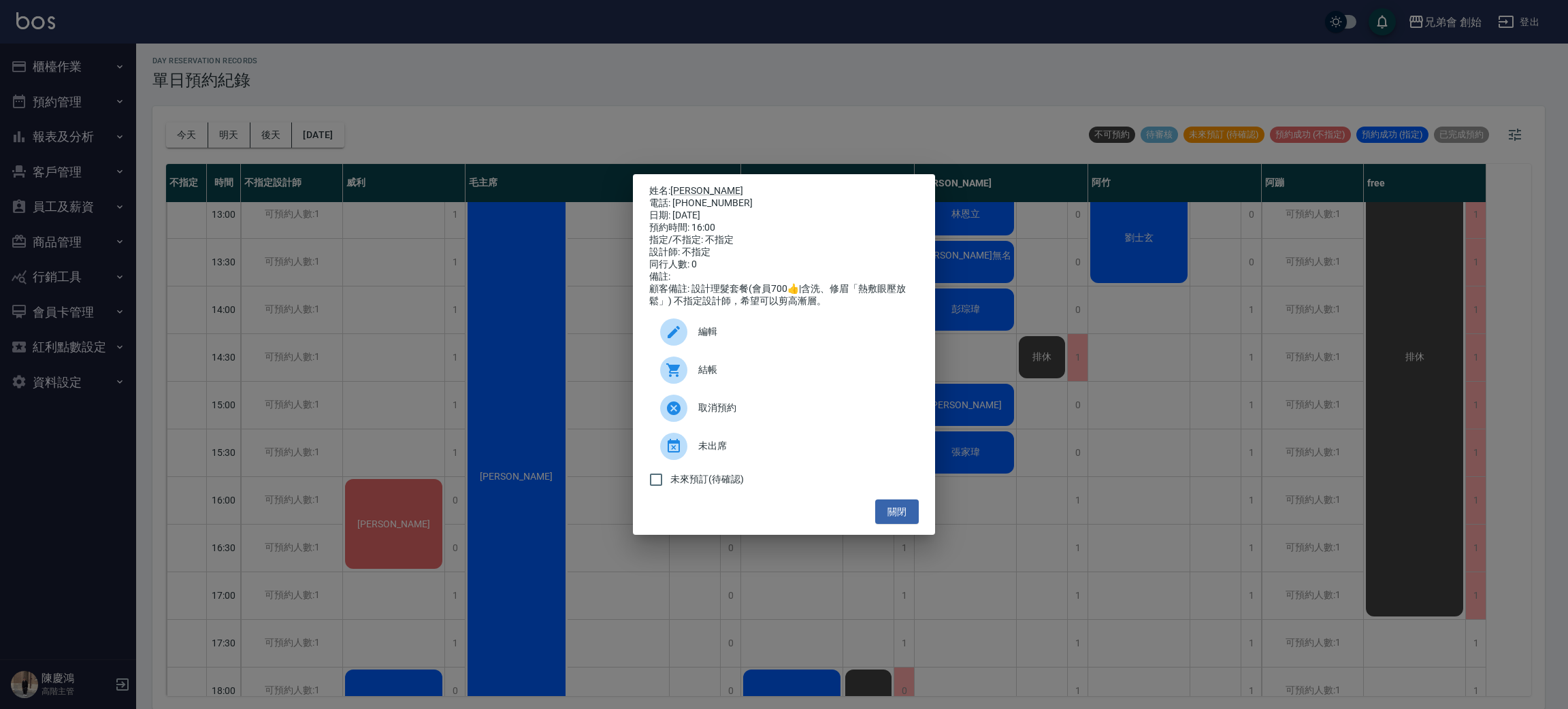
click at [728, 56] on div "姓名: [PERSON_NAME] 電話: [PHONE_NUMBER] 日期: [DATE] 預約時間: 16:00 指定/不指定: 不指定 設計師: 不指…" at bounding box center [784, 354] width 1568 height 709
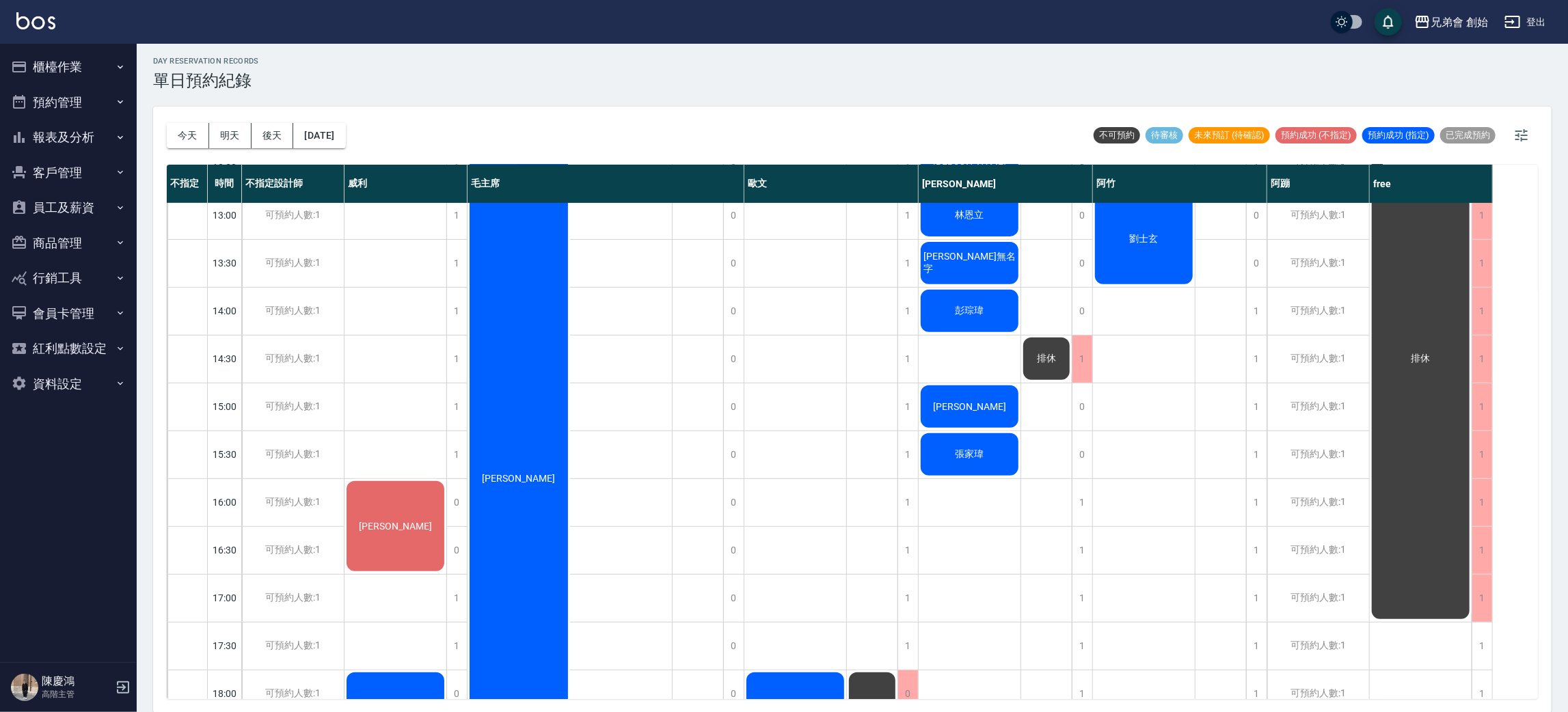
scroll to position [906, 0]
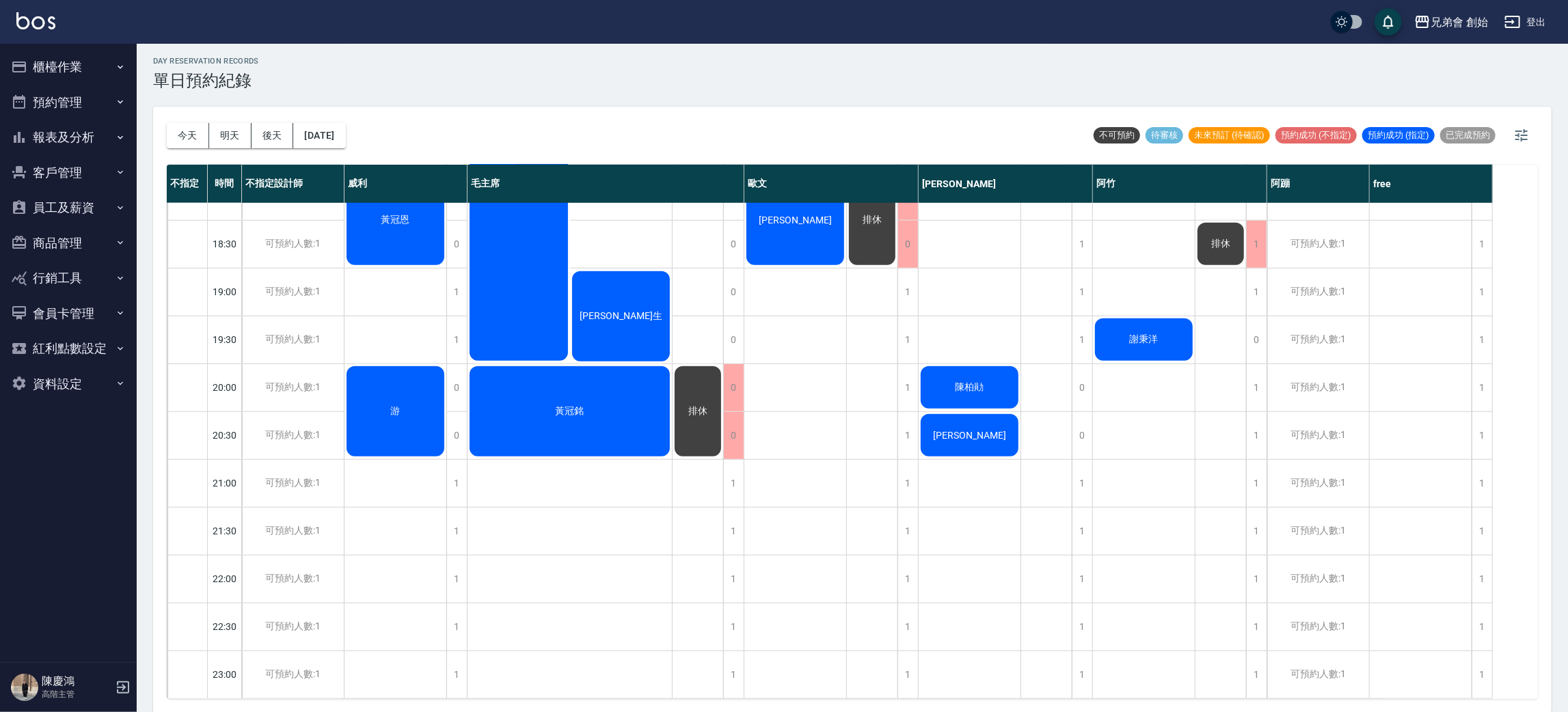
click at [993, 376] on div "陳柏勛" at bounding box center [969, 387] width 102 height 46
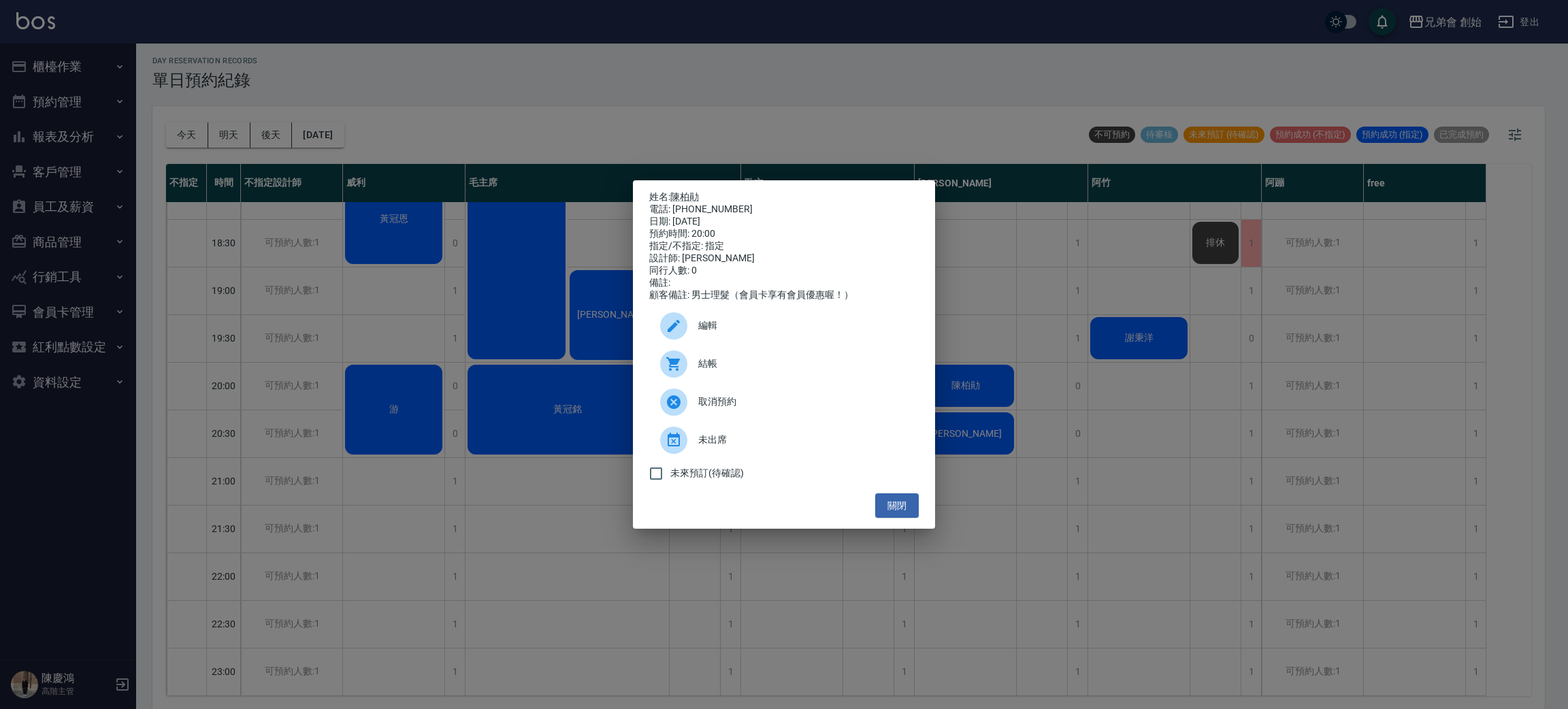
click at [990, 369] on div "姓名: 陳柏勛 電話: 0955345168 日期: 2025/09/12 預約時間: 20:00 指定/不指定: 指定 設計師: 潘潘 同行人數: 0 備註…" at bounding box center [784, 354] width 1568 height 709
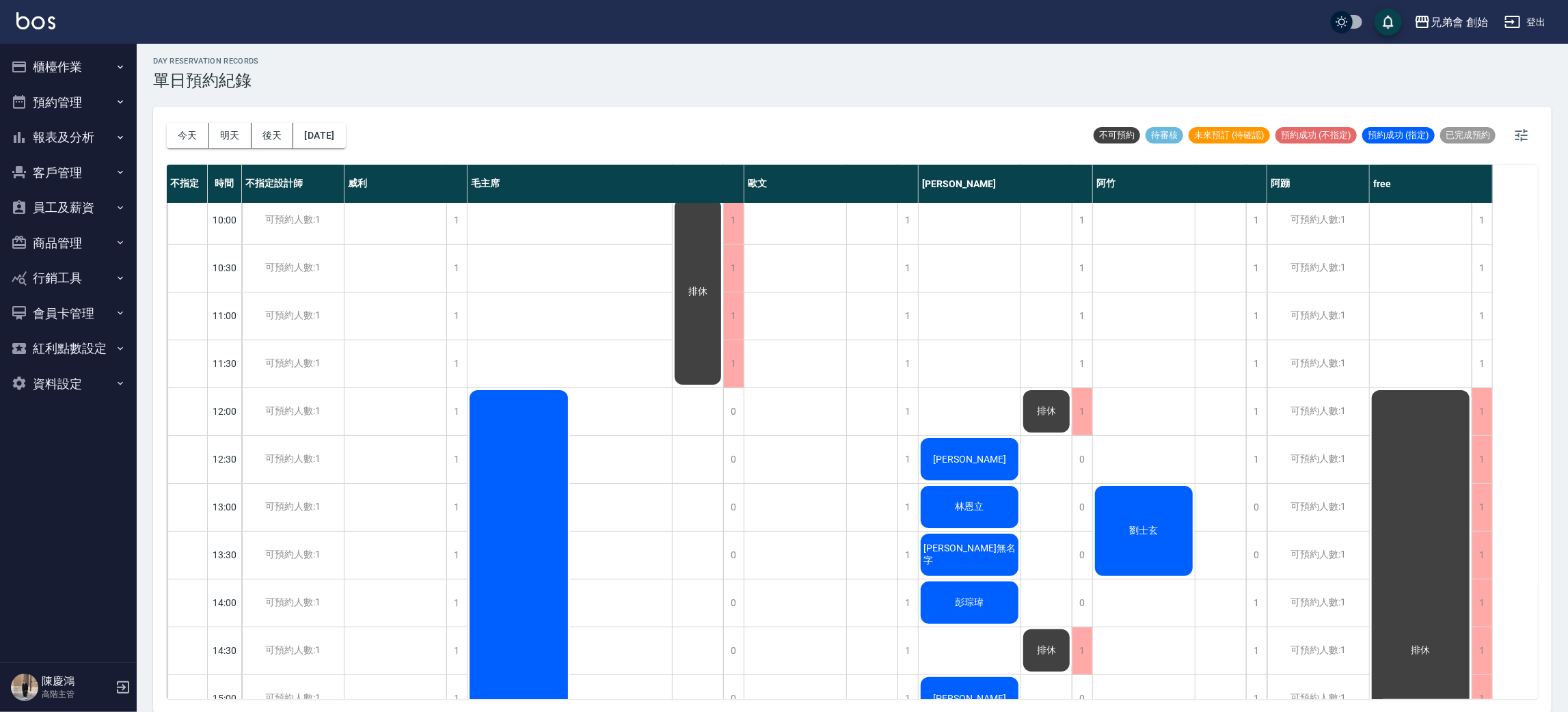
scroll to position [205, 0]
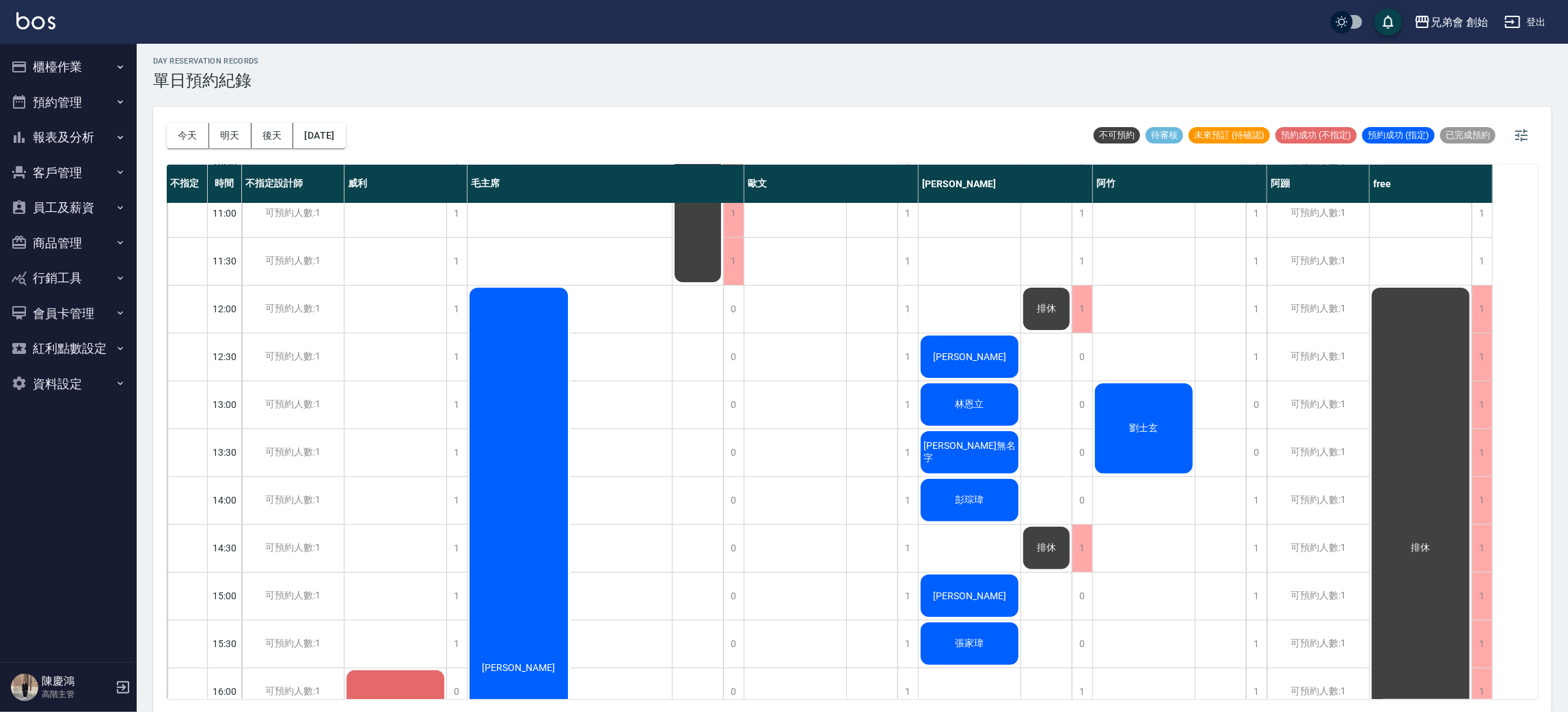
click at [1156, 422] on span "劉士玄" at bounding box center [1143, 428] width 34 height 12
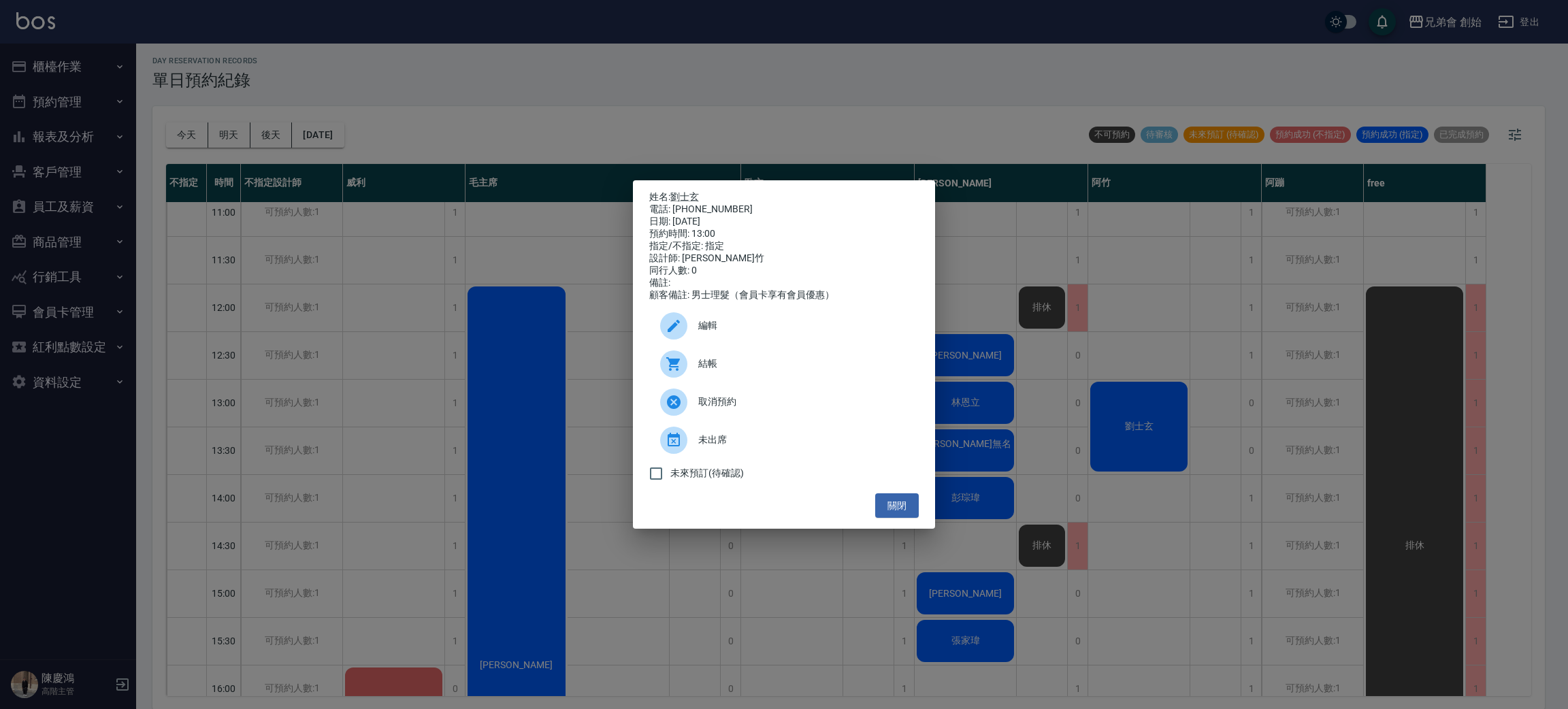
click at [1150, 410] on div "姓名: 劉士玄 電話: 0927927826 日期: 2025/09/12 預約時間: 13:00 指定/不指定: 指定 設計師: 阿竹 同行人數: 0 備註…" at bounding box center [784, 354] width 1568 height 709
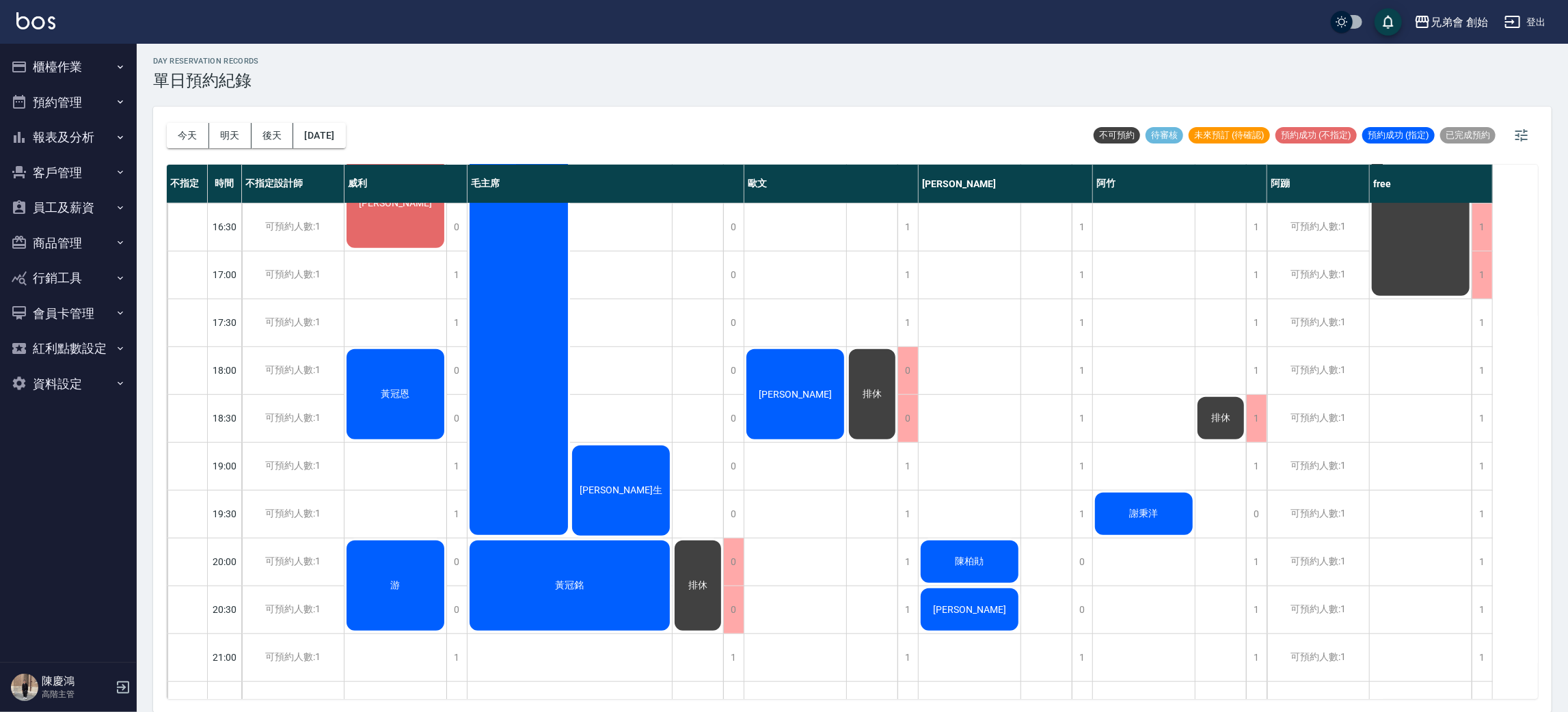
scroll to position [819, 0]
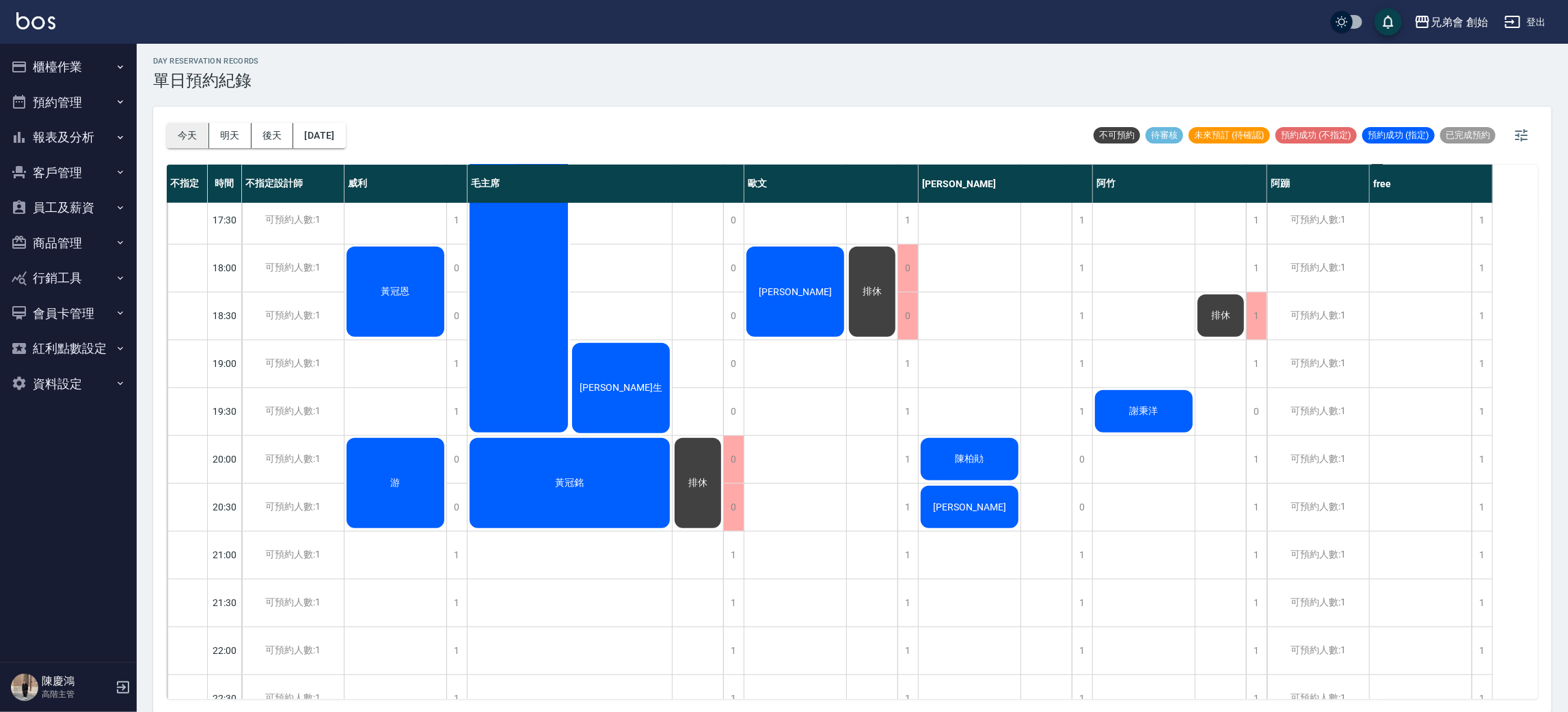
click at [181, 127] on button "今天" at bounding box center [187, 135] width 43 height 25
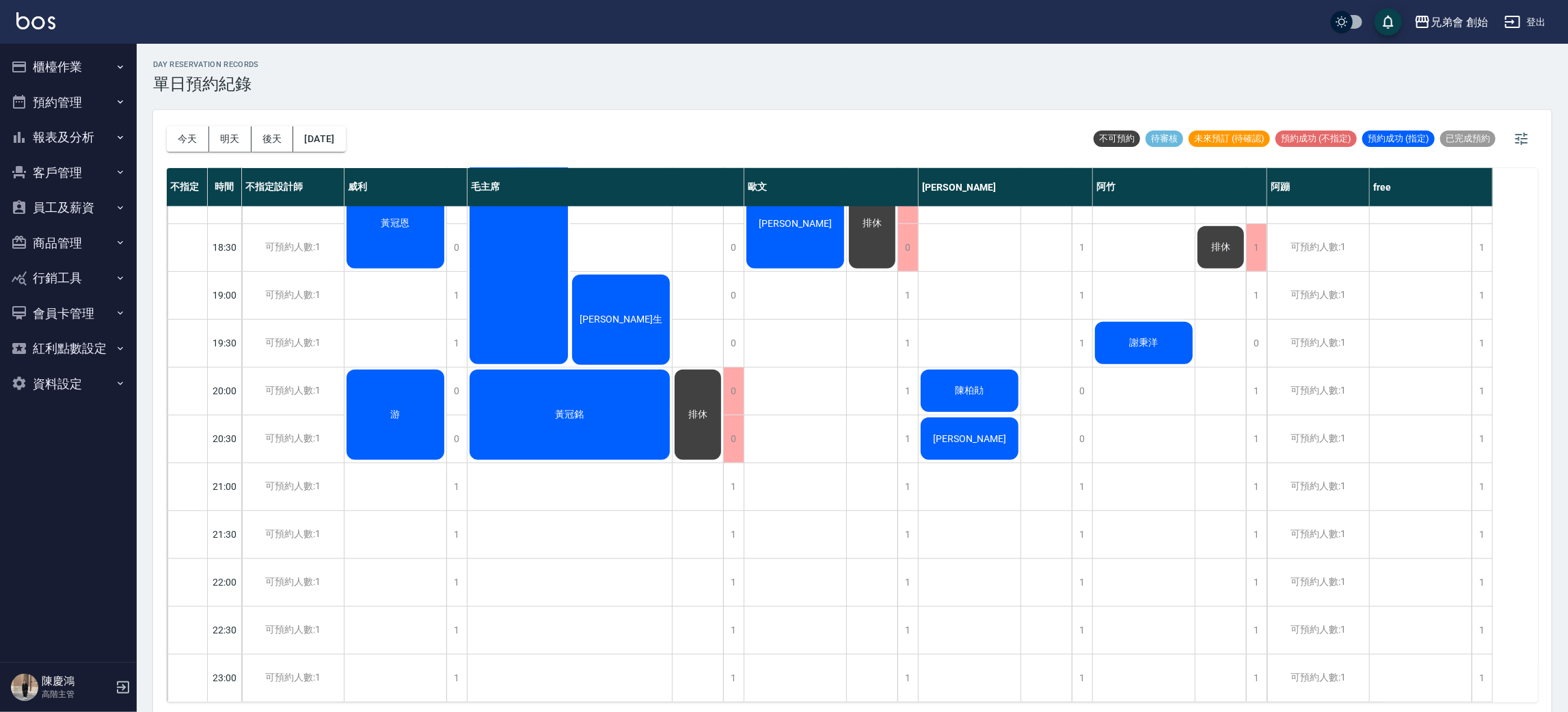
scroll to position [804, 0]
